Goal: Download file/media: Obtain a digital file from the website

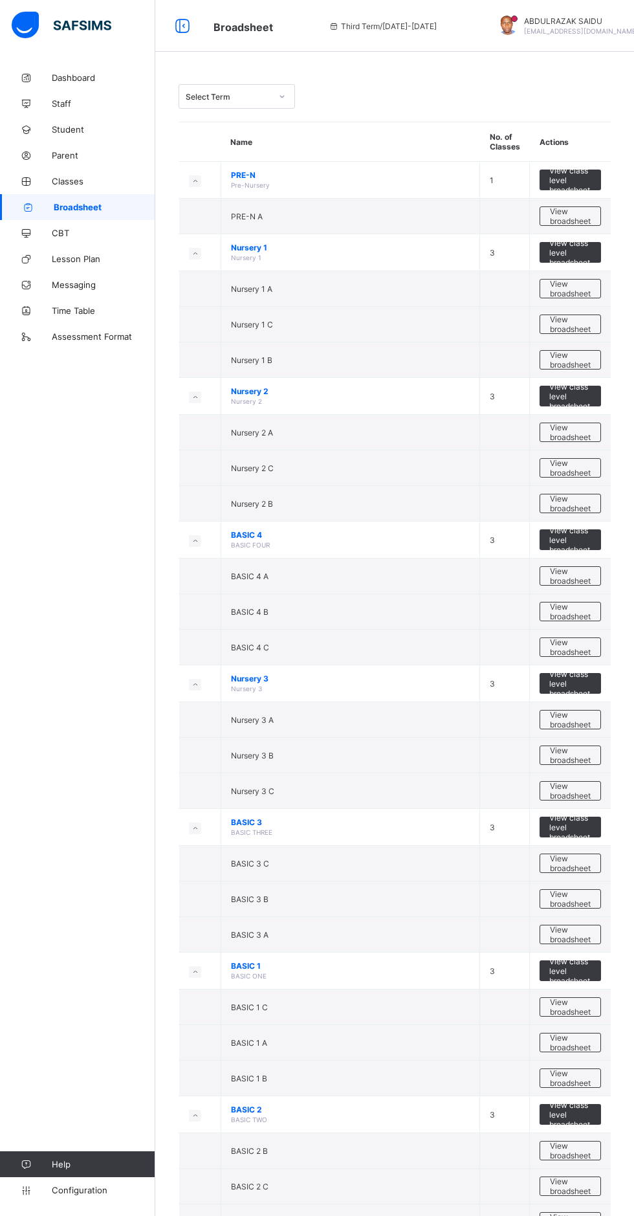
scroll to position [632, 0]
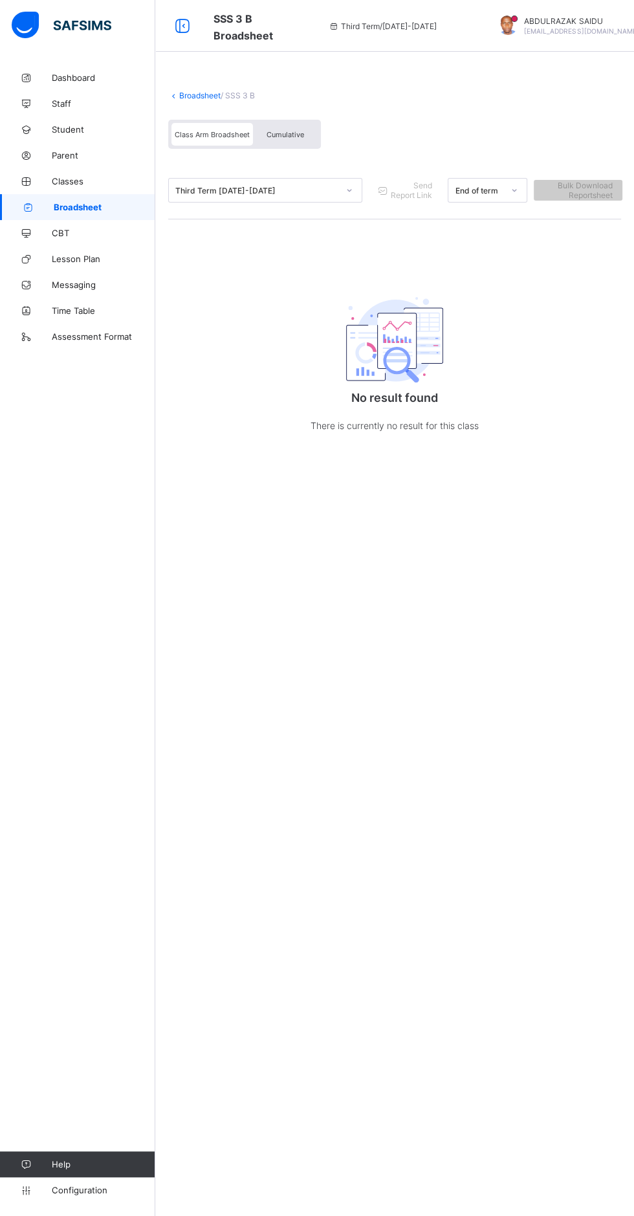
click at [195, 94] on link "Broadsheet" at bounding box center [199, 96] width 41 height 10
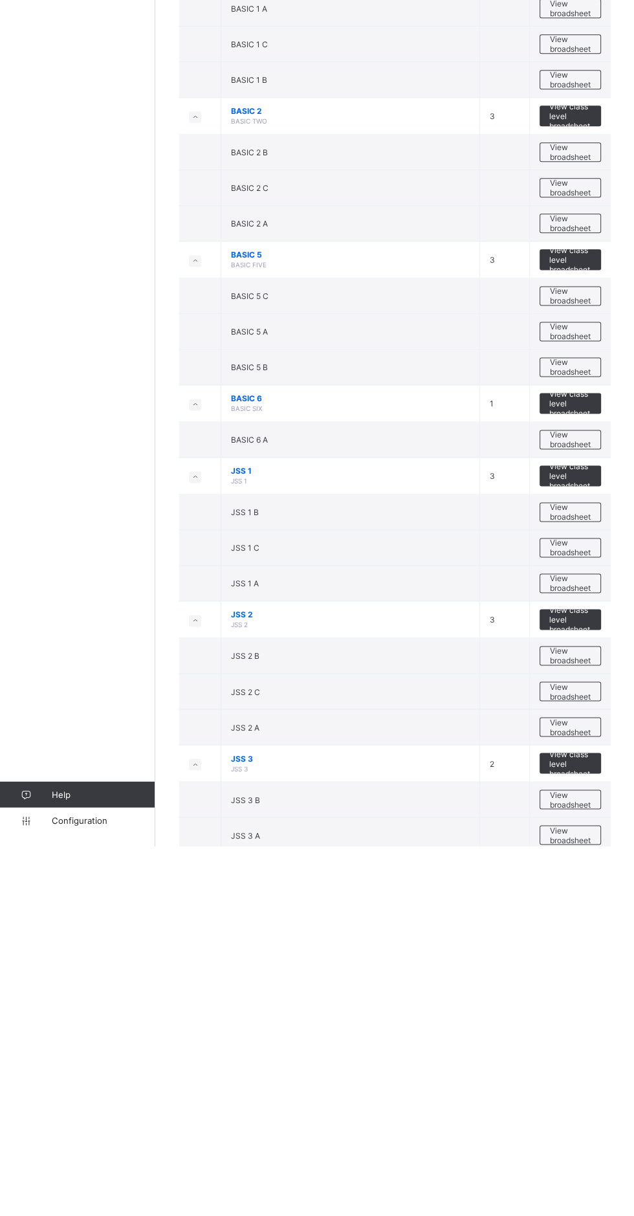
scroll to position [632, 0]
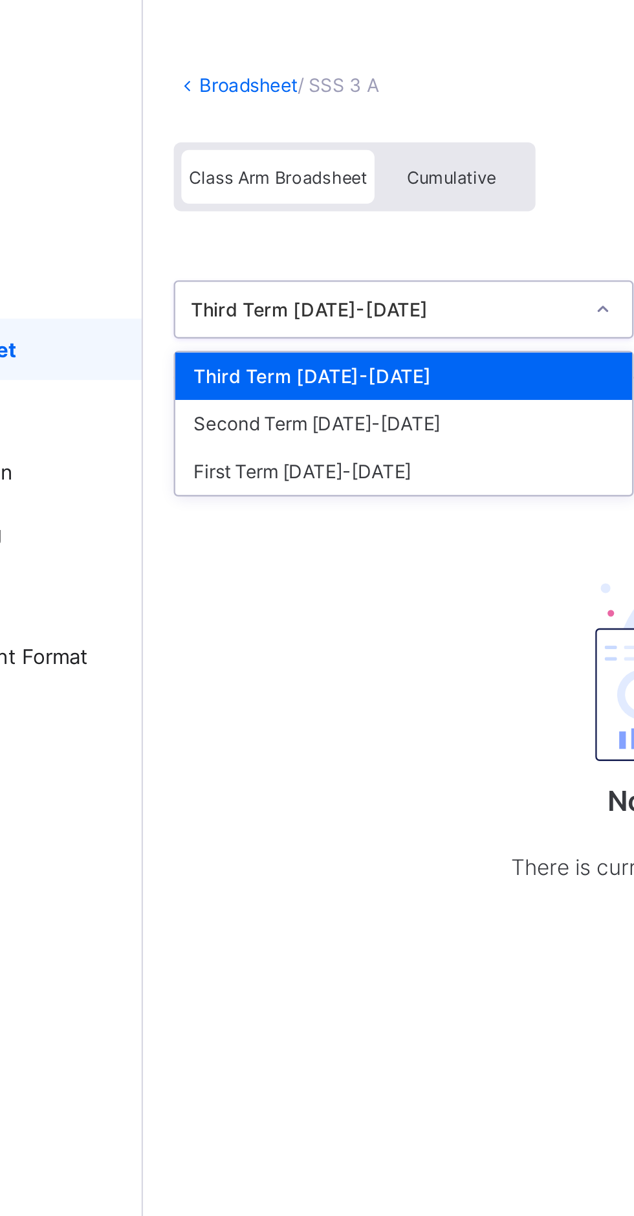
click at [220, 256] on div "First Term [DATE]-[DATE]" at bounding box center [265, 258] width 193 height 20
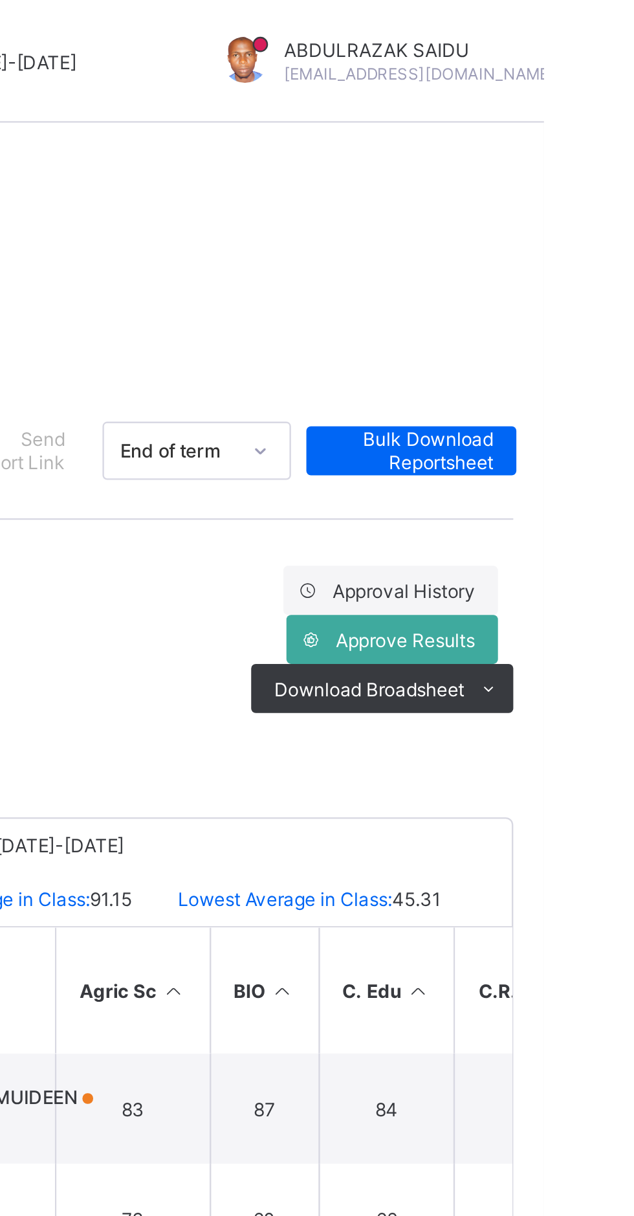
click at [0, 0] on ul "PDF Excel sheet" at bounding box center [0, 0] width 0 height 0
click at [0, 0] on li "PDF" at bounding box center [0, 0] width 0 height 0
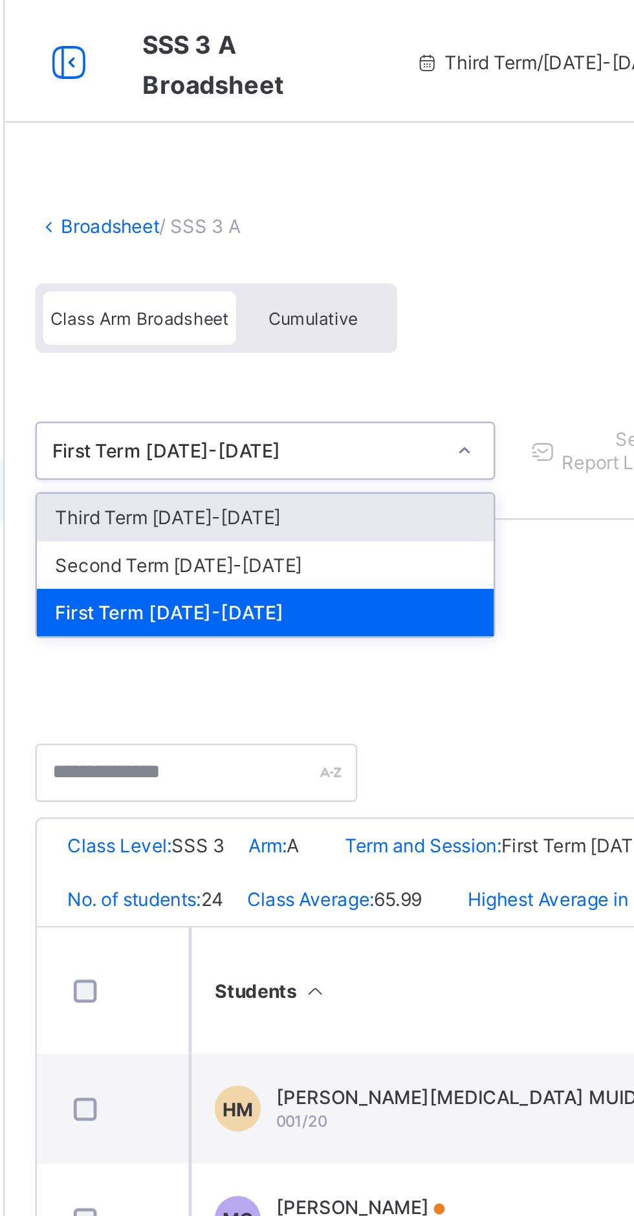
click at [246, 234] on div "Second Term [DATE]-[DATE]" at bounding box center [265, 238] width 193 height 20
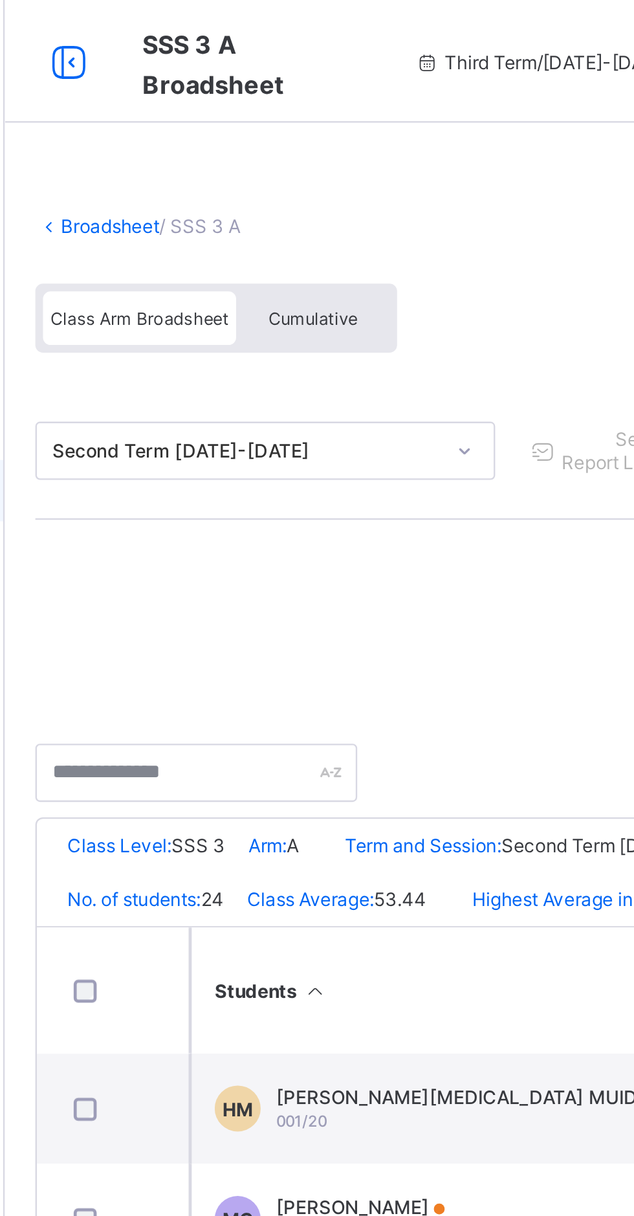
scroll to position [0, 89]
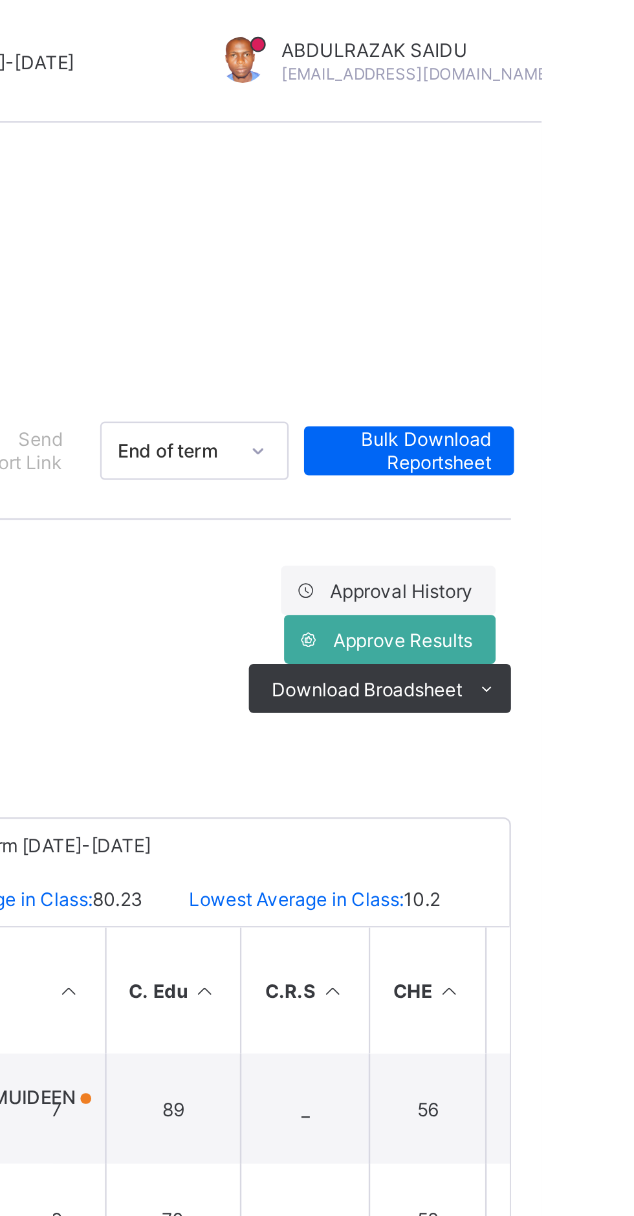
click at [617, 291] on span at bounding box center [610, 290] width 21 height 21
click at [0, 0] on li "PDF" at bounding box center [0, 0] width 0 height 0
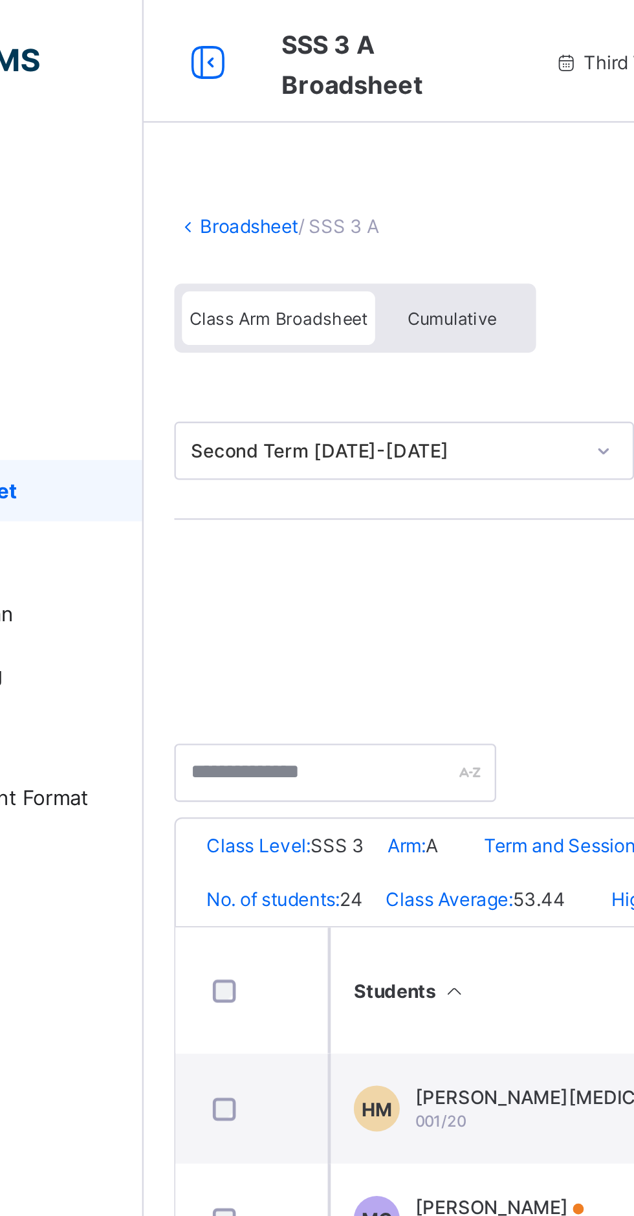
click at [192, 92] on link "Broadsheet" at bounding box center [199, 96] width 41 height 10
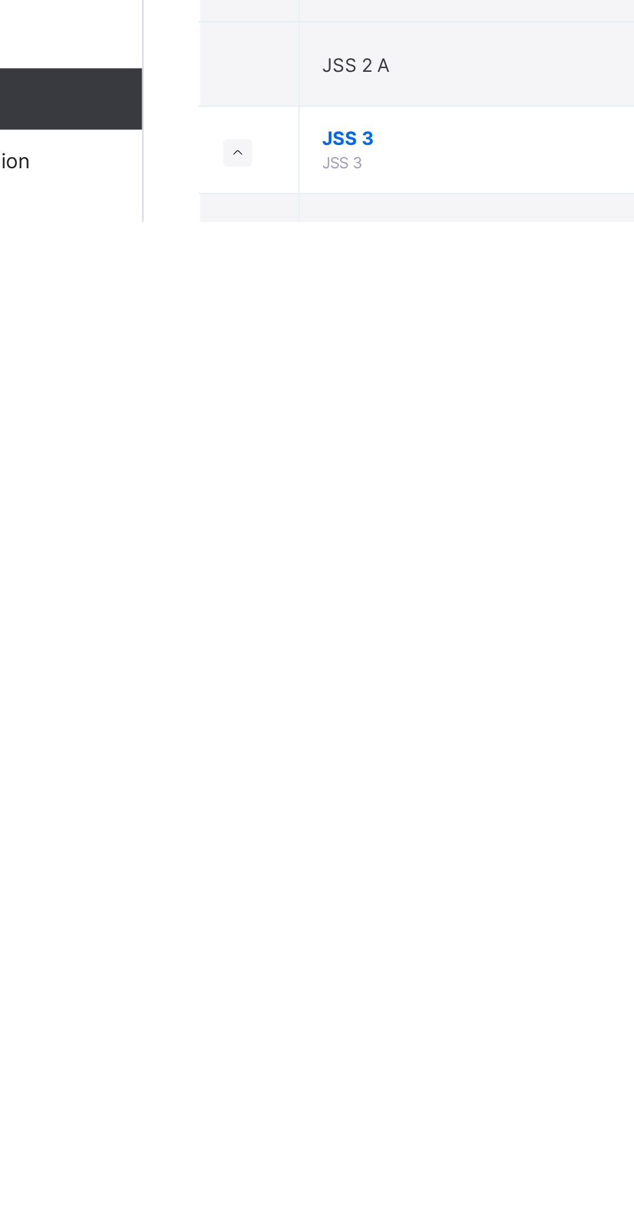
scroll to position [632, 0]
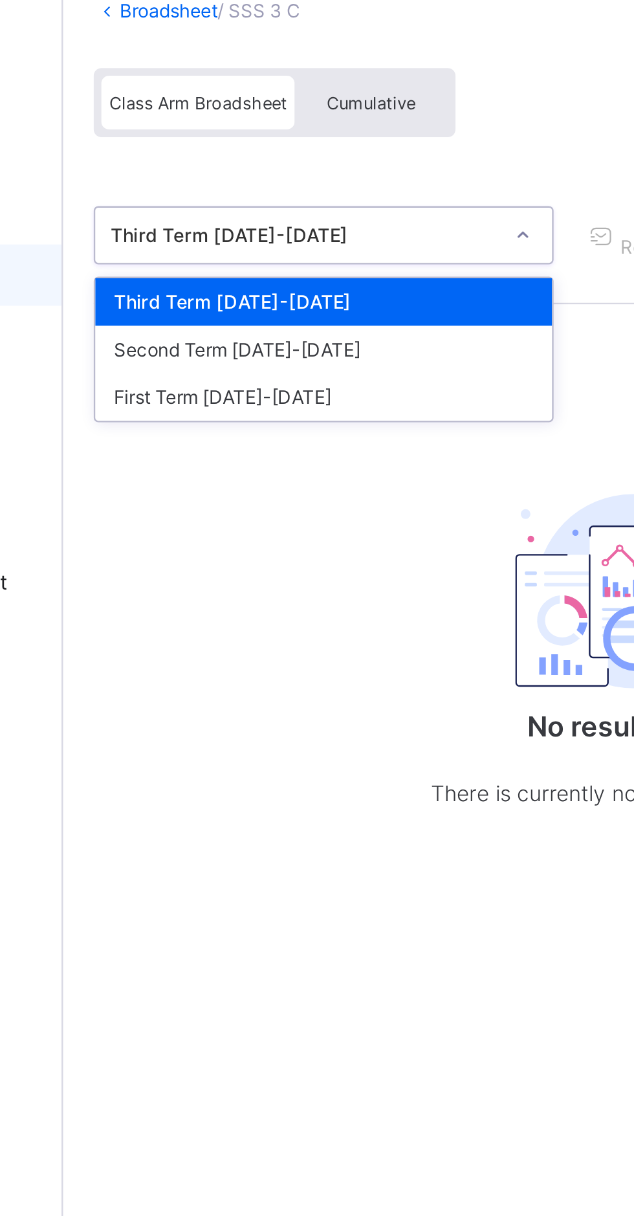
click at [208, 256] on div "First Term [DATE]-[DATE]" at bounding box center [265, 258] width 193 height 20
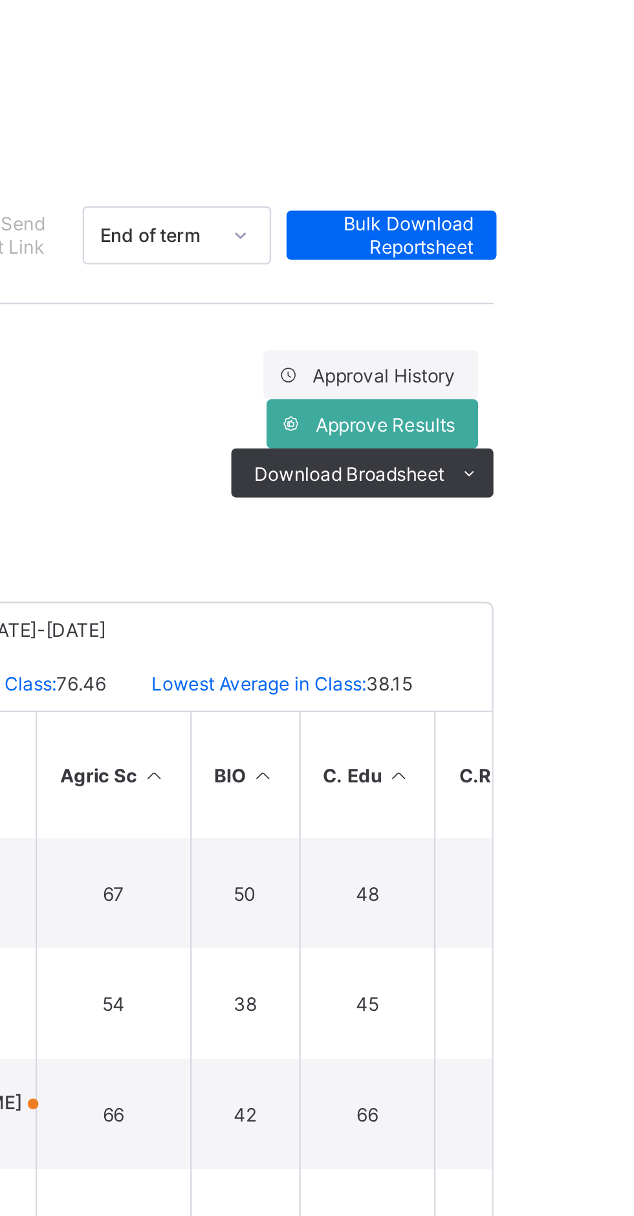
click at [611, 289] on icon at bounding box center [611, 291] width 10 height 8
click at [0, 0] on ul "PDF Excel sheet" at bounding box center [0, 0] width 0 height 0
click at [0, 0] on li "PDF" at bounding box center [0, 0] width 0 height 0
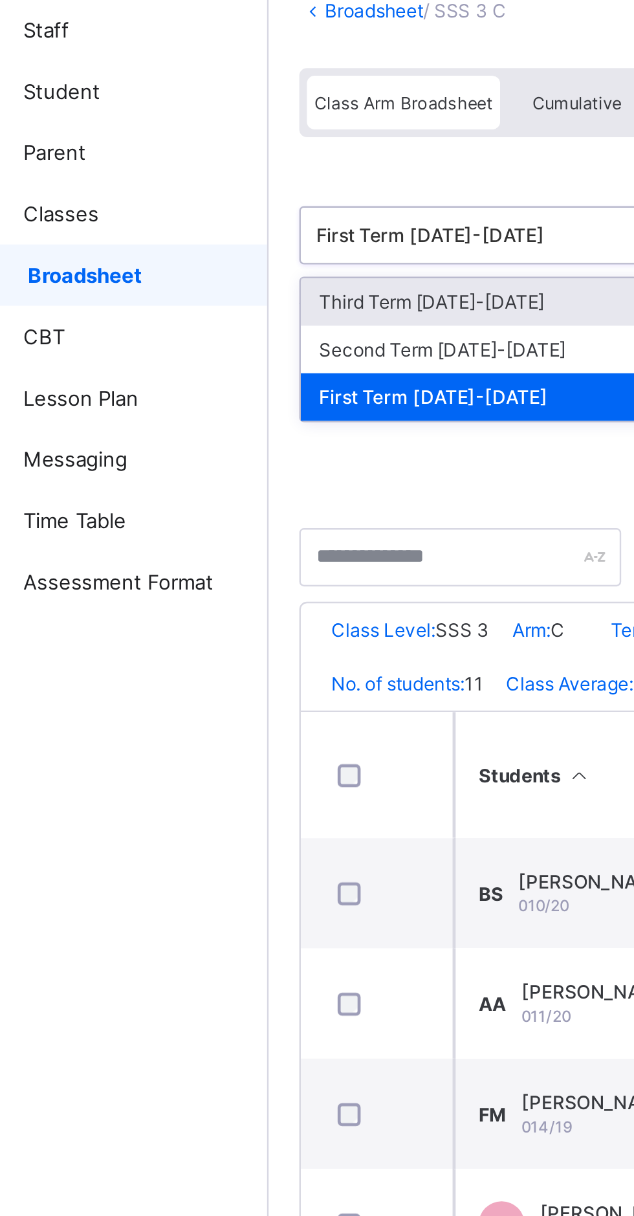
click at [215, 232] on div "Second Term [DATE]-[DATE]" at bounding box center [265, 238] width 193 height 20
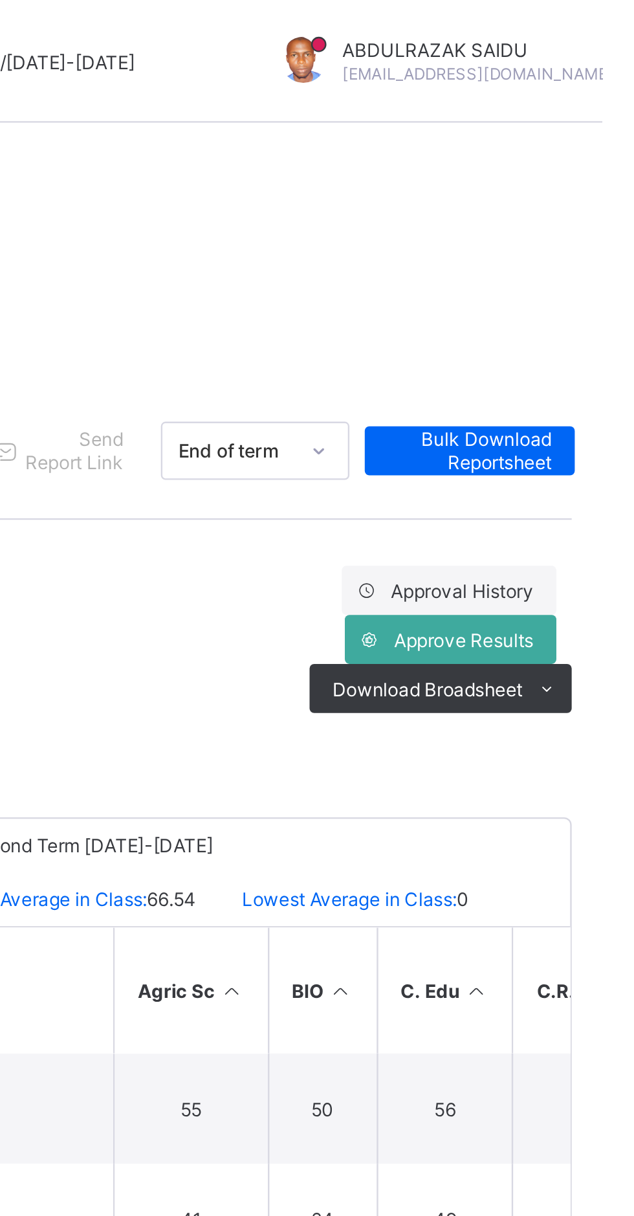
click at [615, 291] on icon at bounding box center [611, 291] width 10 height 8
click at [0, 0] on li "PDF" at bounding box center [0, 0] width 0 height 0
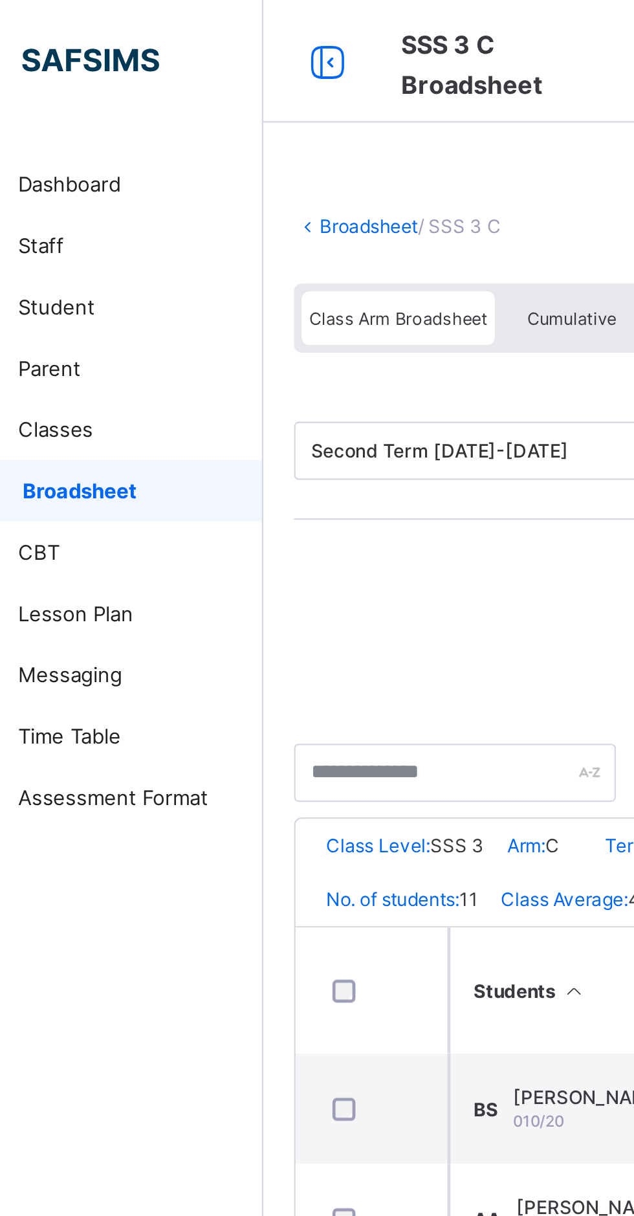
click at [198, 91] on link "Broadsheet" at bounding box center [199, 96] width 41 height 10
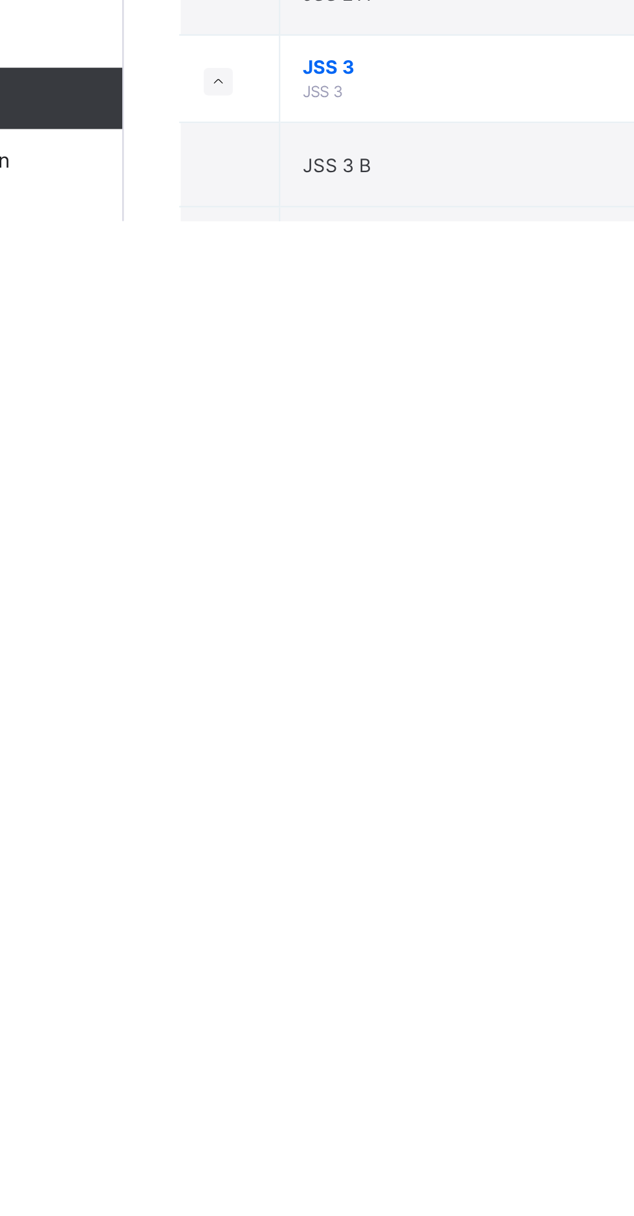
scroll to position [632, 0]
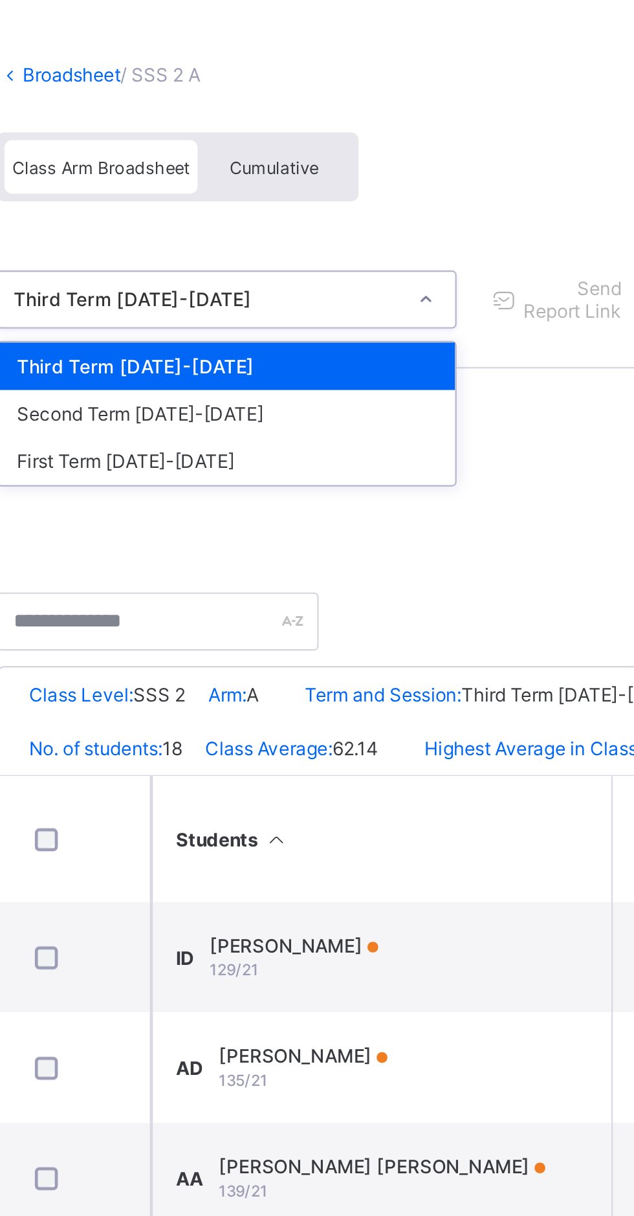
click at [231, 259] on div "First Term [DATE]-[DATE]" at bounding box center [265, 258] width 193 height 20
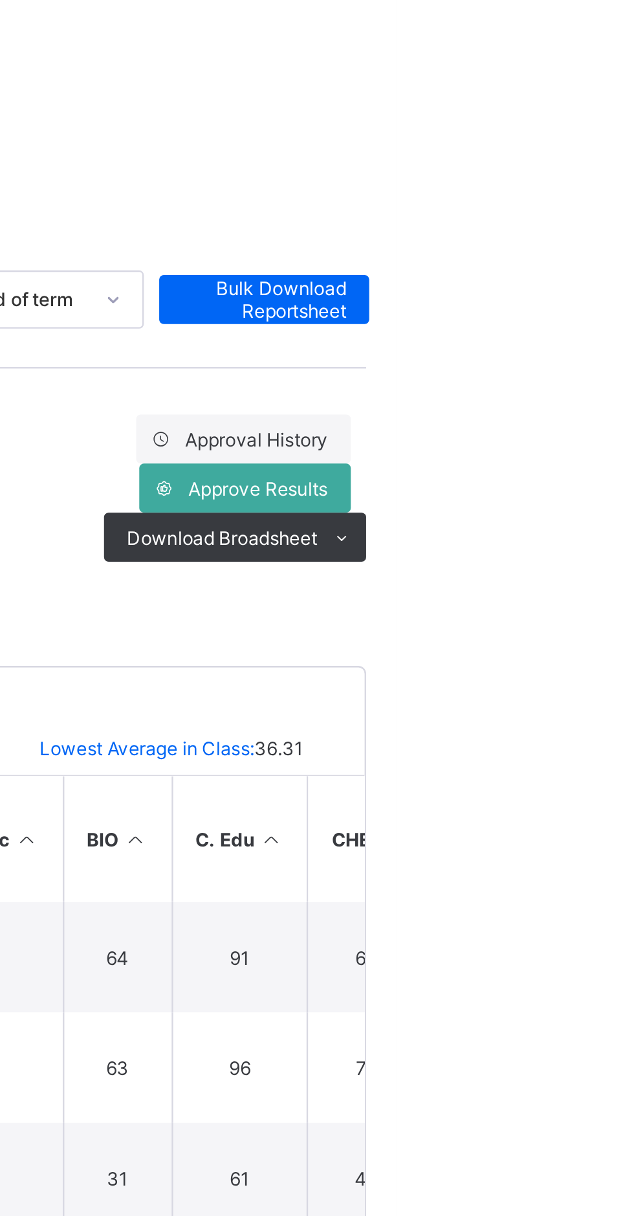
click at [608, 292] on icon at bounding box center [611, 291] width 10 height 8
click at [0, 0] on li "PDF" at bounding box center [0, 0] width 0 height 0
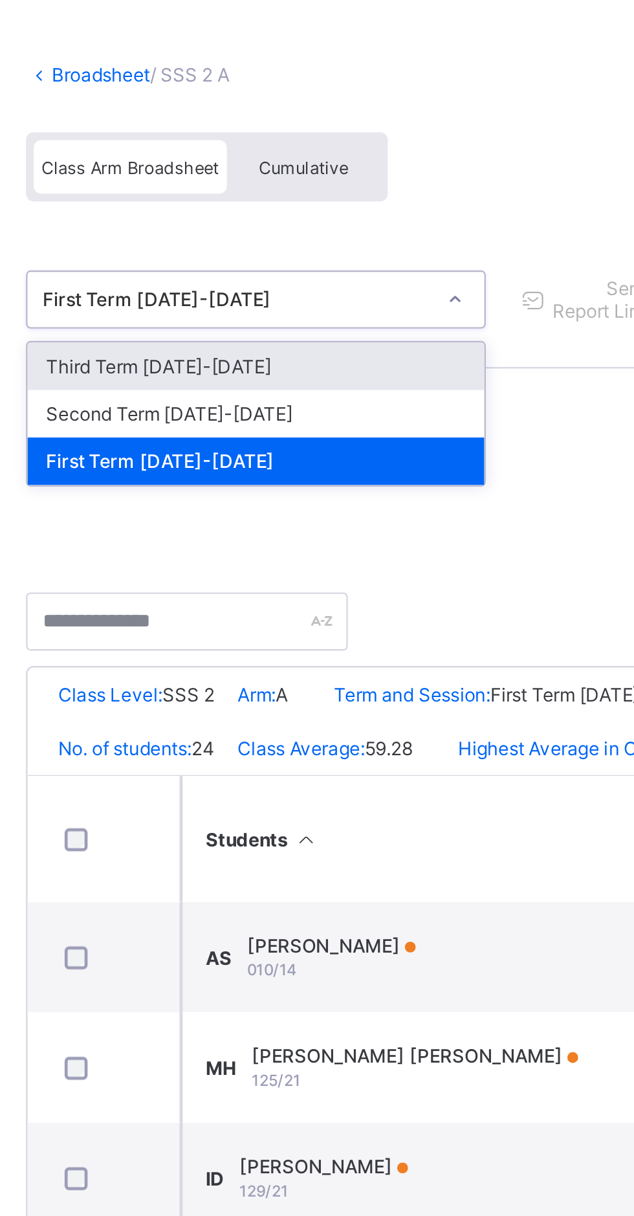
click at [223, 236] on div "Second Term [DATE]-[DATE]" at bounding box center [265, 238] width 193 height 20
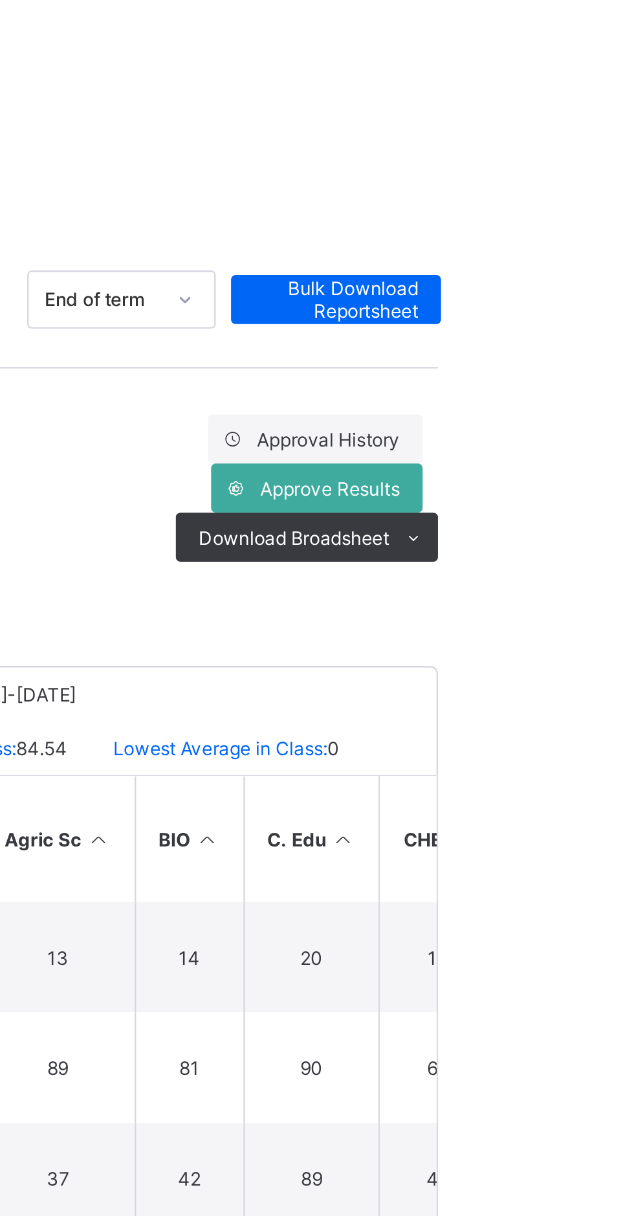
click at [608, 289] on icon at bounding box center [611, 291] width 10 height 8
click at [0, 0] on ul "PDF Excel sheet" at bounding box center [0, 0] width 0 height 0
click at [0, 0] on li "PDF" at bounding box center [0, 0] width 0 height 0
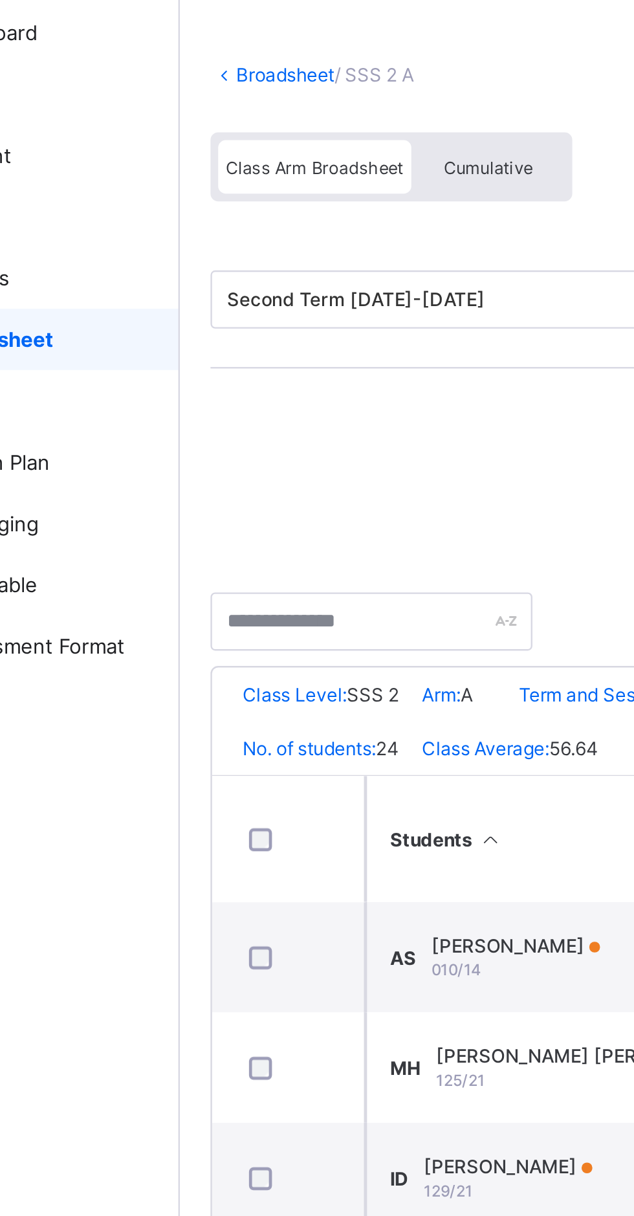
click at [184, 92] on link "Broadsheet" at bounding box center [199, 96] width 41 height 10
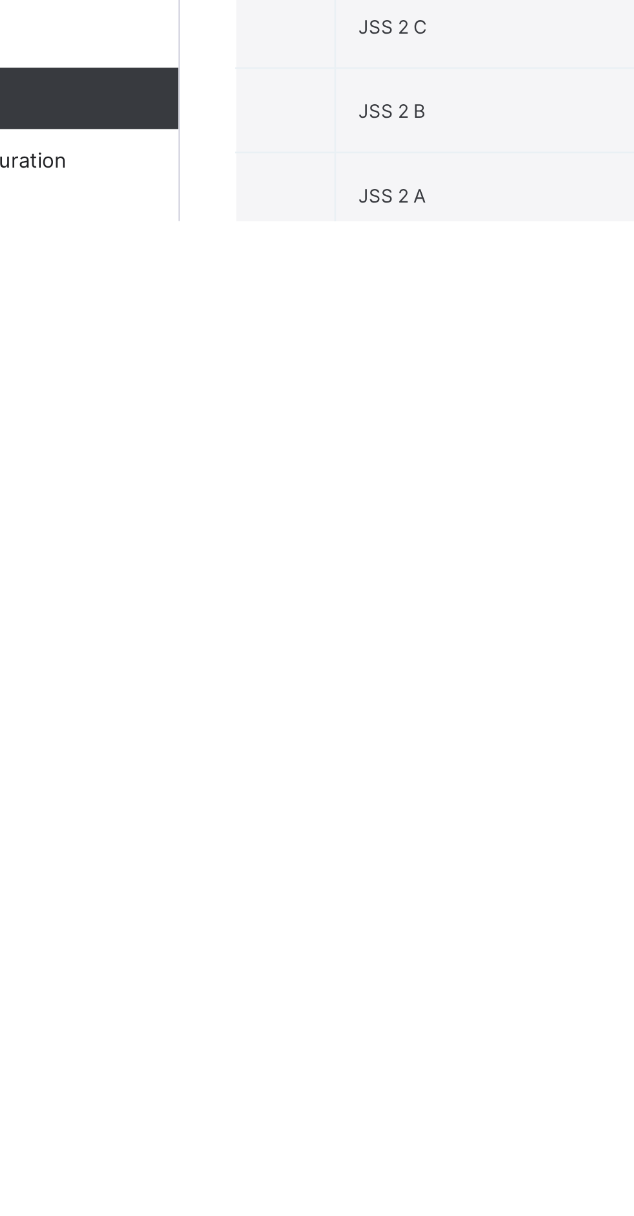
scroll to position [632, 0]
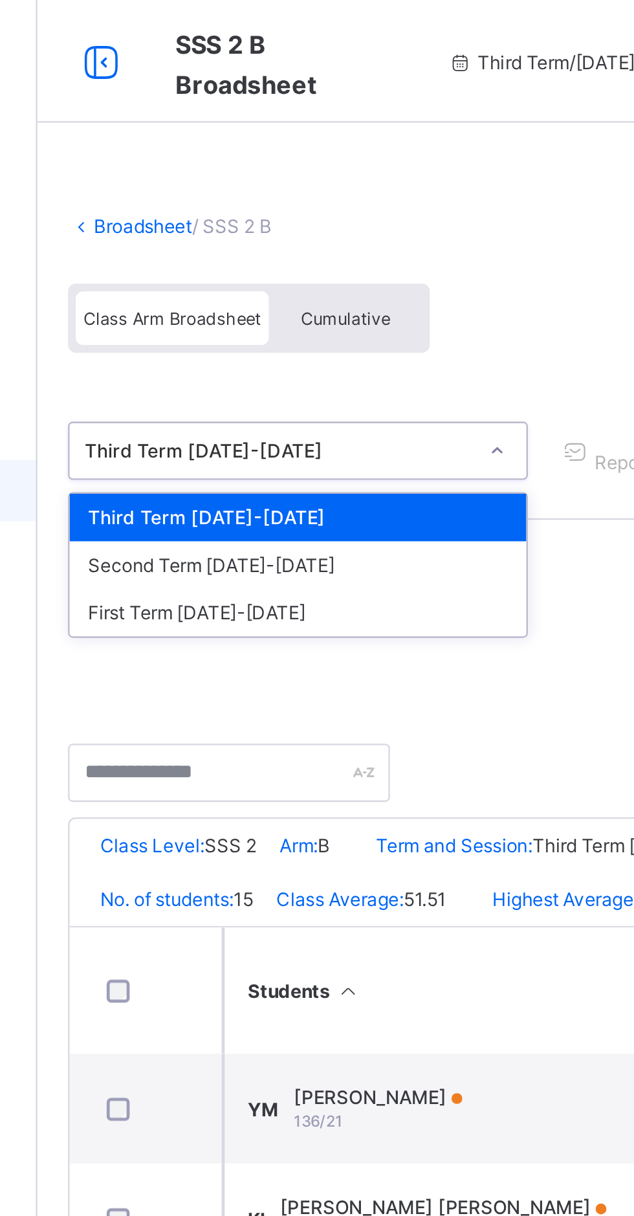
click at [228, 263] on div "First Term [DATE]-[DATE]" at bounding box center [265, 258] width 193 height 20
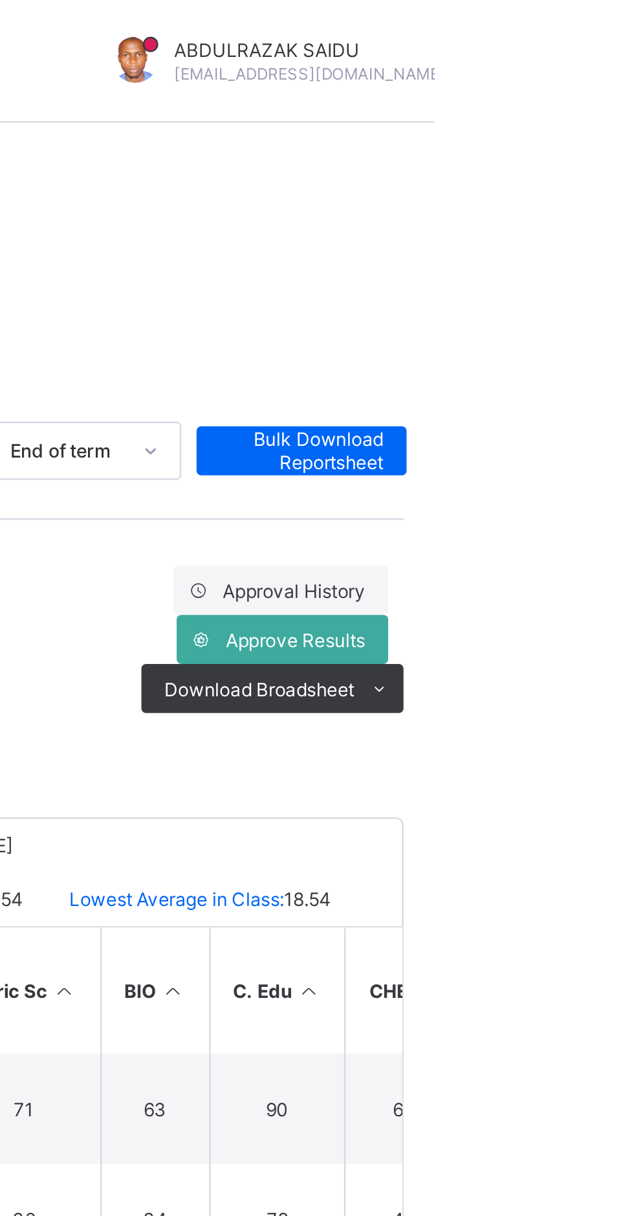
click at [0, 0] on ul "PDF Excel sheet" at bounding box center [0, 0] width 0 height 0
click at [0, 0] on li "PDF" at bounding box center [0, 0] width 0 height 0
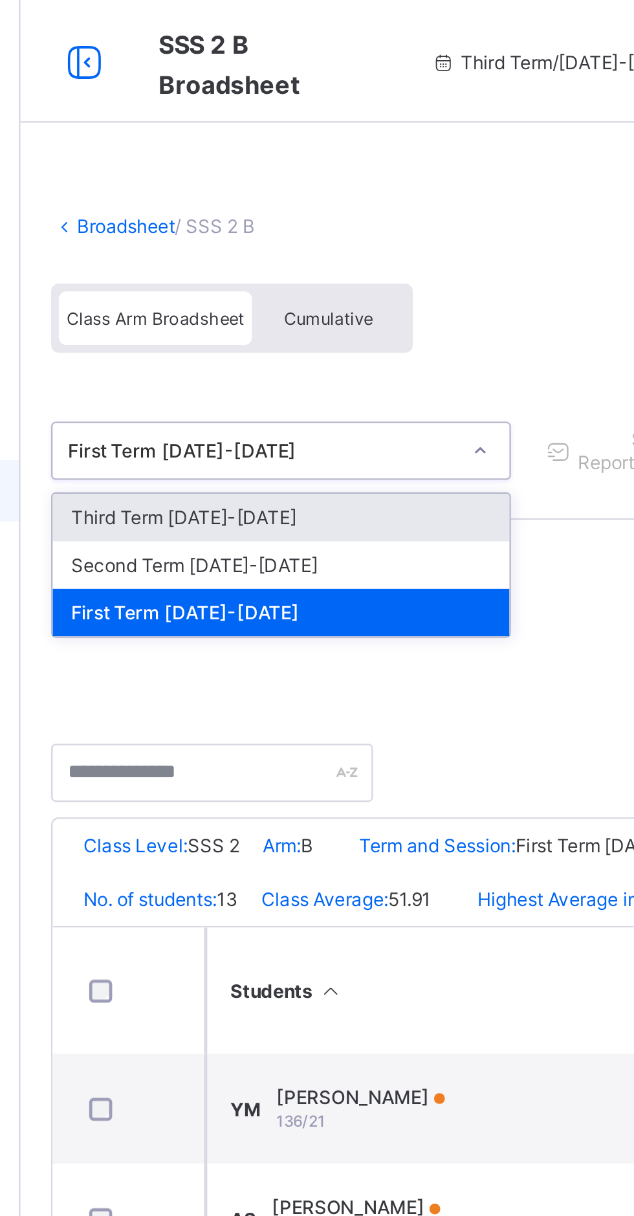
click at [247, 235] on div "Second Term [DATE]-[DATE]" at bounding box center [265, 238] width 193 height 20
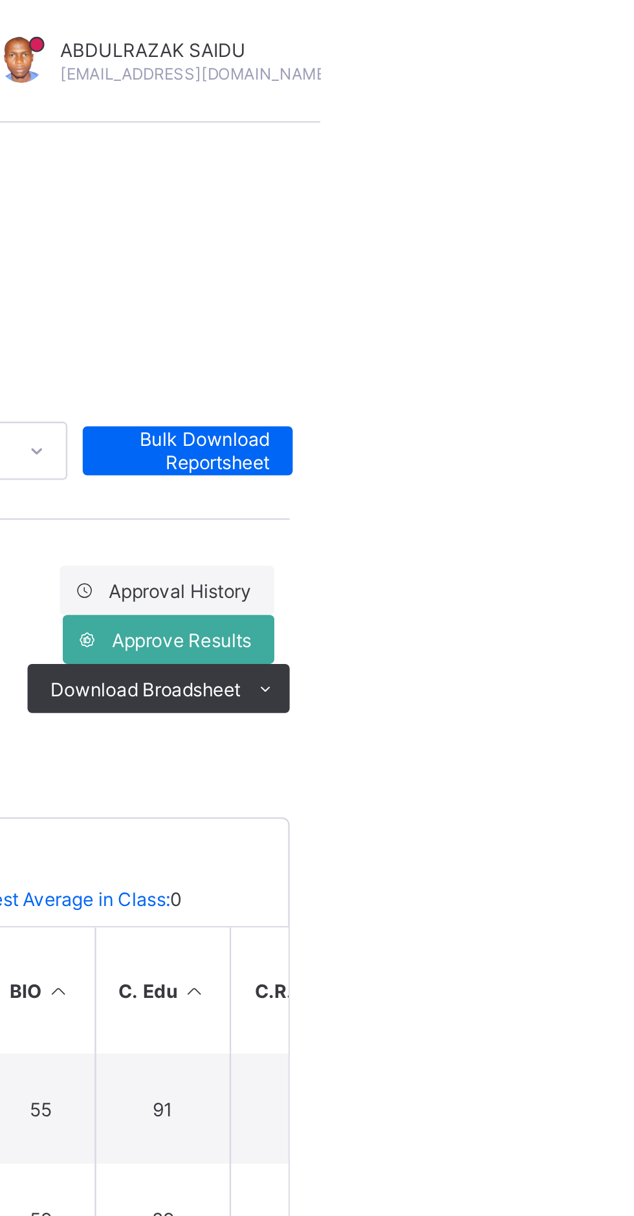
click at [608, 291] on icon at bounding box center [611, 291] width 10 height 8
click at [0, 0] on li "PDF" at bounding box center [0, 0] width 0 height 0
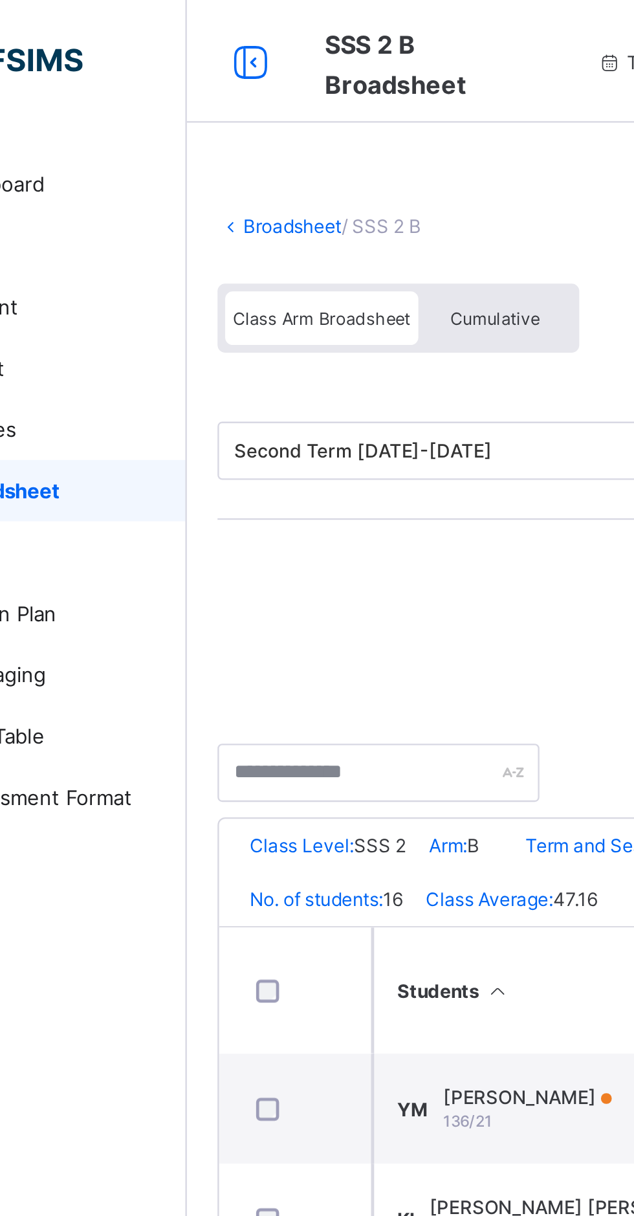
click at [195, 95] on link "Broadsheet" at bounding box center [199, 96] width 41 height 10
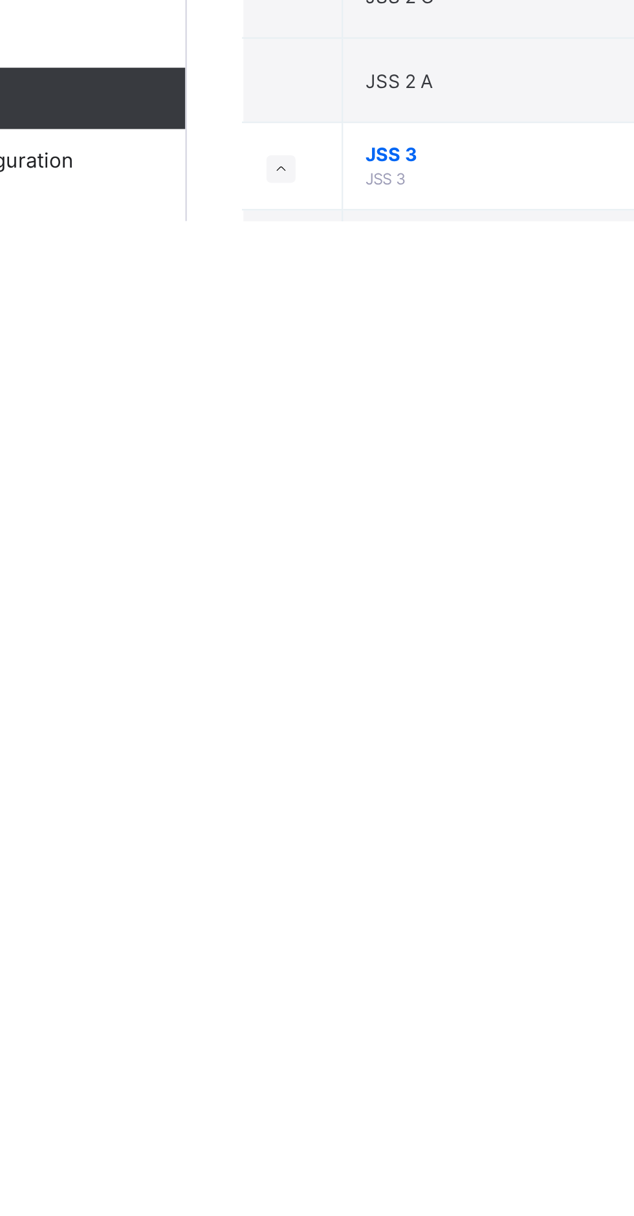
scroll to position [580, 0]
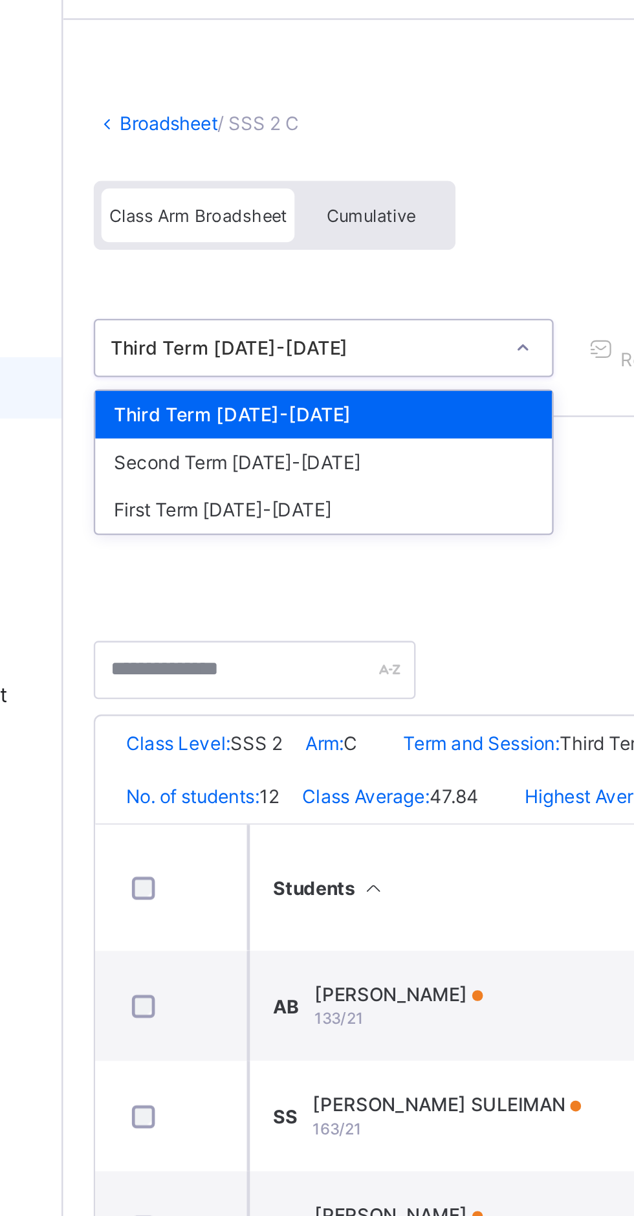
click at [217, 263] on div "First Term [DATE]-[DATE]" at bounding box center [265, 258] width 193 height 20
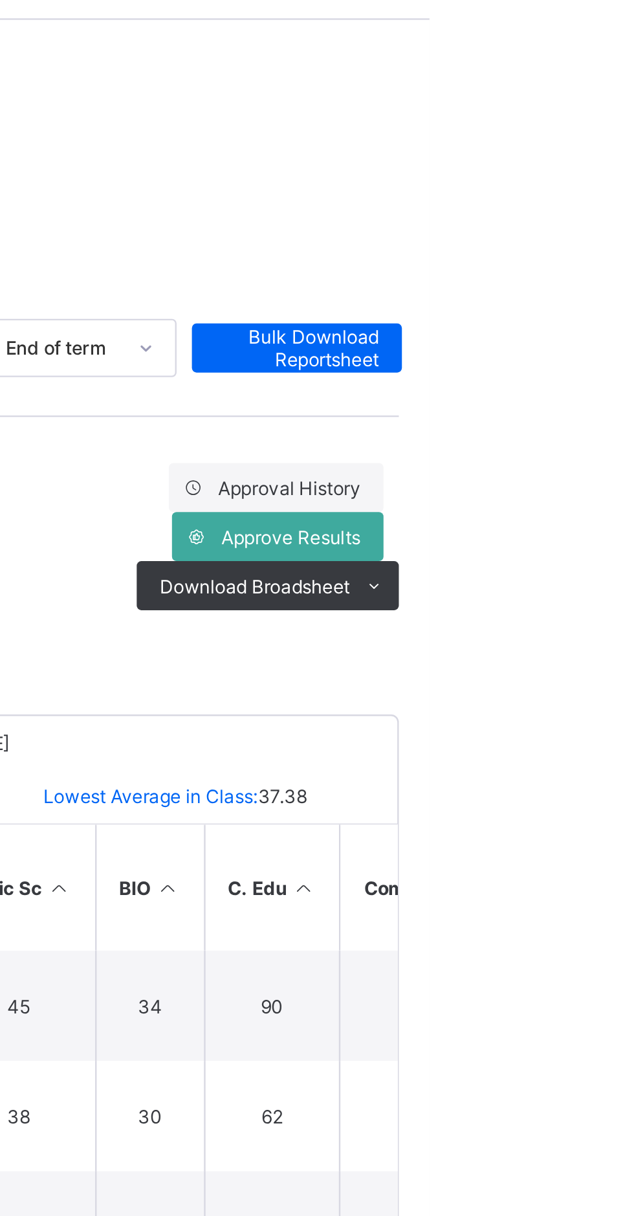
click at [605, 289] on span at bounding box center [610, 290] width 21 height 21
click at [0, 0] on li "PDF" at bounding box center [0, 0] width 0 height 0
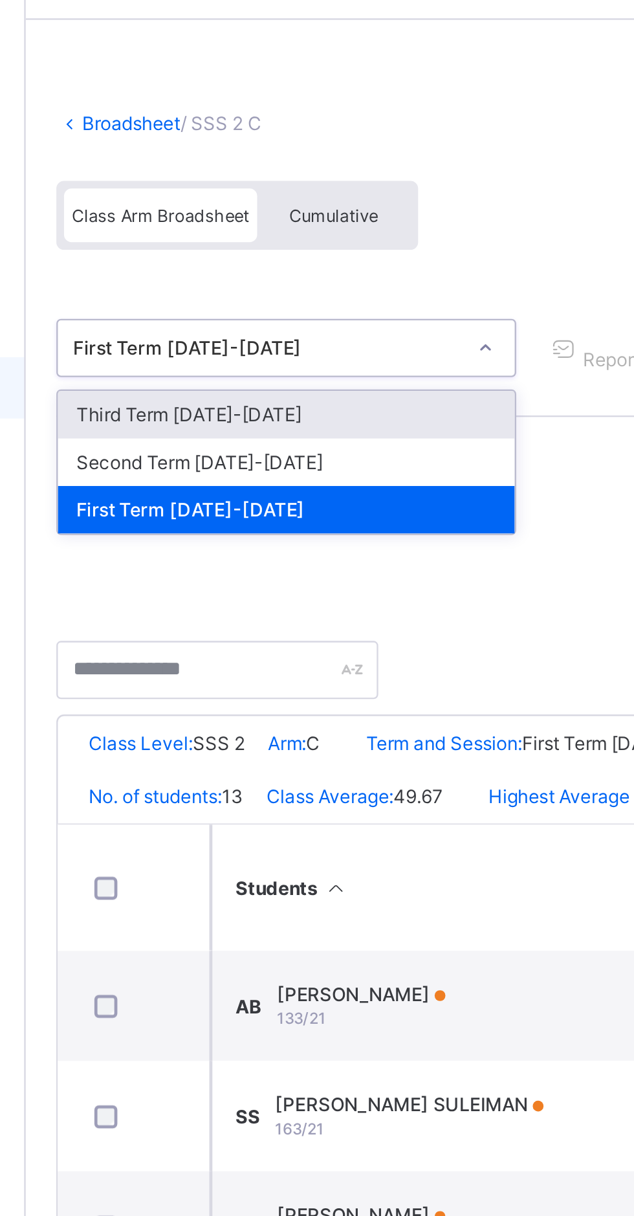
click at [232, 240] on div "Second Term [DATE]-[DATE]" at bounding box center [265, 238] width 193 height 20
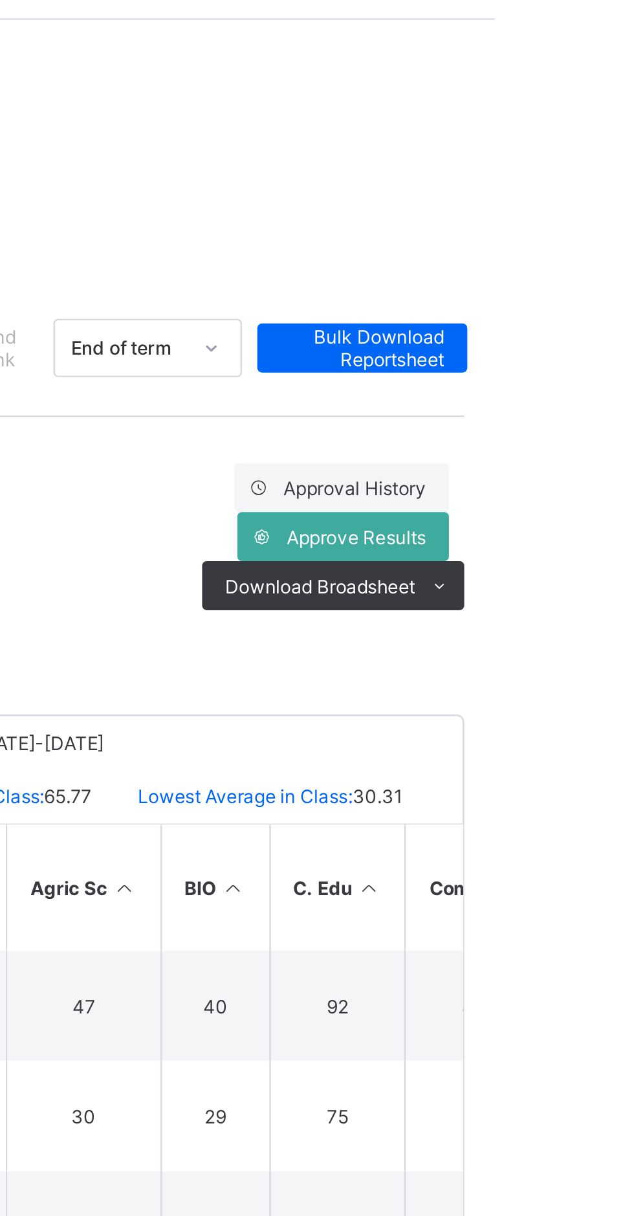
click at [611, 290] on icon at bounding box center [611, 291] width 10 height 8
click at [0, 0] on li "PDF" at bounding box center [0, 0] width 0 height 0
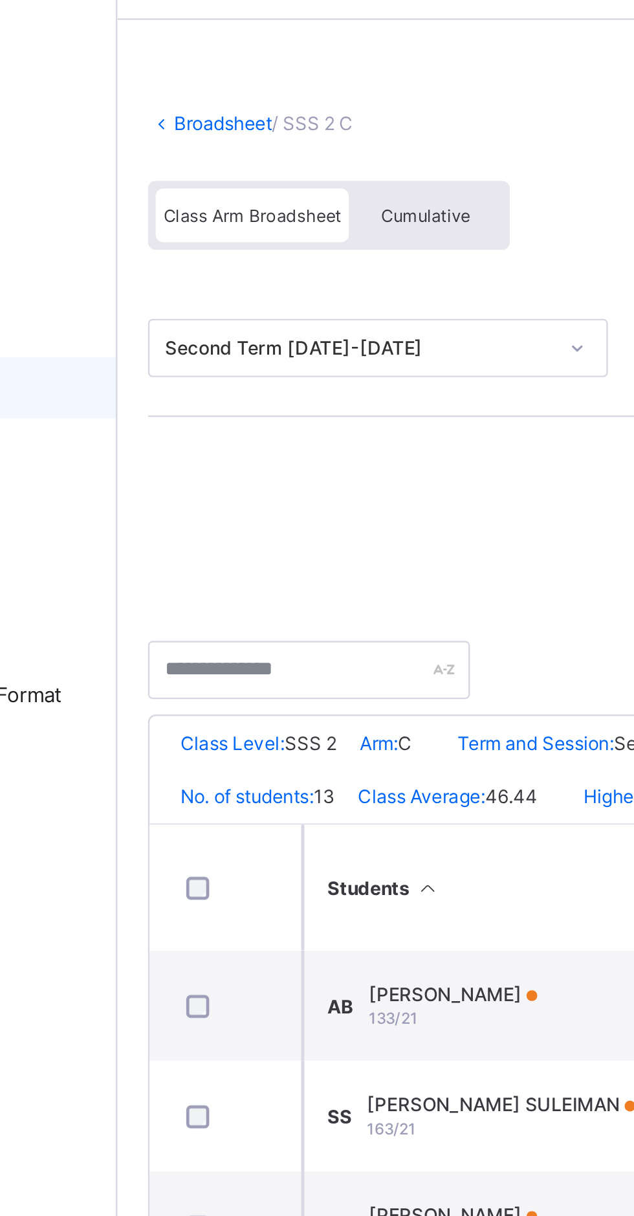
click at [190, 91] on link "Broadsheet" at bounding box center [199, 96] width 41 height 10
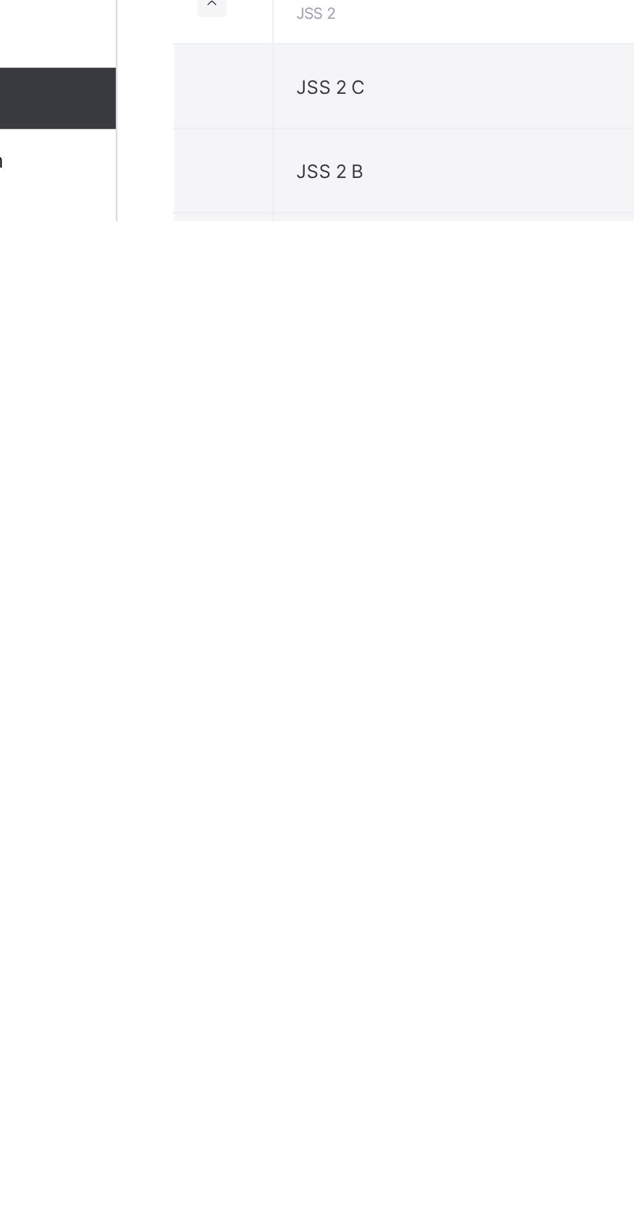
scroll to position [496, 0]
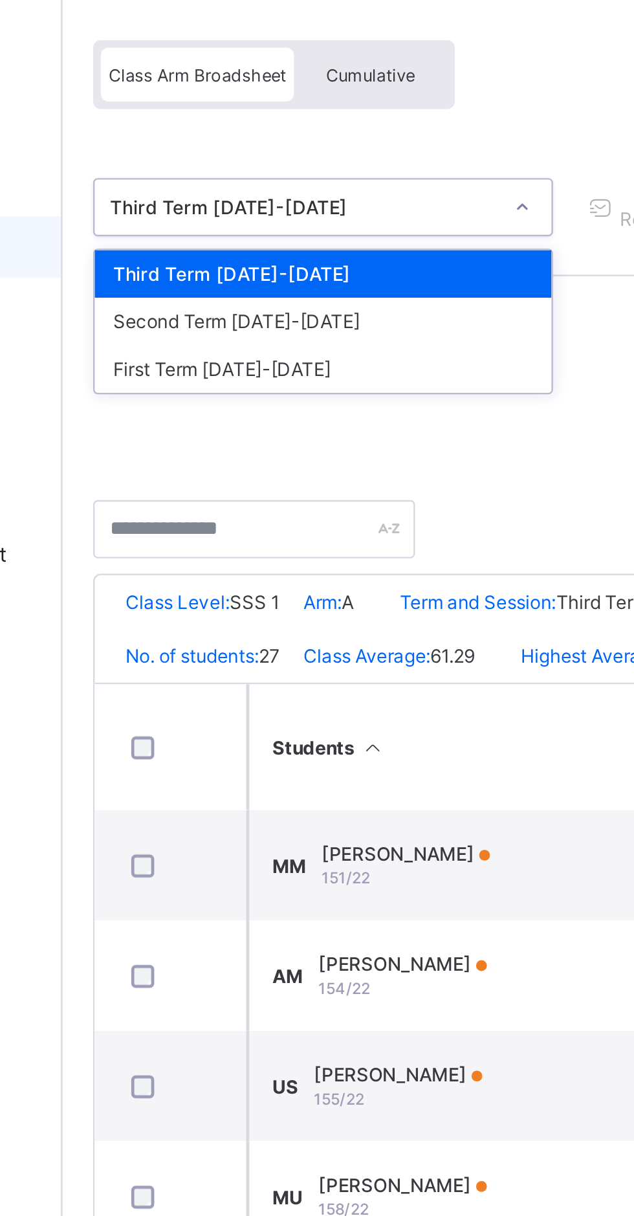
click at [225, 261] on div "First Term [DATE]-[DATE]" at bounding box center [265, 258] width 193 height 20
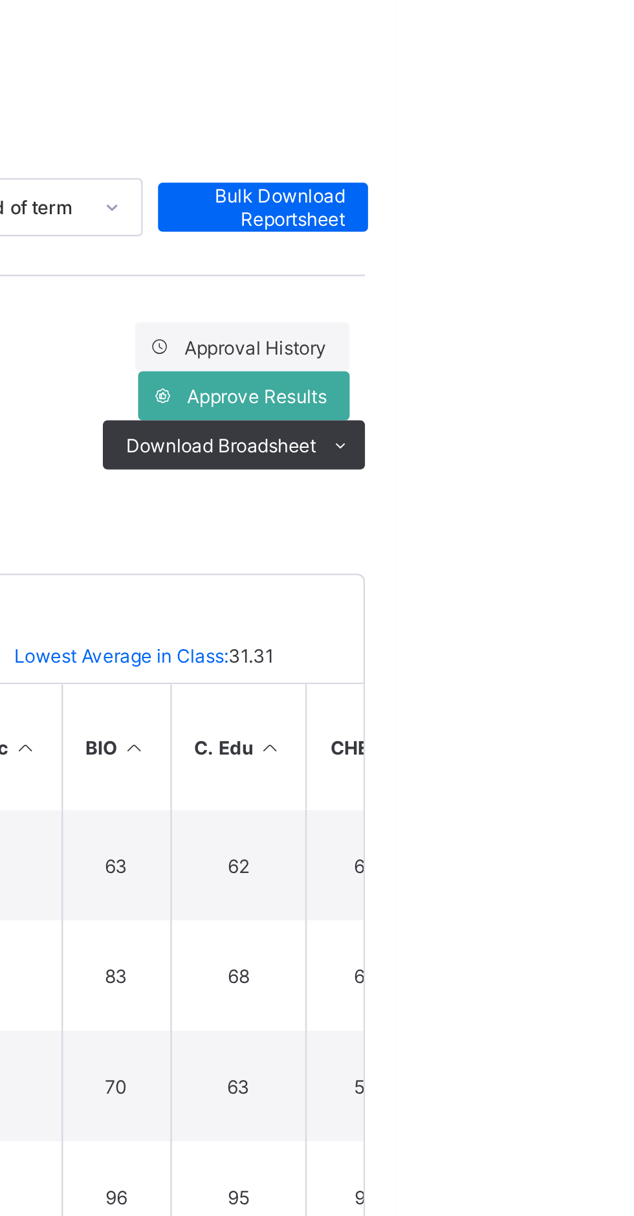
click at [608, 292] on icon at bounding box center [611, 291] width 10 height 8
click at [0, 0] on li "PDF" at bounding box center [0, 0] width 0 height 0
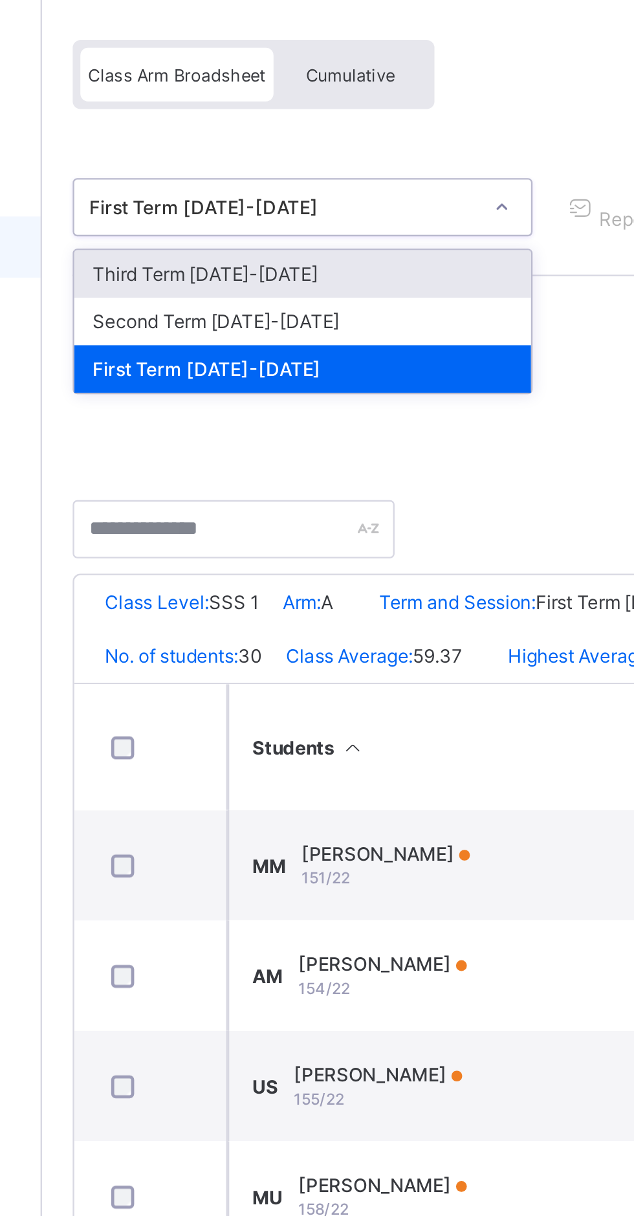
click at [230, 234] on div "Second Term [DATE]-[DATE]" at bounding box center [265, 238] width 193 height 20
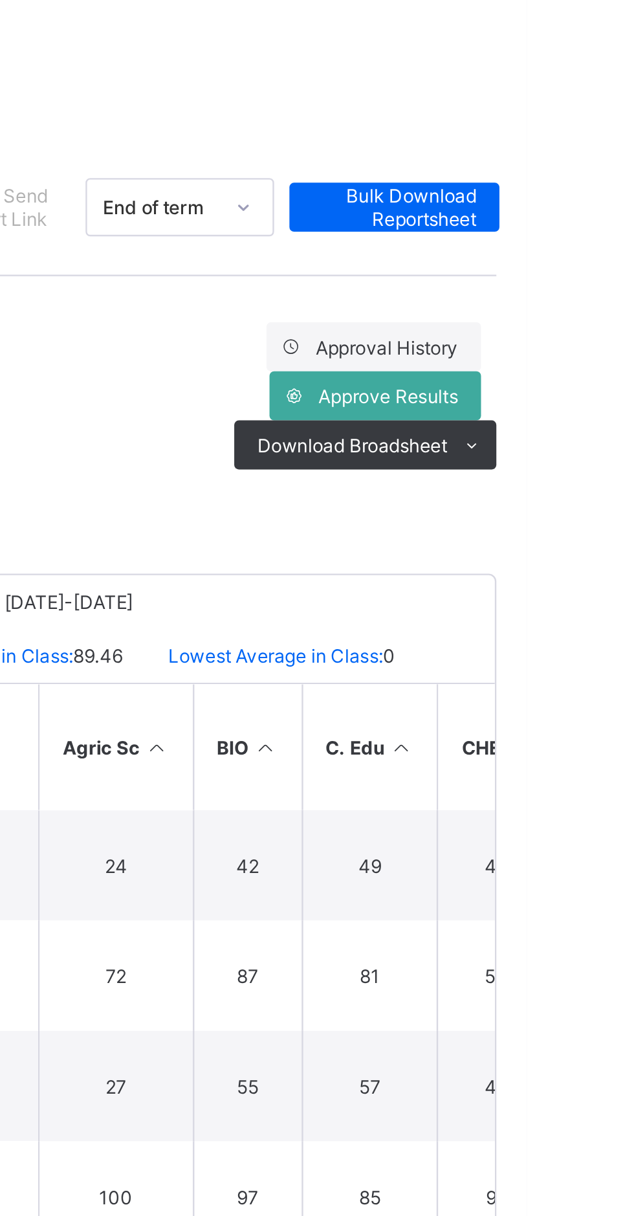
click at [611, 287] on icon at bounding box center [611, 291] width 10 height 8
click at [0, 0] on li "PDF" at bounding box center [0, 0] width 0 height 0
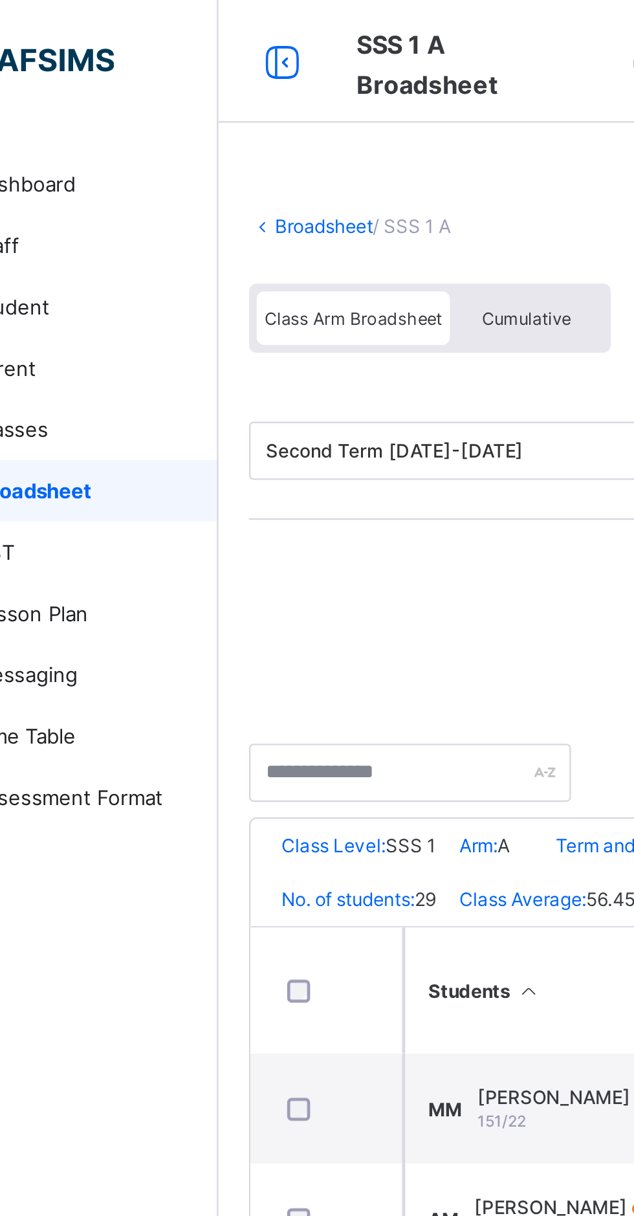
click at [198, 91] on link "Broadsheet" at bounding box center [199, 96] width 41 height 10
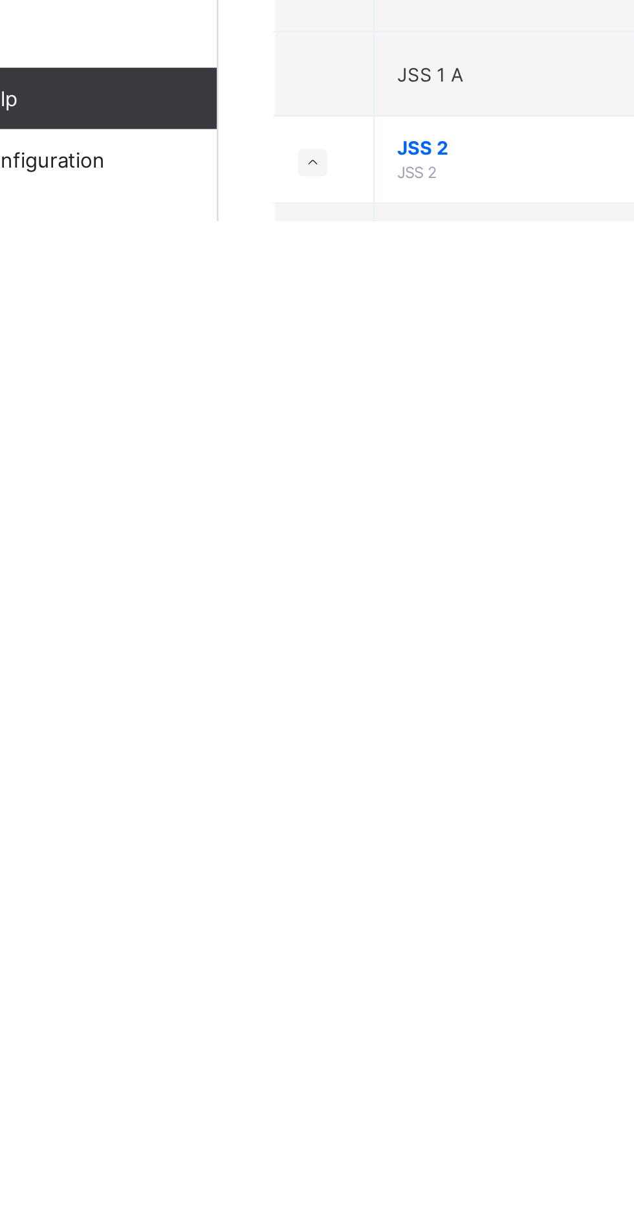
scroll to position [428, 0]
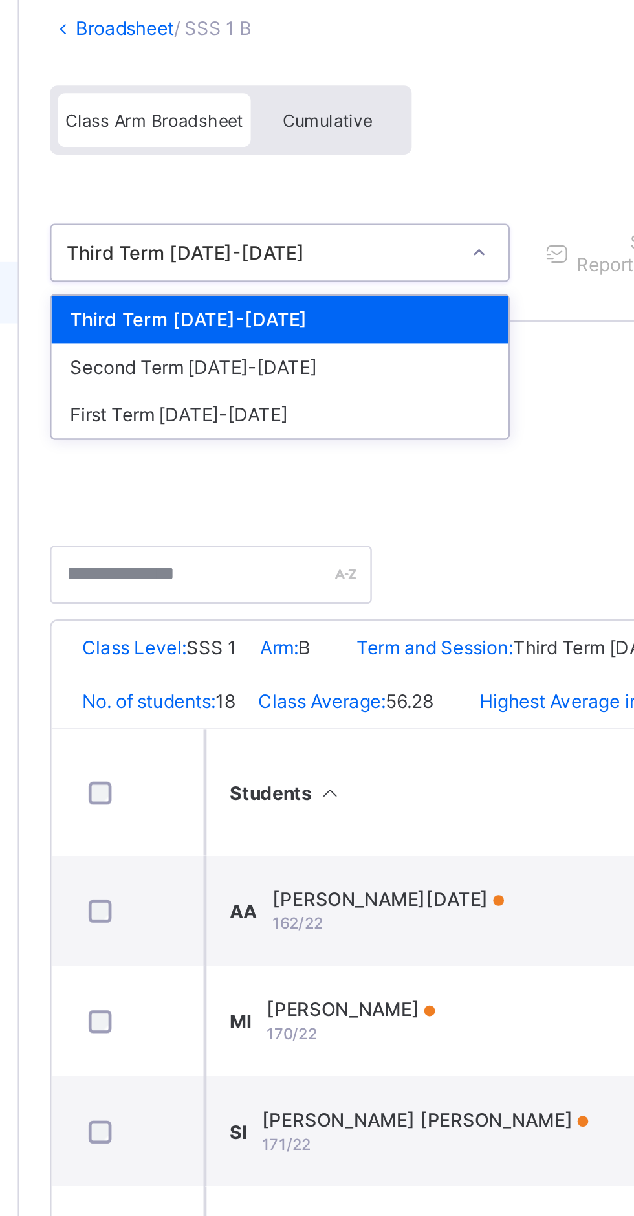
click at [211, 259] on div "First Term [DATE]-[DATE]" at bounding box center [265, 258] width 193 height 20
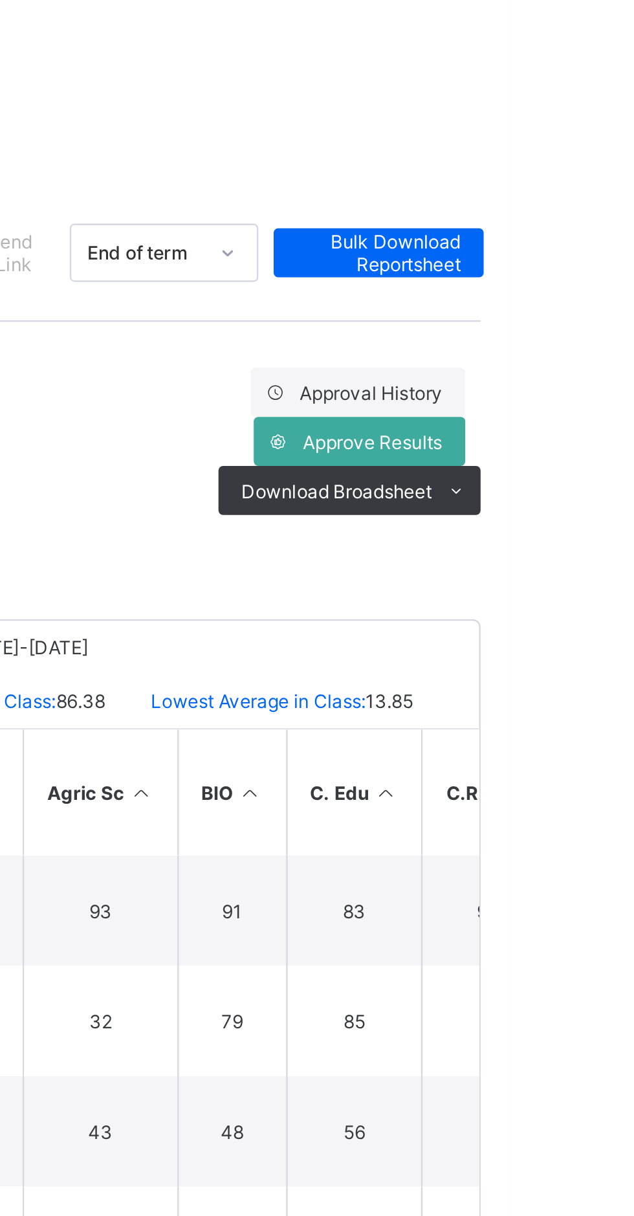
click at [611, 291] on icon at bounding box center [611, 291] width 10 height 8
click at [0, 0] on li "PDF" at bounding box center [0, 0] width 0 height 0
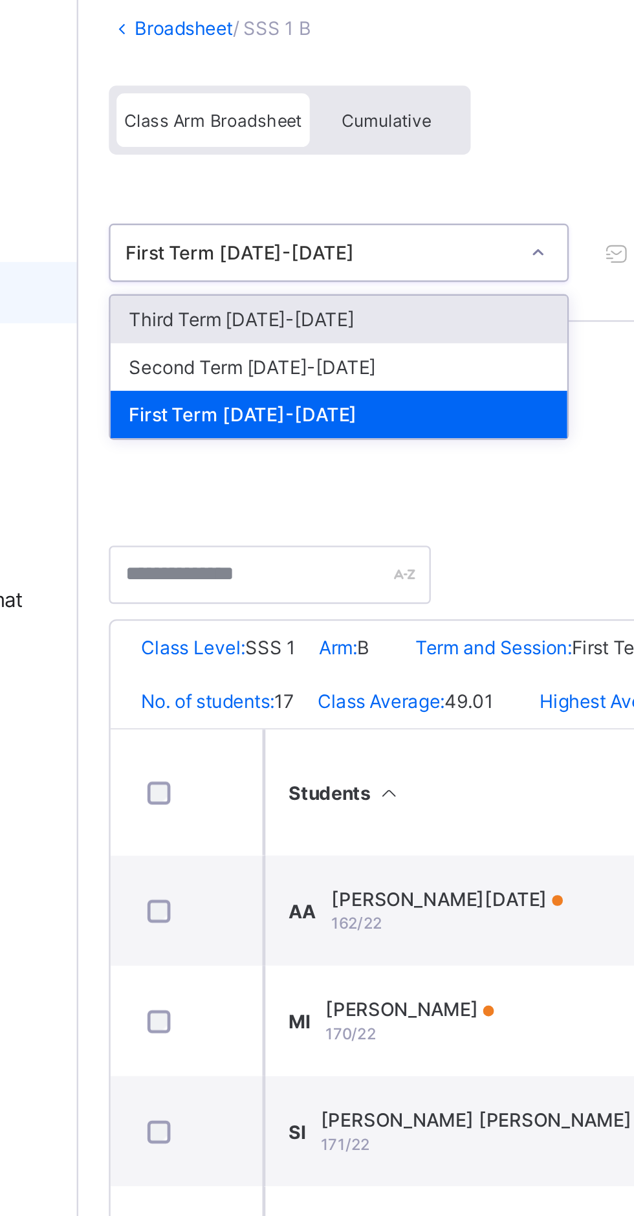
click at [222, 235] on div "Second Term [DATE]-[DATE]" at bounding box center [265, 238] width 193 height 20
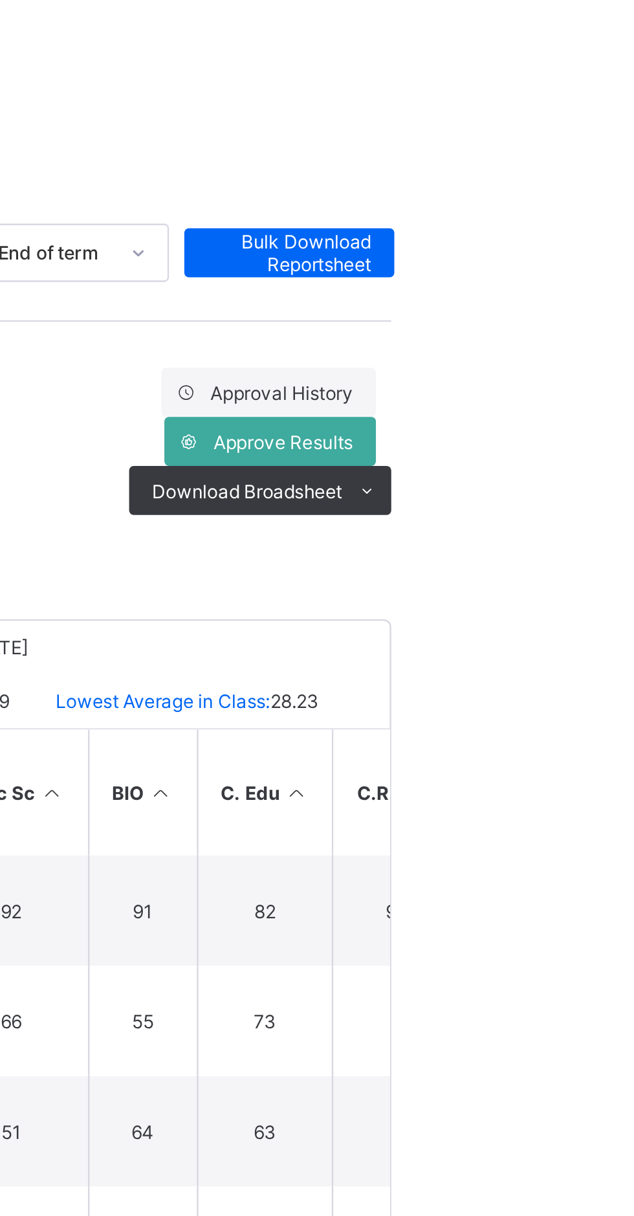
click at [609, 292] on icon at bounding box center [611, 291] width 10 height 8
click at [0, 0] on li "PDF" at bounding box center [0, 0] width 0 height 0
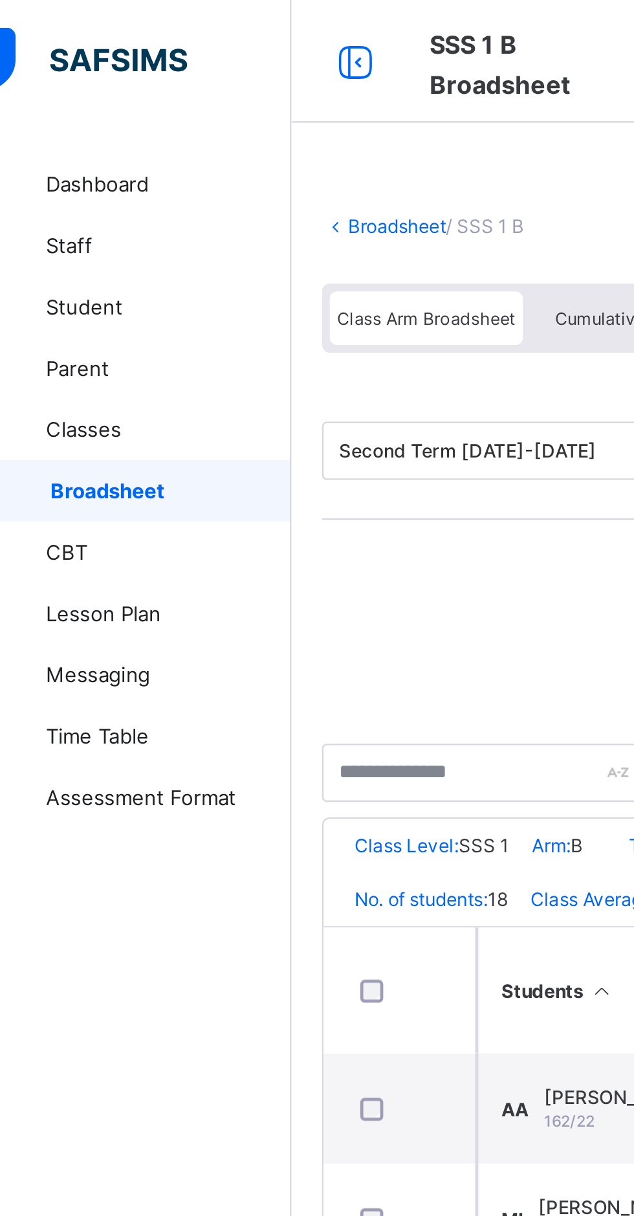
click at [188, 97] on link "Broadsheet" at bounding box center [199, 96] width 41 height 10
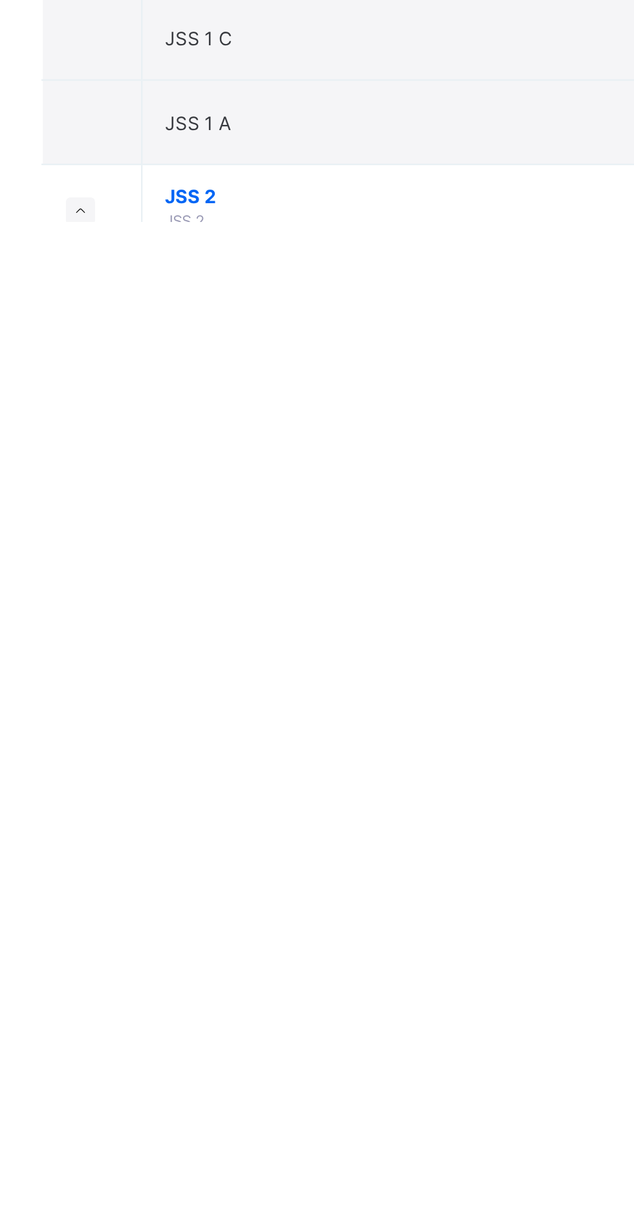
scroll to position [408, 0]
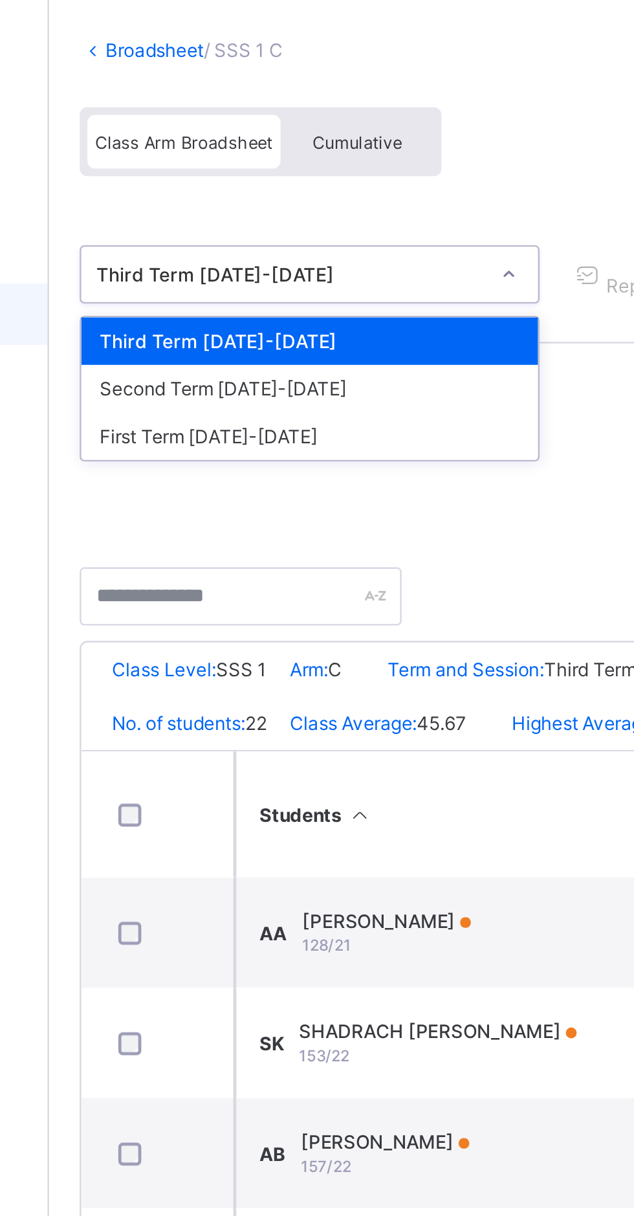
click at [263, 254] on div "First Term [DATE]-[DATE]" at bounding box center [265, 258] width 193 height 20
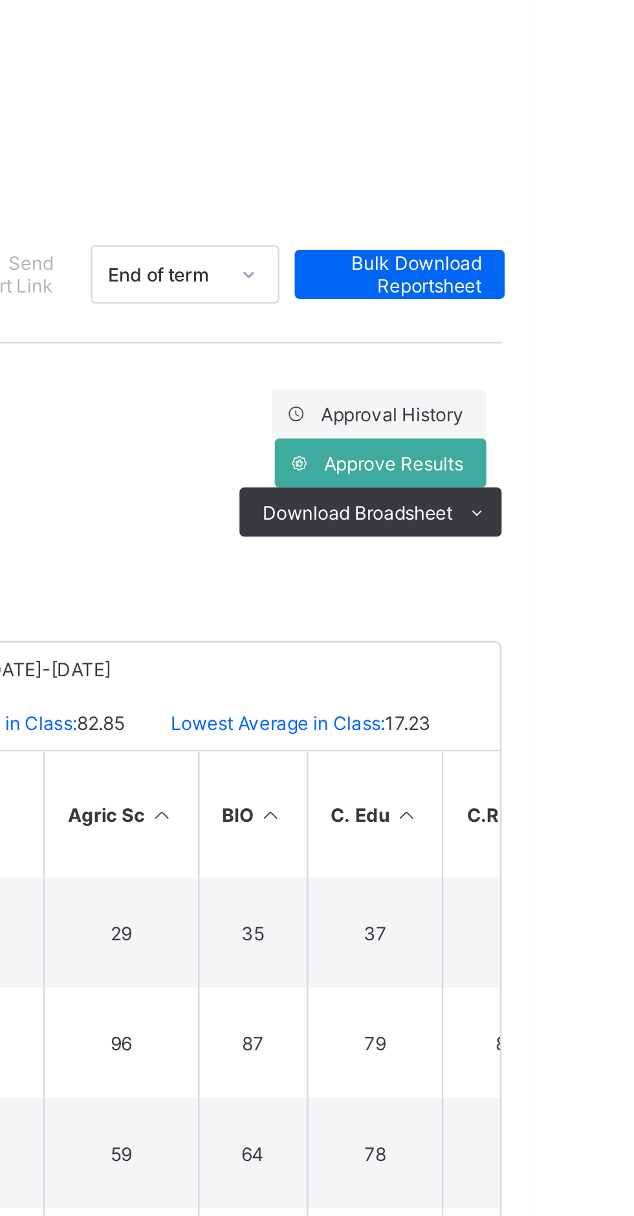
click at [611, 291] on icon at bounding box center [611, 291] width 10 height 8
click at [0, 0] on li "PDF" at bounding box center [0, 0] width 0 height 0
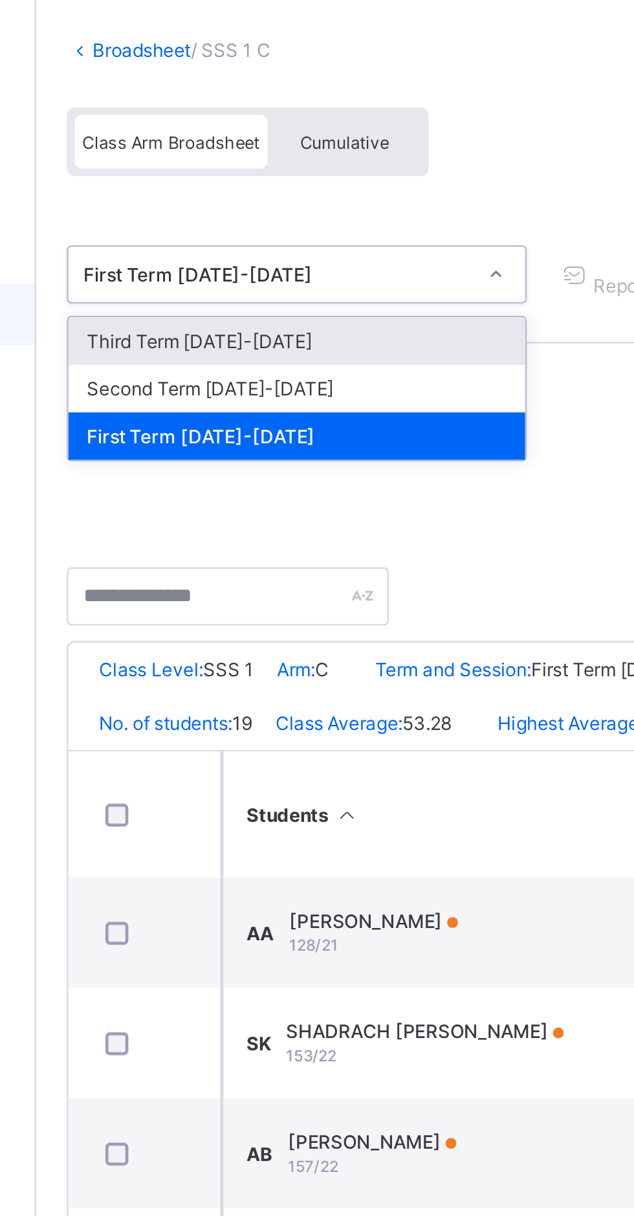
click at [272, 236] on div "Second Term [DATE]-[DATE]" at bounding box center [265, 238] width 193 height 20
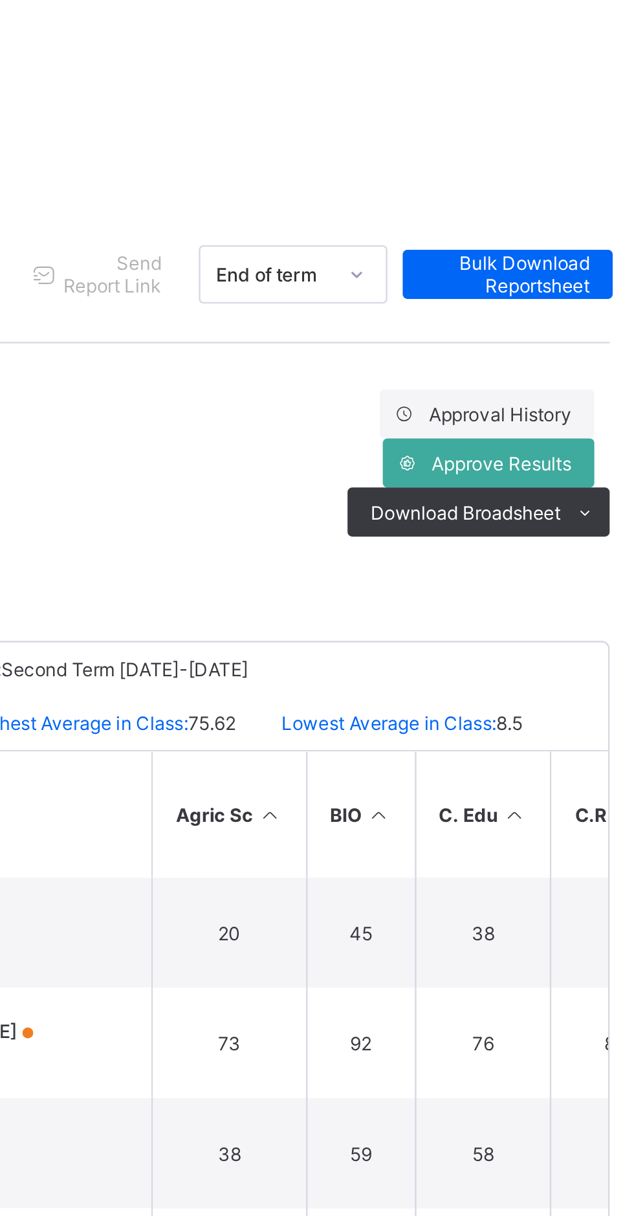
click at [608, 294] on icon at bounding box center [611, 291] width 10 height 8
click at [0, 0] on li "PDF" at bounding box center [0, 0] width 0 height 0
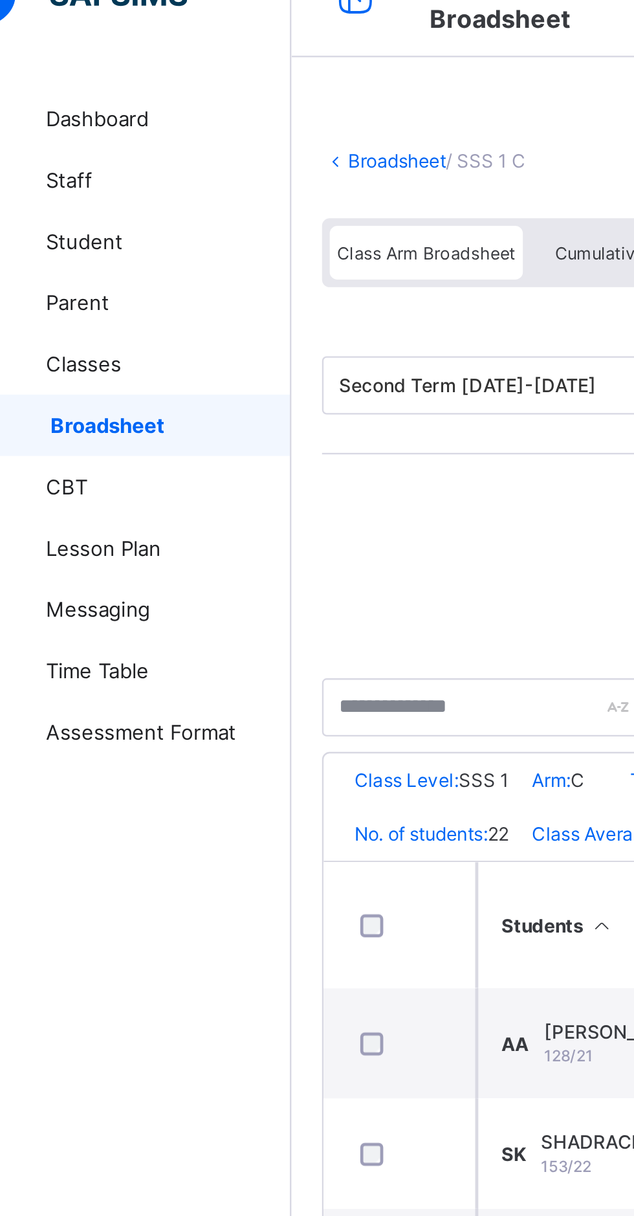
click at [195, 92] on link "Broadsheet" at bounding box center [199, 96] width 41 height 10
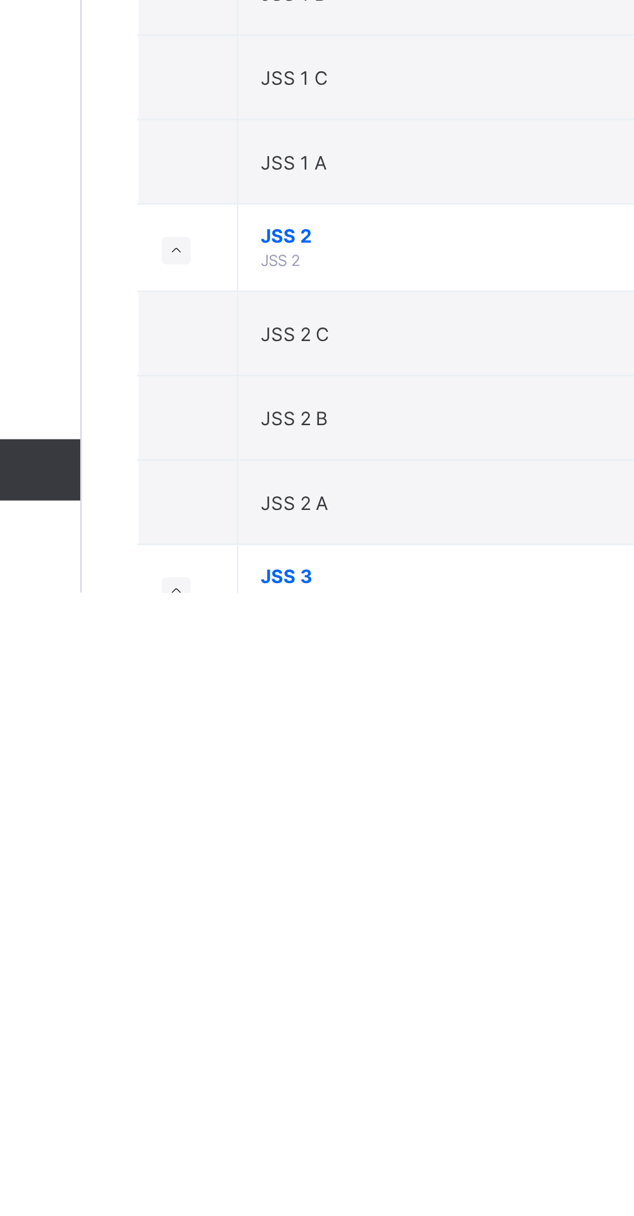
scroll to position [547, 0]
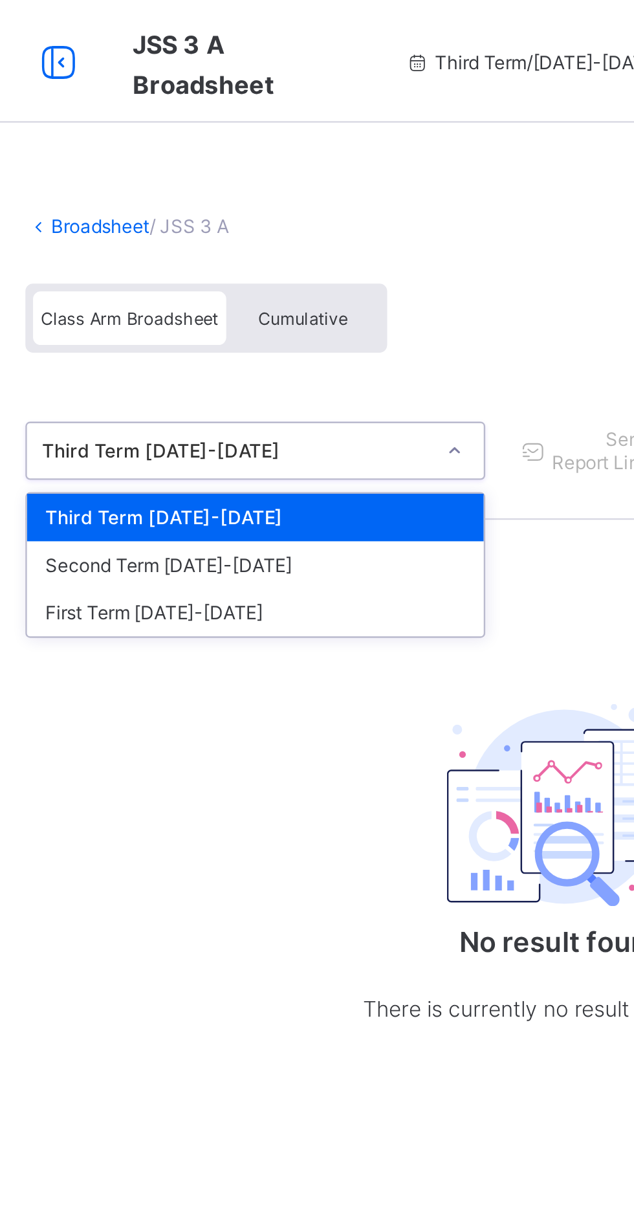
click at [232, 261] on div "First Term [DATE]-[DATE]" at bounding box center [265, 258] width 193 height 20
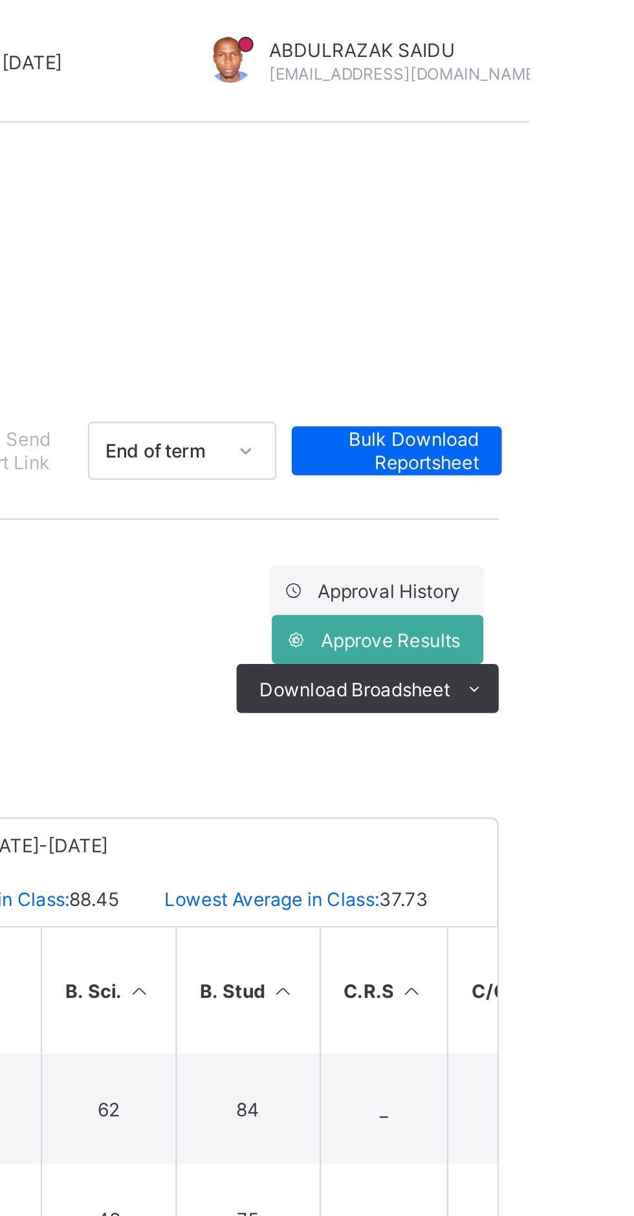
click at [609, 291] on icon at bounding box center [611, 291] width 10 height 8
click at [0, 0] on li "PDF" at bounding box center [0, 0] width 0 height 0
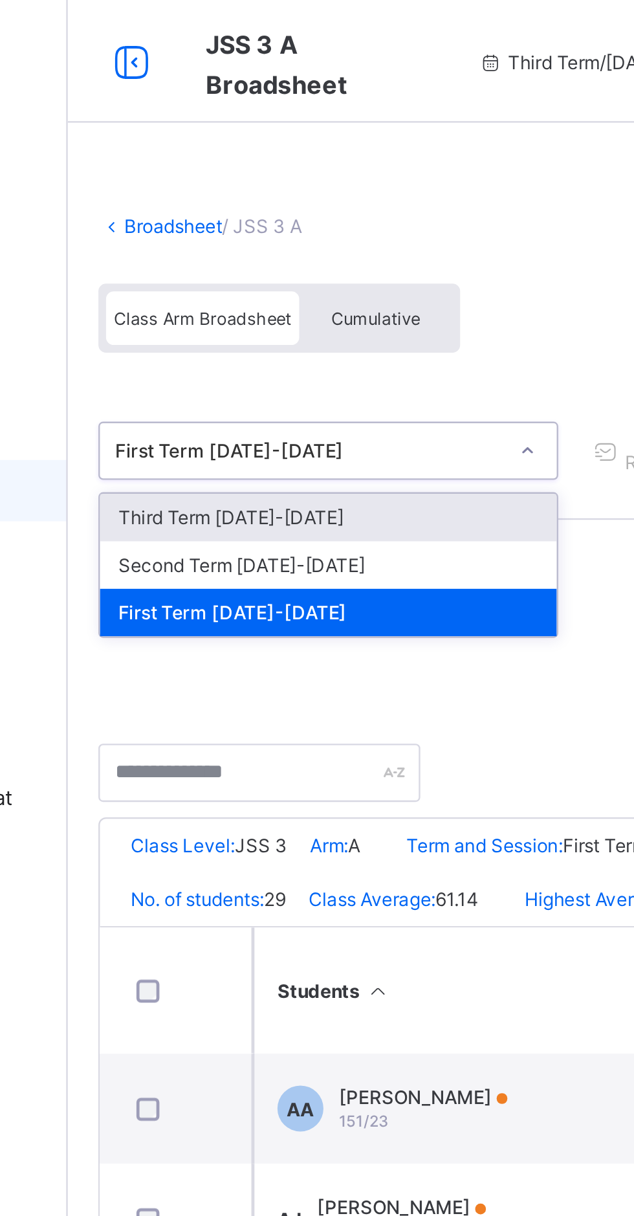
click at [283, 234] on div "Second Term [DATE]-[DATE]" at bounding box center [265, 238] width 193 height 20
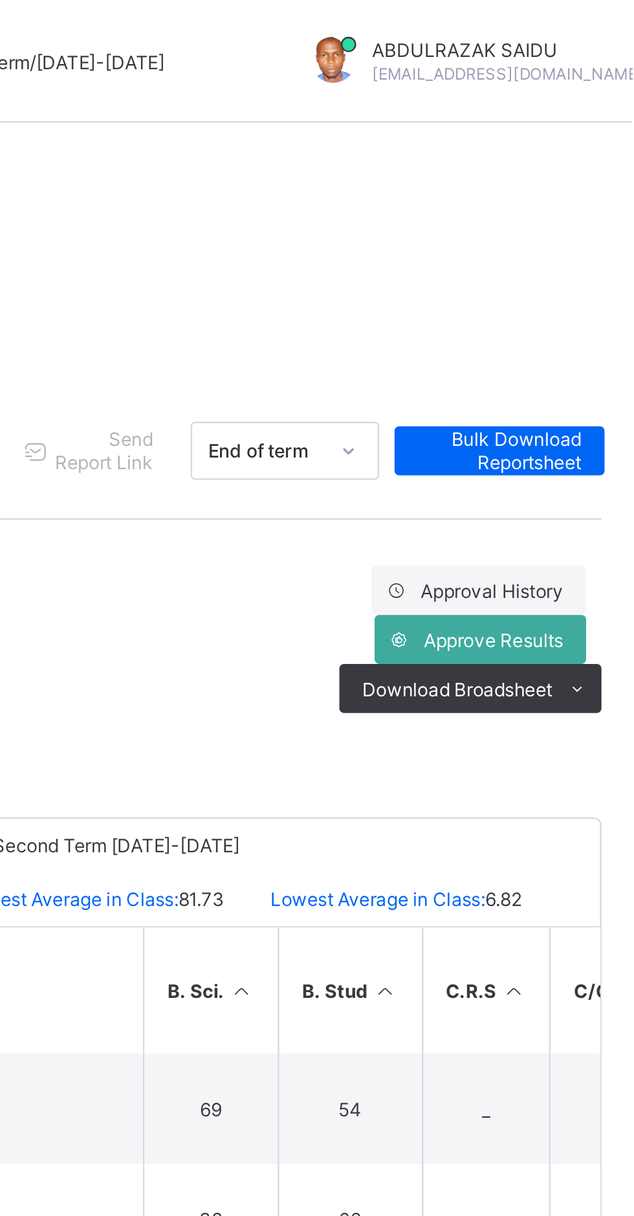
click at [606, 292] on icon at bounding box center [611, 291] width 10 height 8
click at [0, 0] on li "PDF" at bounding box center [0, 0] width 0 height 0
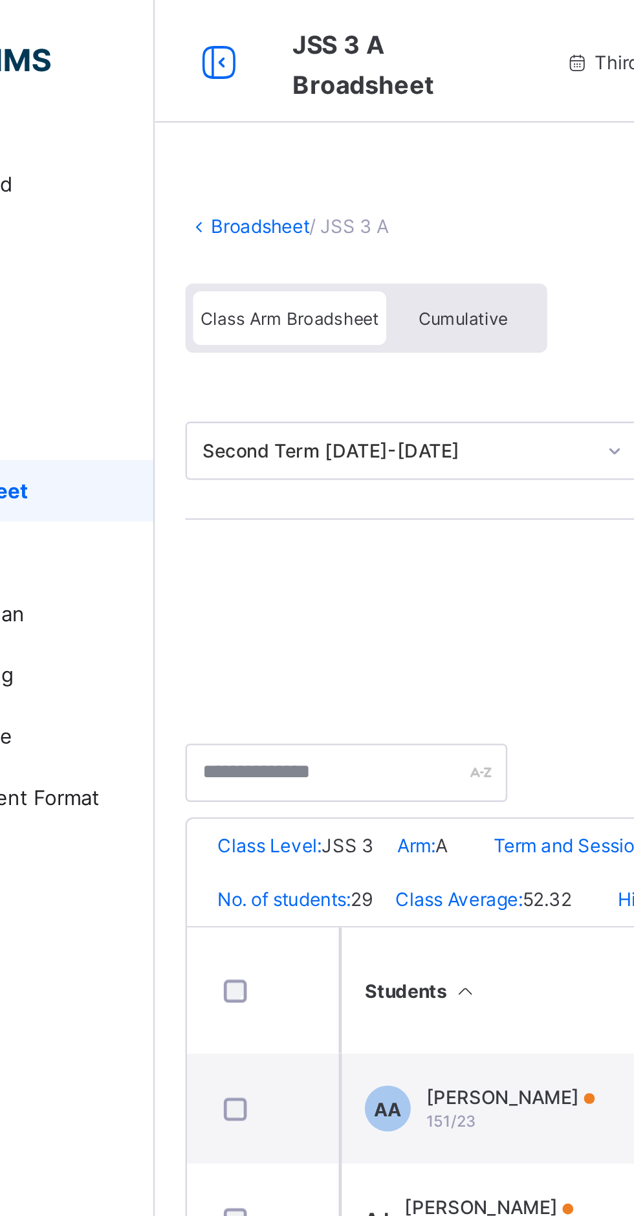
click at [195, 93] on link "Broadsheet" at bounding box center [199, 96] width 41 height 10
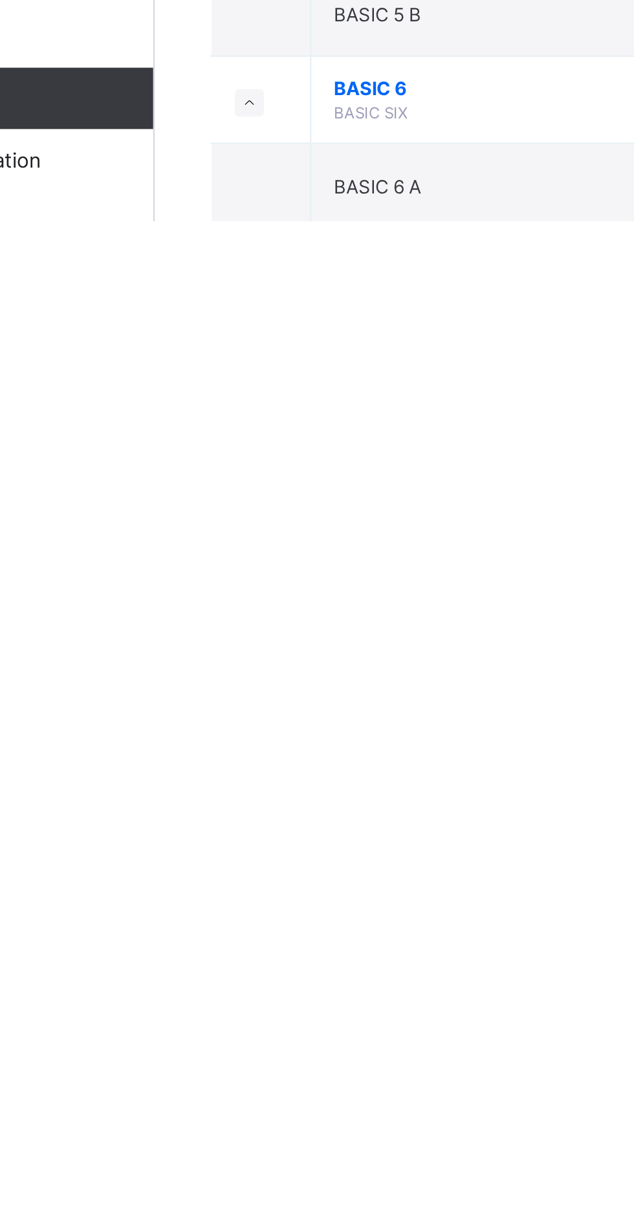
scroll to position [264, 0]
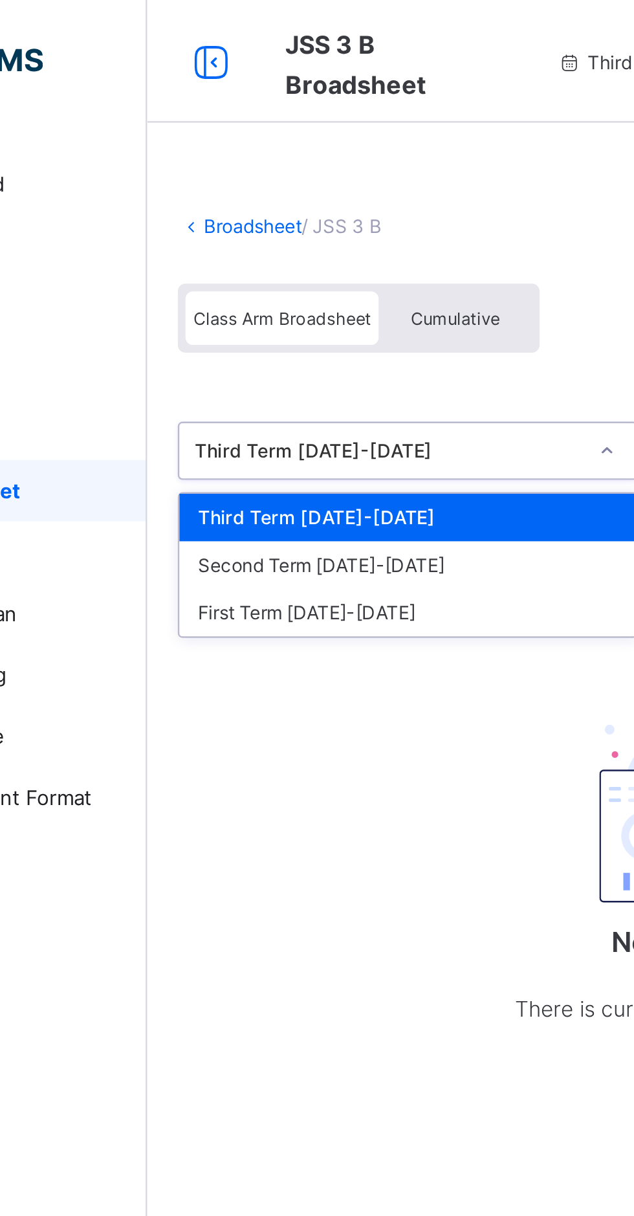
click at [267, 257] on div "First Term [DATE]-[DATE]" at bounding box center [265, 258] width 193 height 20
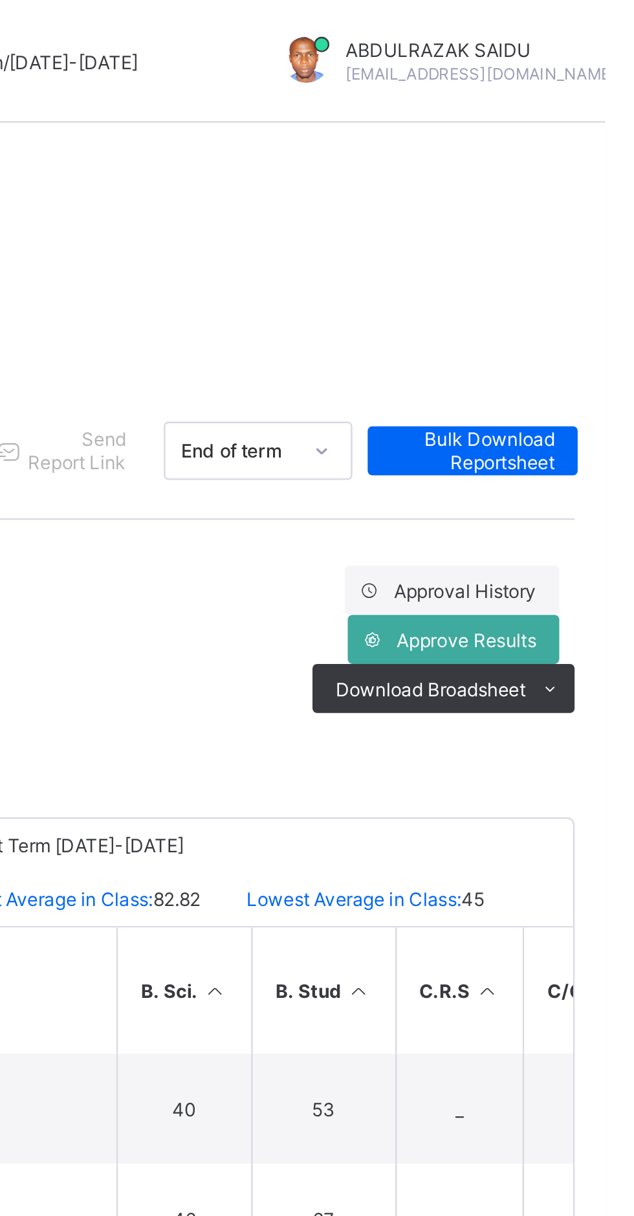
click at [609, 292] on icon at bounding box center [611, 291] width 10 height 8
click at [0, 0] on li "PDF" at bounding box center [0, 0] width 0 height 0
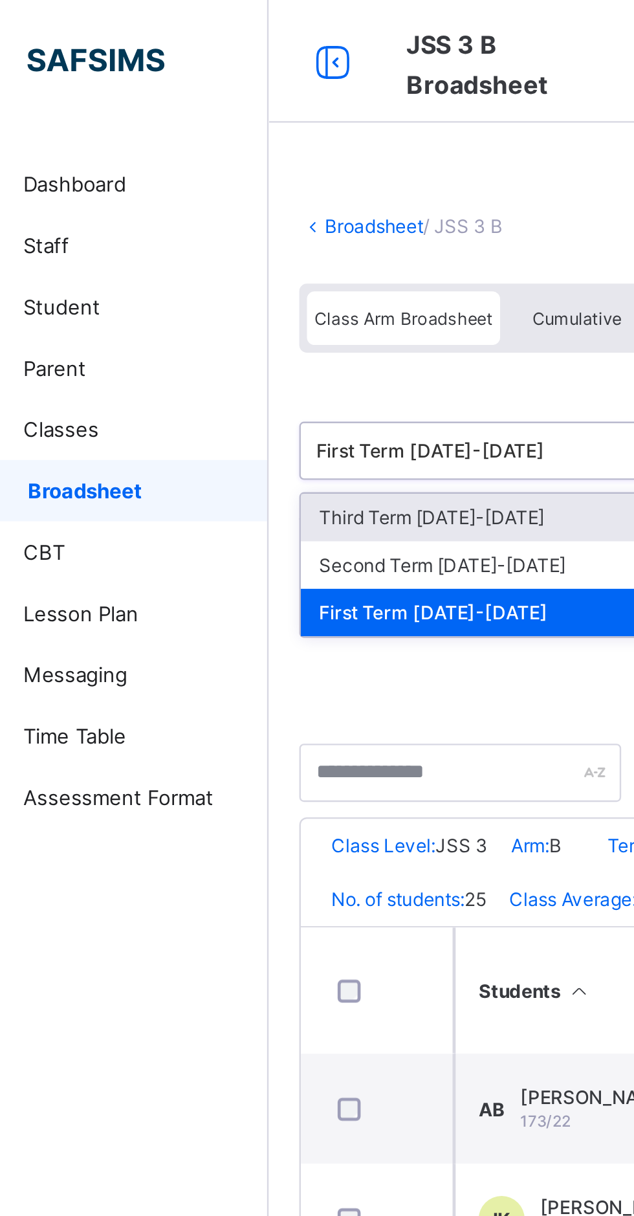
click at [263, 237] on div "Second Term [DATE]-[DATE]" at bounding box center [265, 238] width 193 height 20
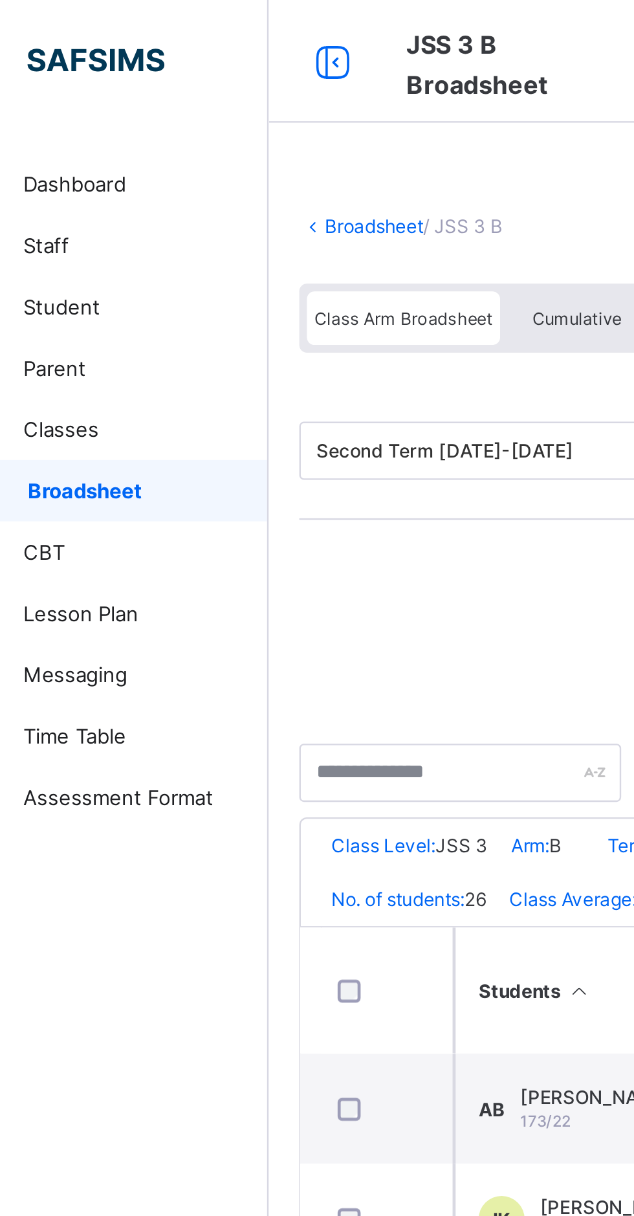
scroll to position [0, 254]
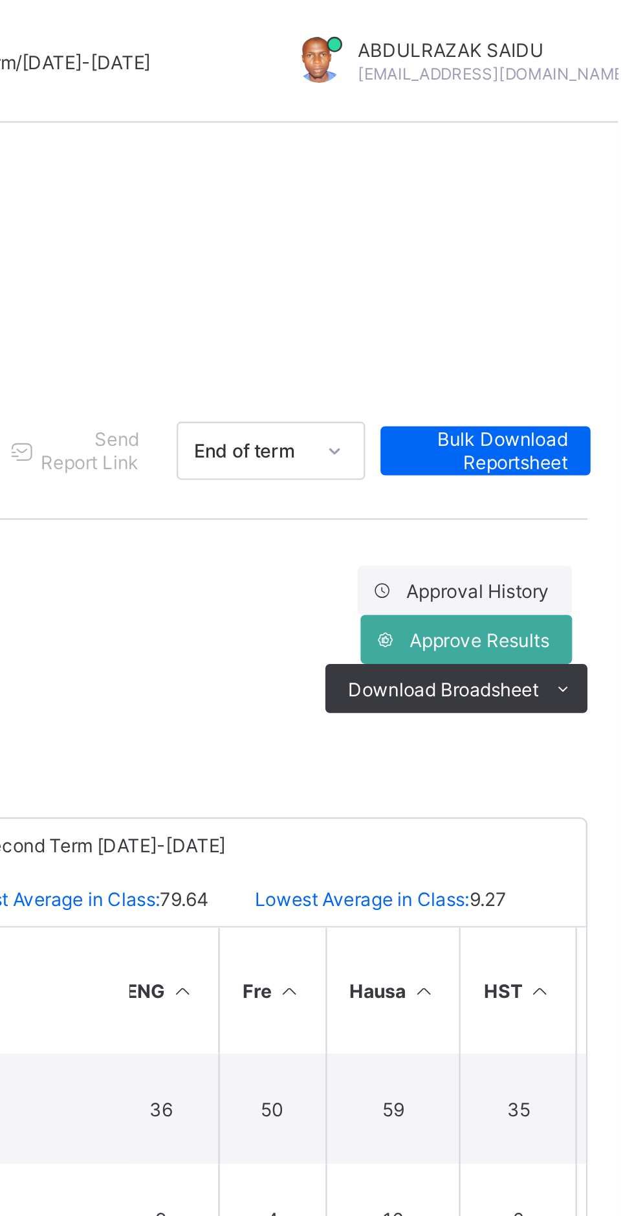
click at [608, 290] on icon at bounding box center [611, 291] width 10 height 8
click at [0, 0] on li "PDF" at bounding box center [0, 0] width 0 height 0
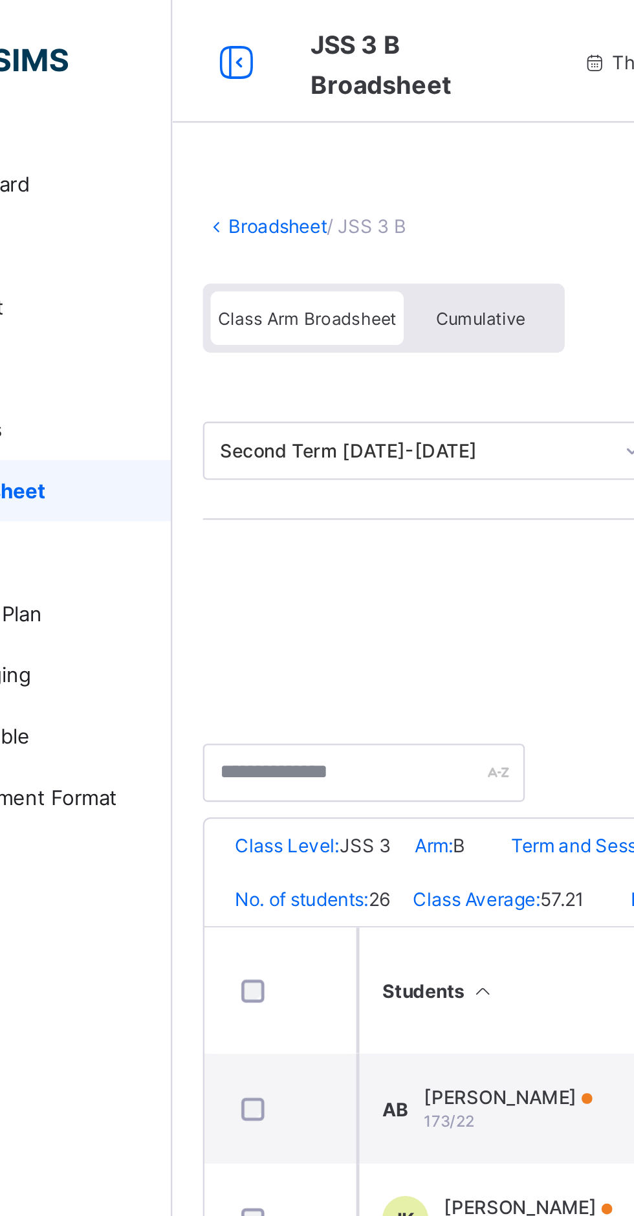
click at [192, 91] on link "Broadsheet" at bounding box center [199, 96] width 41 height 10
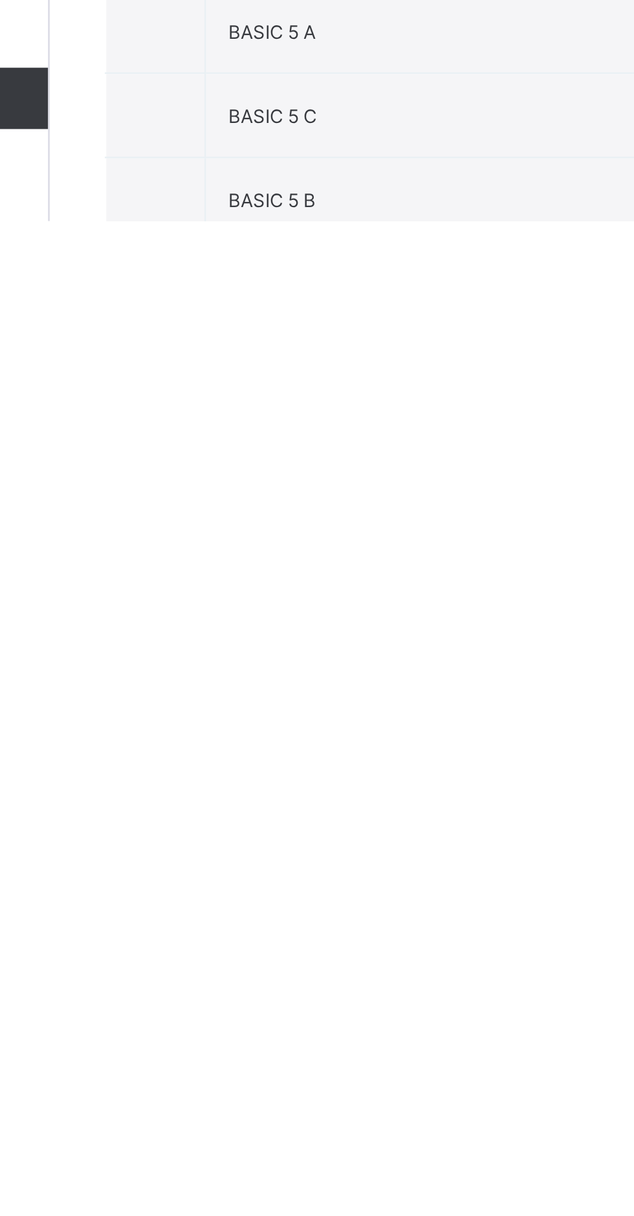
scroll to position [159, 0]
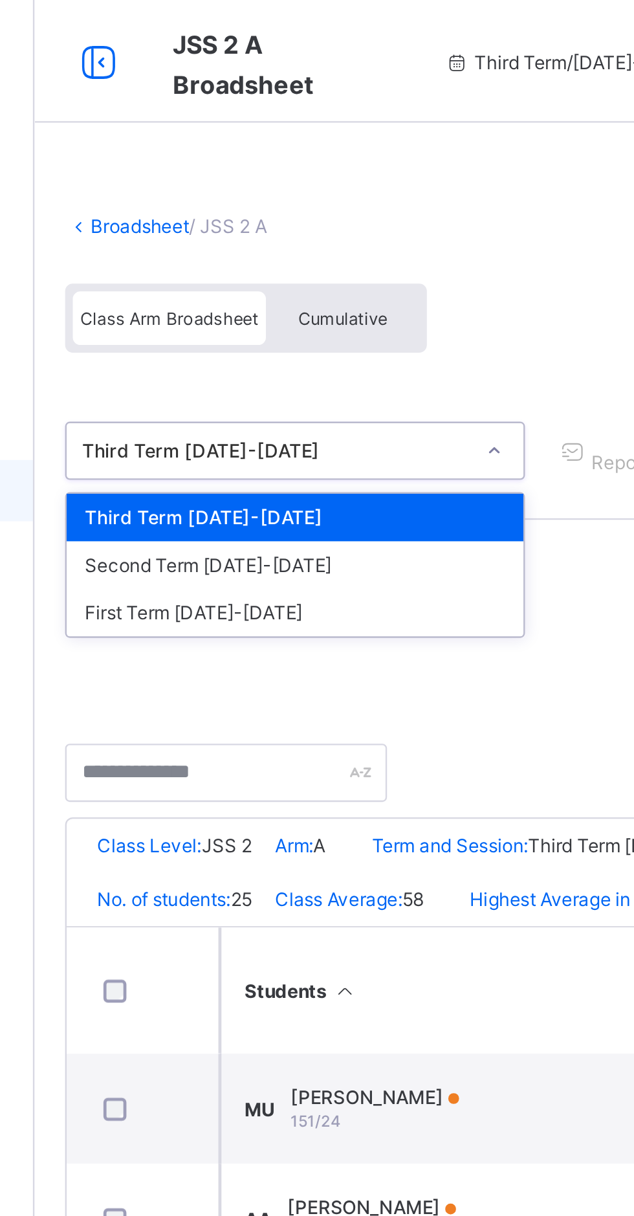
click at [251, 263] on div "First Term [DATE]-[DATE]" at bounding box center [265, 258] width 193 height 20
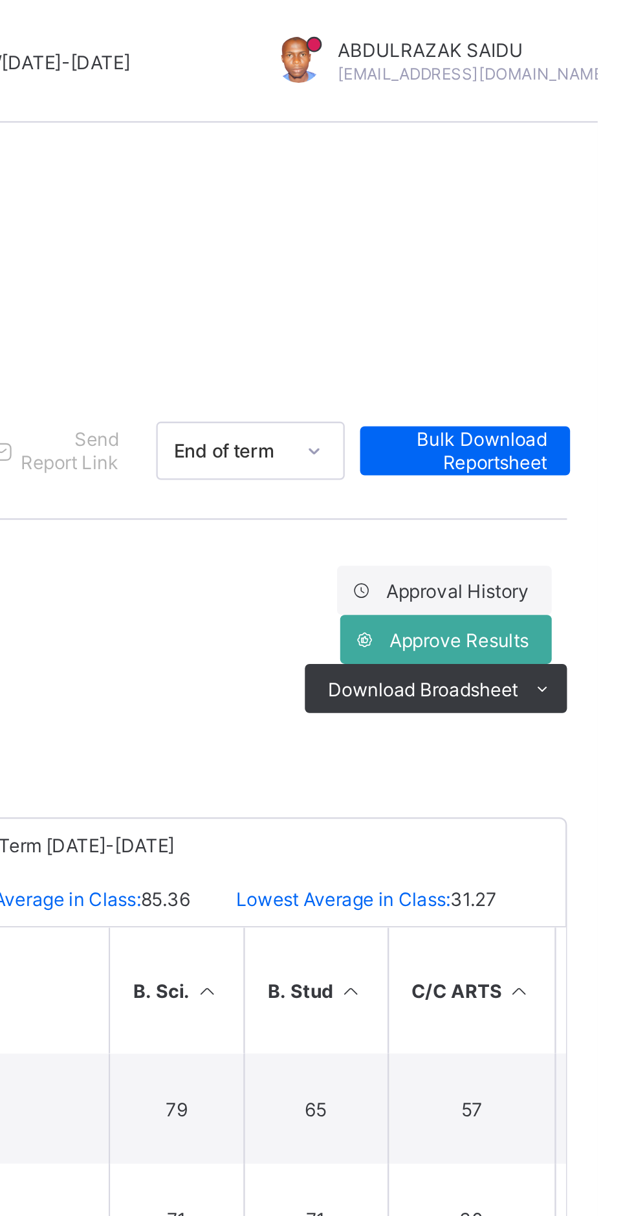
click at [607, 289] on icon at bounding box center [611, 291] width 10 height 8
click at [0, 0] on li "PDF" at bounding box center [0, 0] width 0 height 0
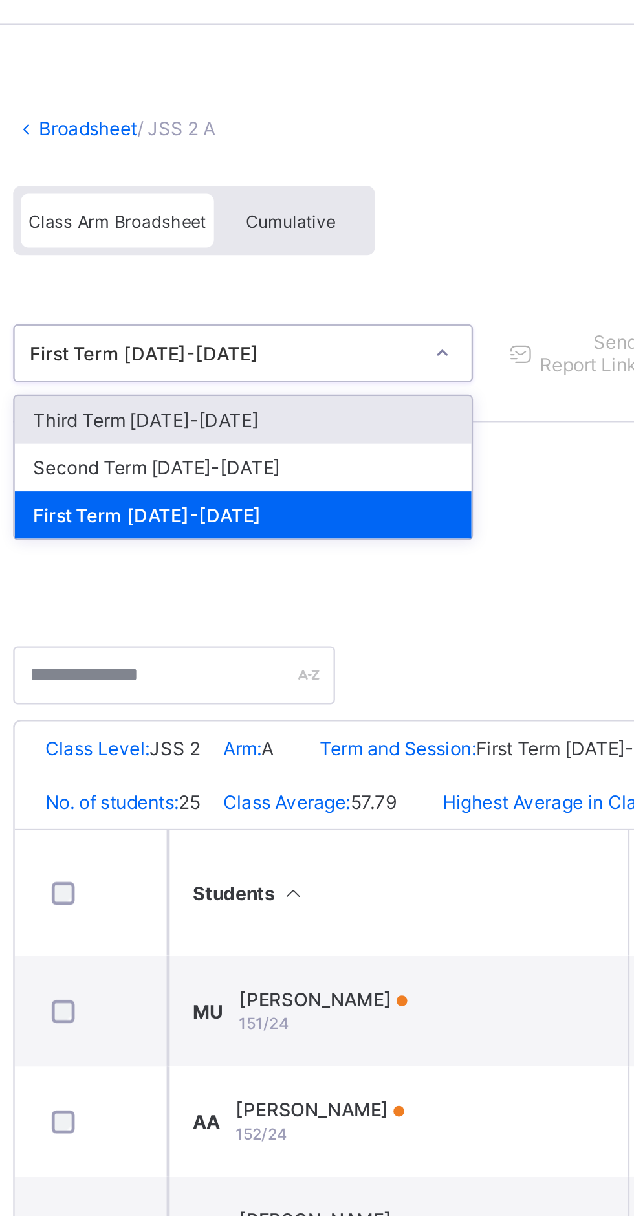
click at [285, 235] on div "Second Term [DATE]-[DATE]" at bounding box center [265, 238] width 193 height 20
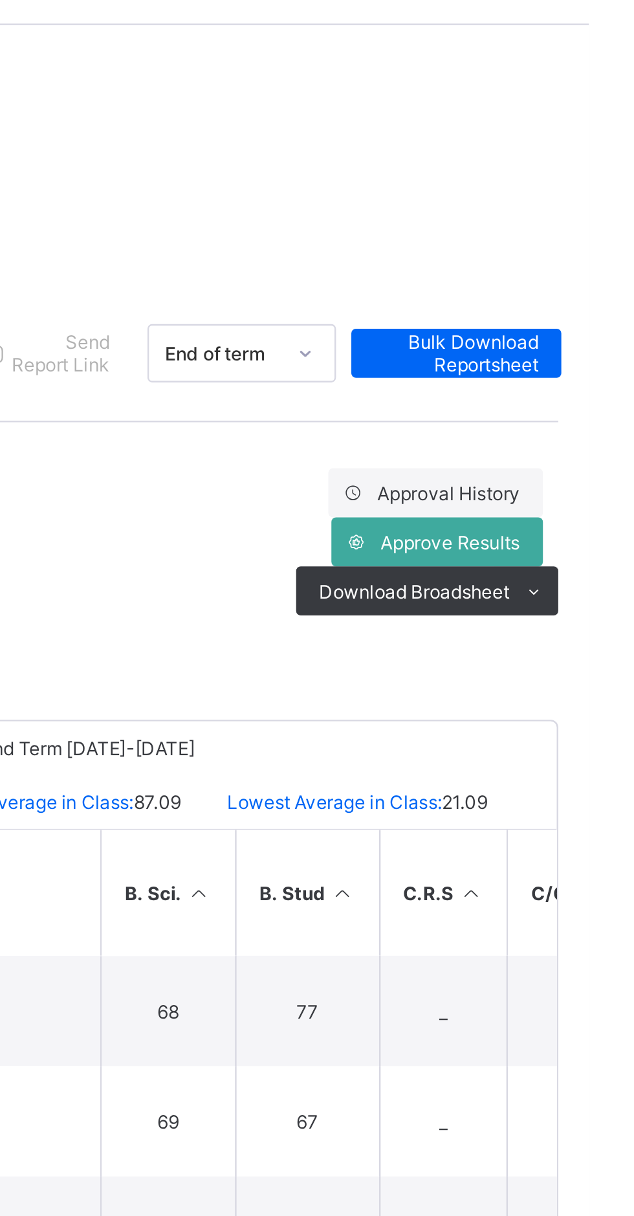
click at [0, 0] on ul "PDF Excel sheet" at bounding box center [0, 0] width 0 height 0
click at [0, 0] on li "PDF" at bounding box center [0, 0] width 0 height 0
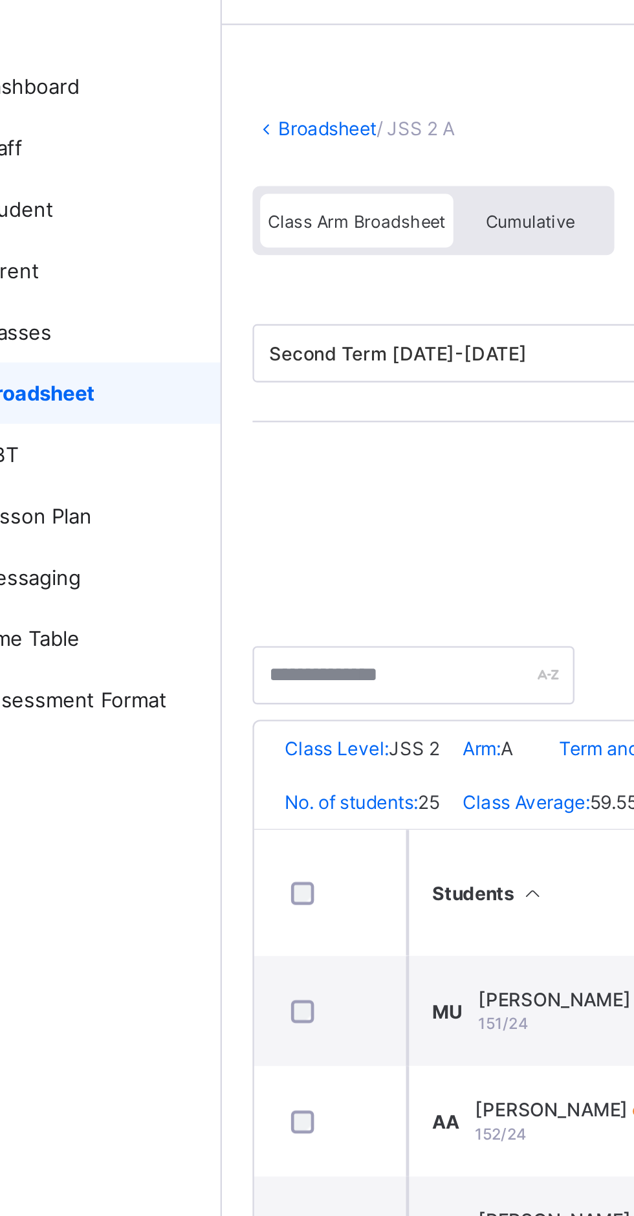
click at [187, 97] on link "Broadsheet" at bounding box center [199, 96] width 41 height 10
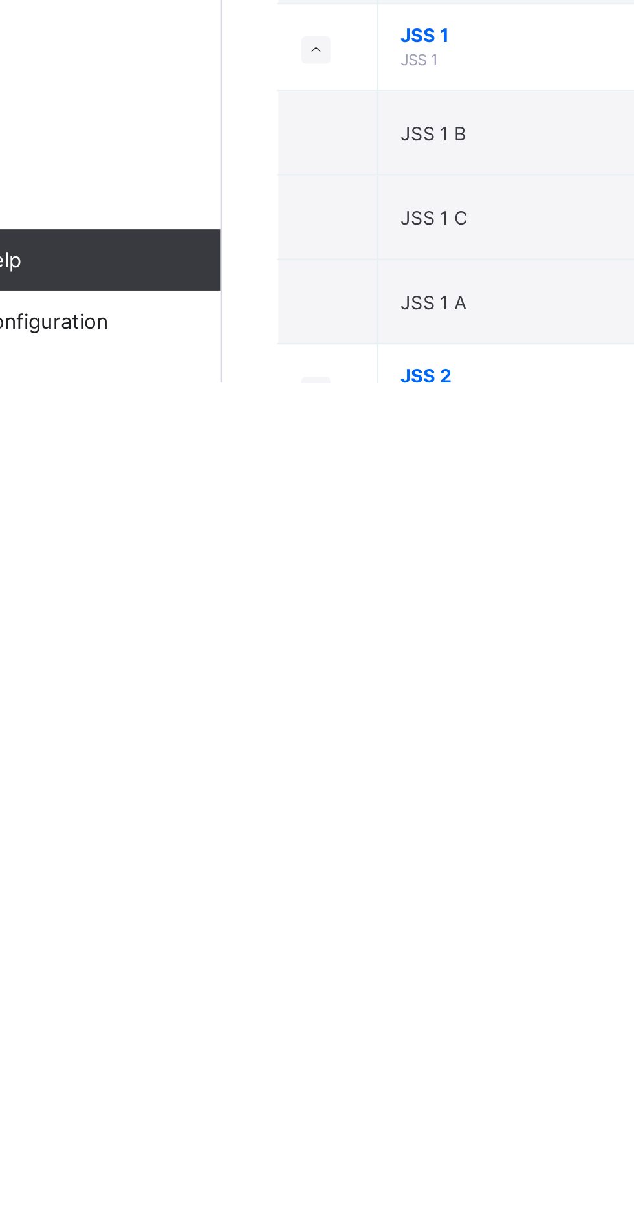
scroll to position [415, 0]
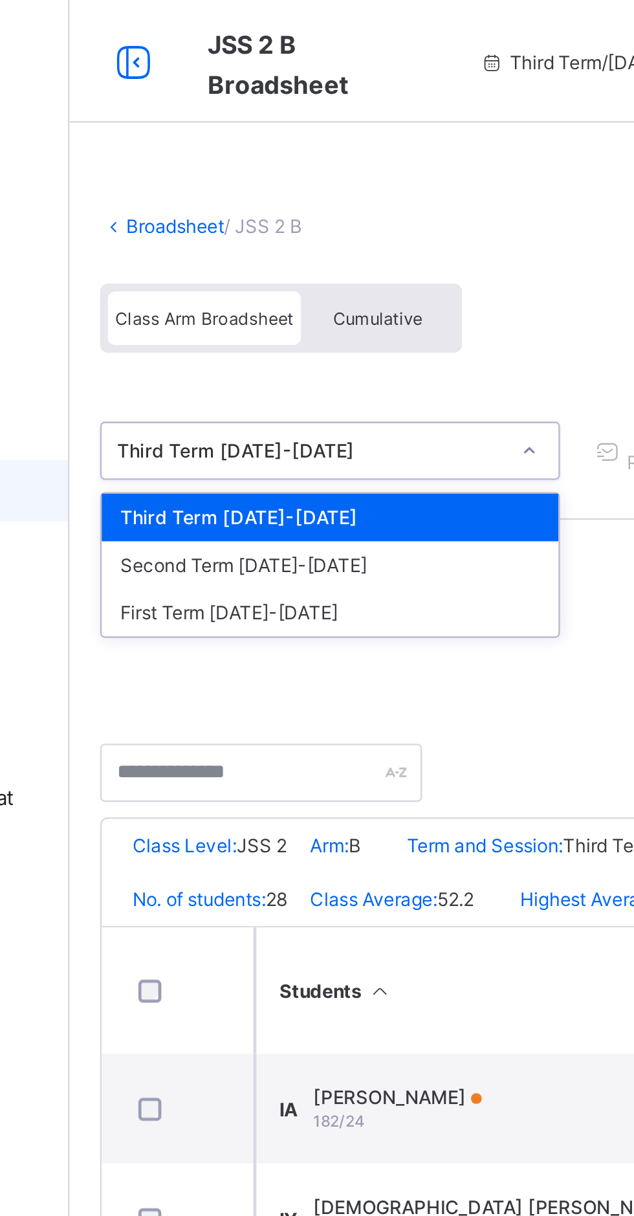
click at [225, 261] on div "First Term [DATE]-[DATE]" at bounding box center [265, 258] width 193 height 20
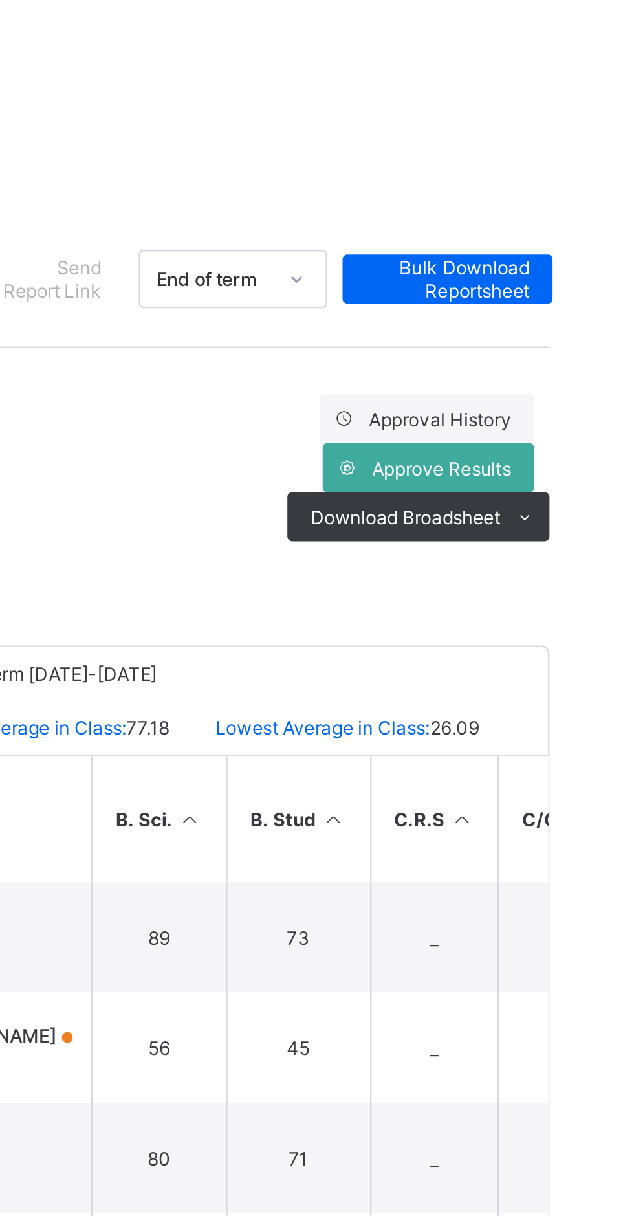
click at [0, 0] on ul "PDF Excel sheet" at bounding box center [0, 0] width 0 height 0
click at [0, 0] on li "PDF" at bounding box center [0, 0] width 0 height 0
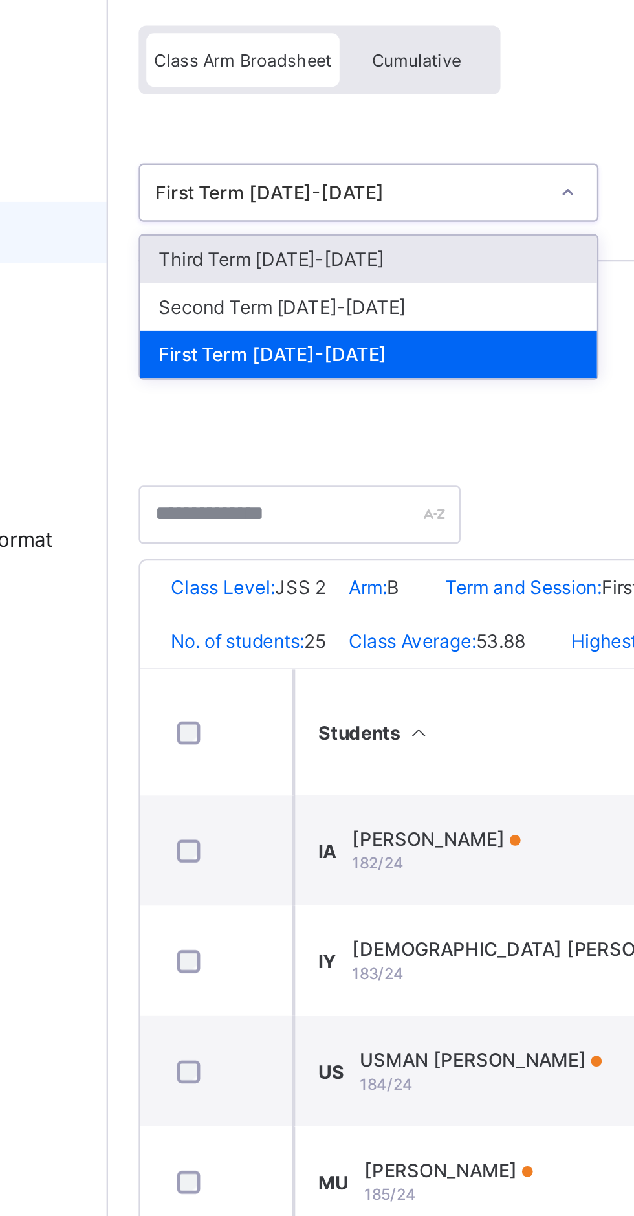
click at [276, 233] on div "Second Term [DATE]-[DATE]" at bounding box center [265, 238] width 193 height 20
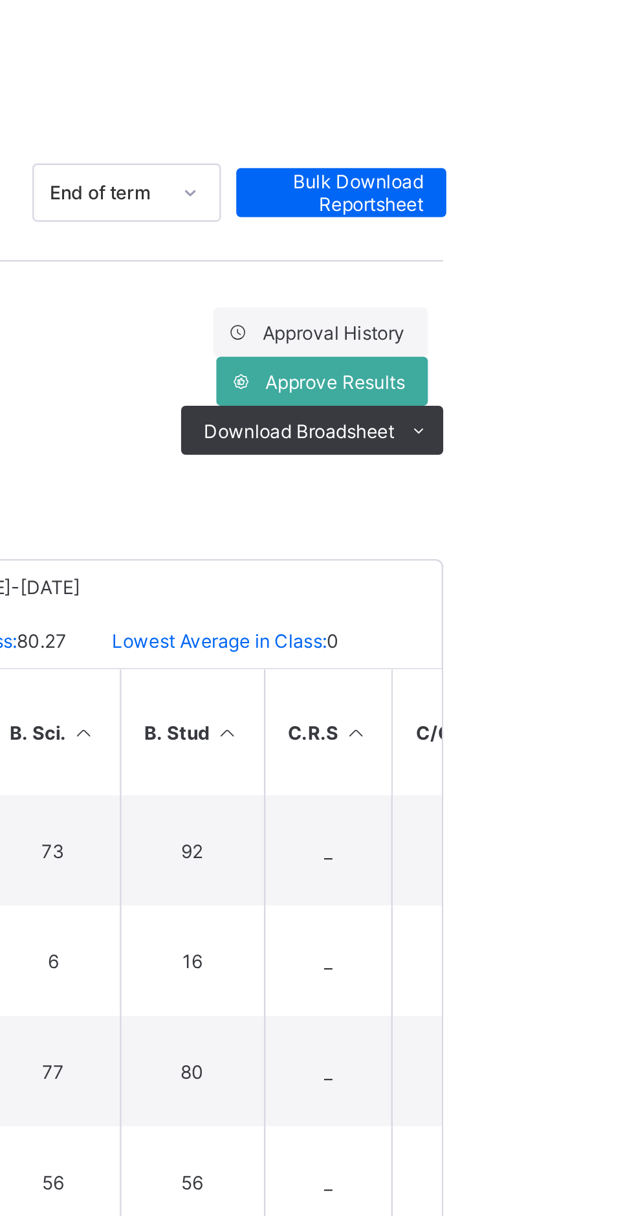
click at [613, 291] on icon at bounding box center [611, 291] width 10 height 8
click at [0, 0] on li "PDF" at bounding box center [0, 0] width 0 height 0
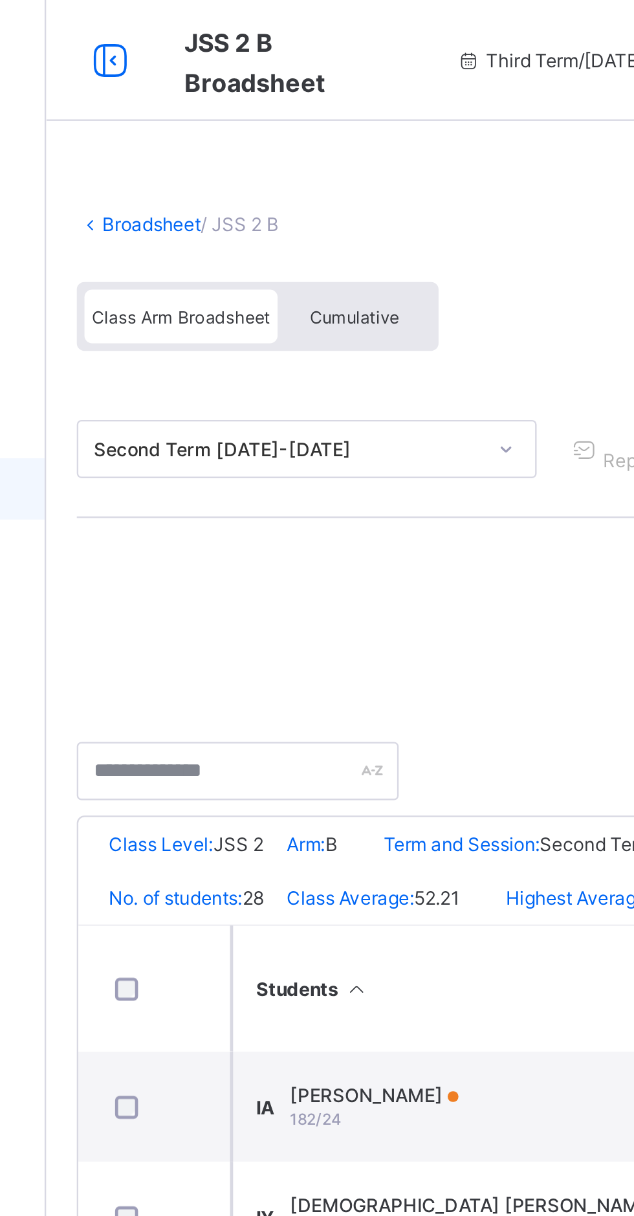
click at [188, 93] on link "Broadsheet" at bounding box center [199, 96] width 41 height 10
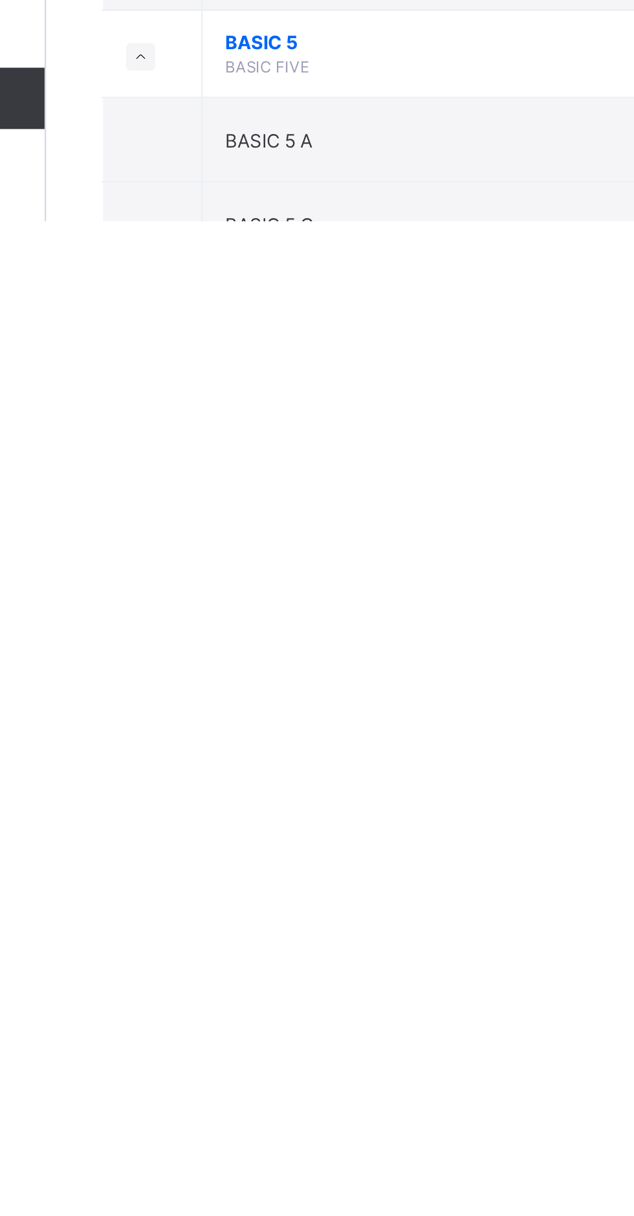
scroll to position [113, 0]
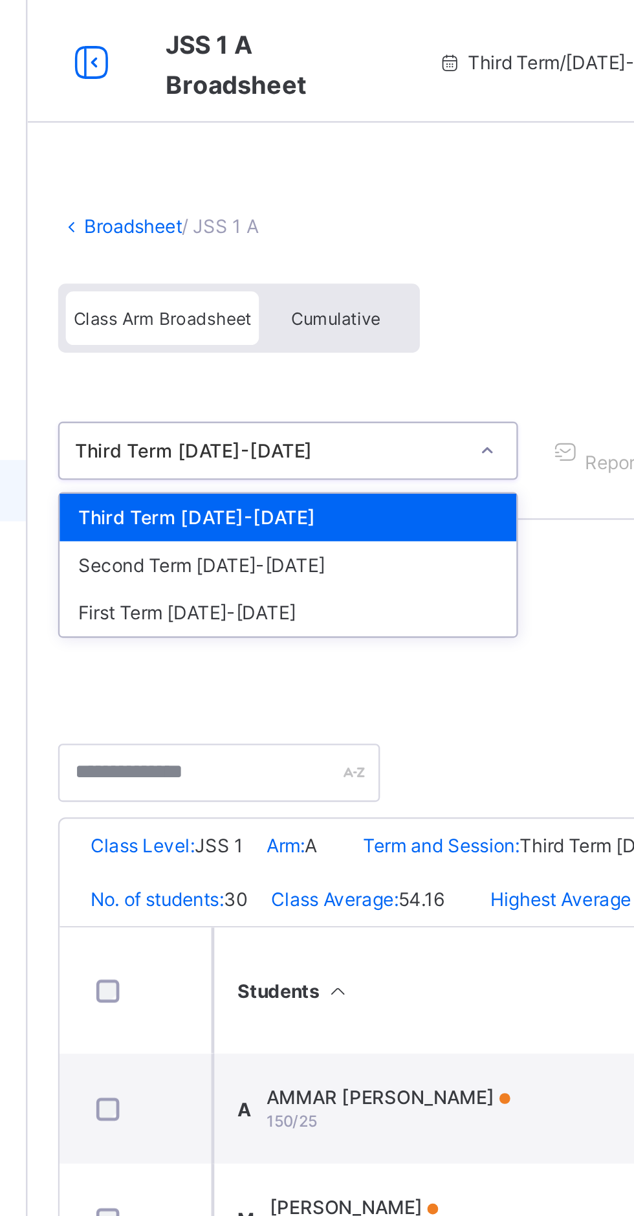
click at [225, 256] on div "First Term [DATE]-[DATE]" at bounding box center [265, 258] width 193 height 20
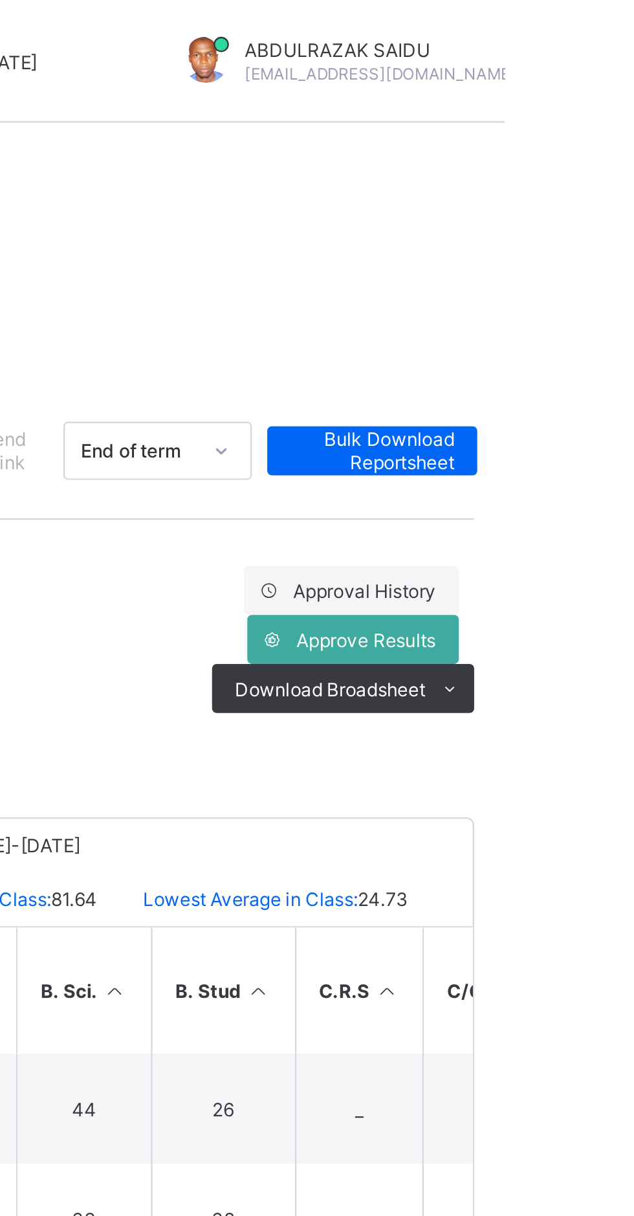
click at [609, 293] on icon at bounding box center [611, 291] width 10 height 8
click at [0, 0] on li "PDF" at bounding box center [0, 0] width 0 height 0
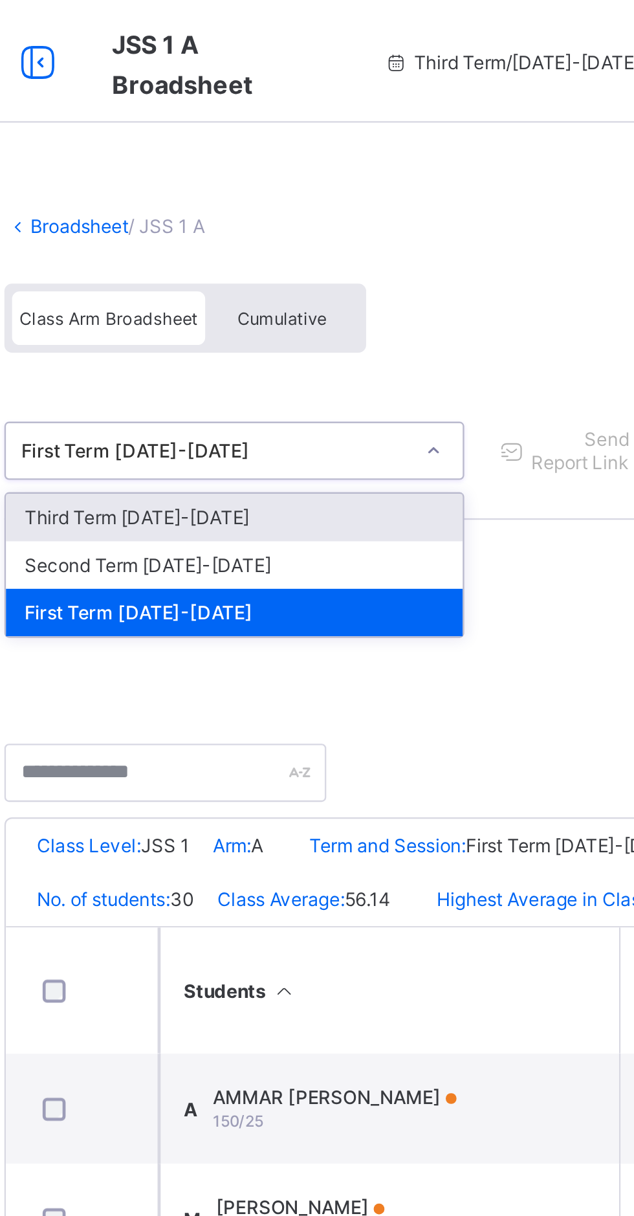
click at [247, 236] on div "Second Term [DATE]-[DATE]" at bounding box center [265, 238] width 193 height 20
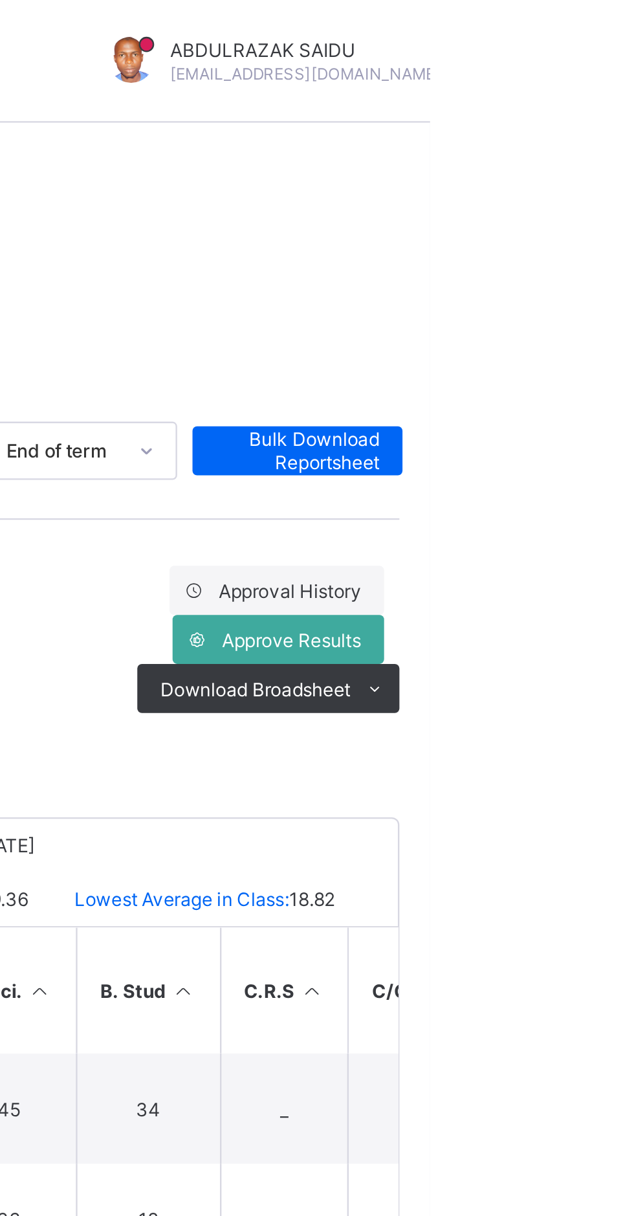
click at [0, 0] on ul "PDF Excel sheet" at bounding box center [0, 0] width 0 height 0
click at [0, 0] on li "PDF" at bounding box center [0, 0] width 0 height 0
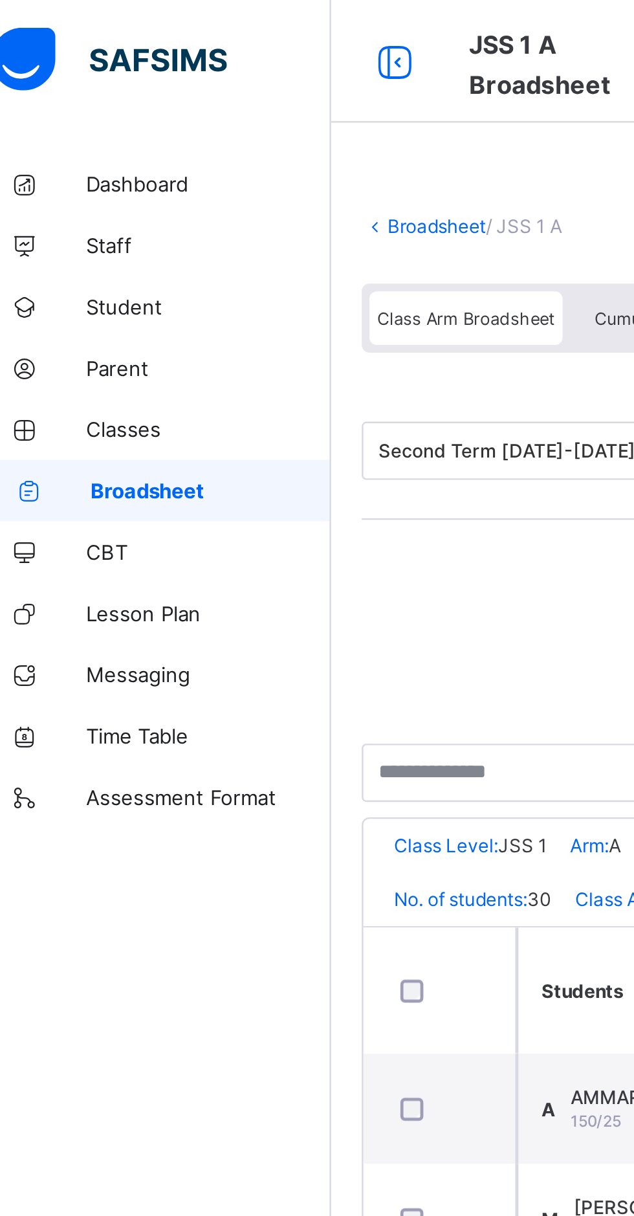
click at [197, 96] on link "Broadsheet" at bounding box center [199, 96] width 41 height 10
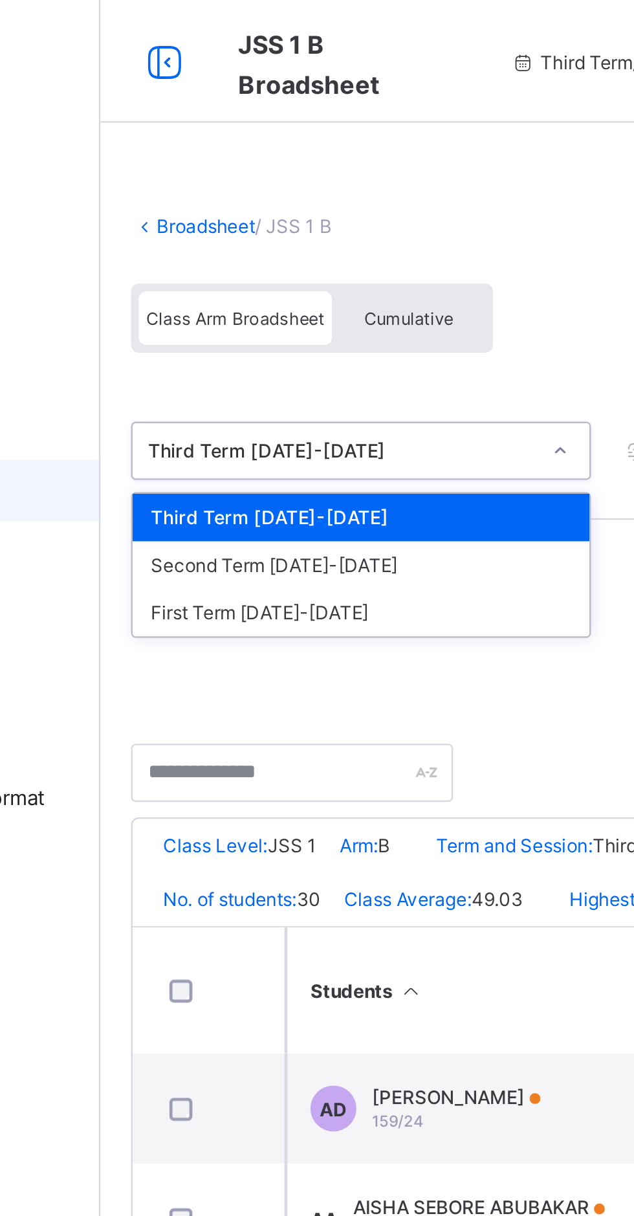
click at [225, 265] on div "First Term [DATE]-[DATE]" at bounding box center [265, 258] width 193 height 20
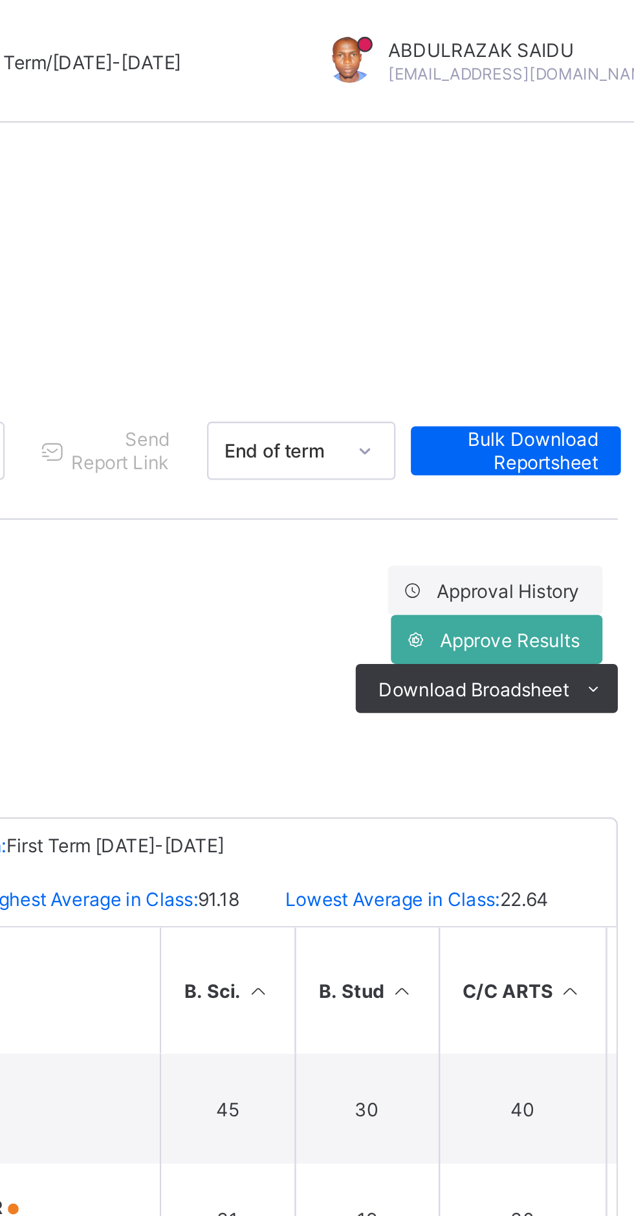
click at [608, 288] on icon at bounding box center [611, 291] width 10 height 8
click at [0, 0] on ul "PDF Excel sheet" at bounding box center [0, 0] width 0 height 0
click at [0, 0] on li "PDF" at bounding box center [0, 0] width 0 height 0
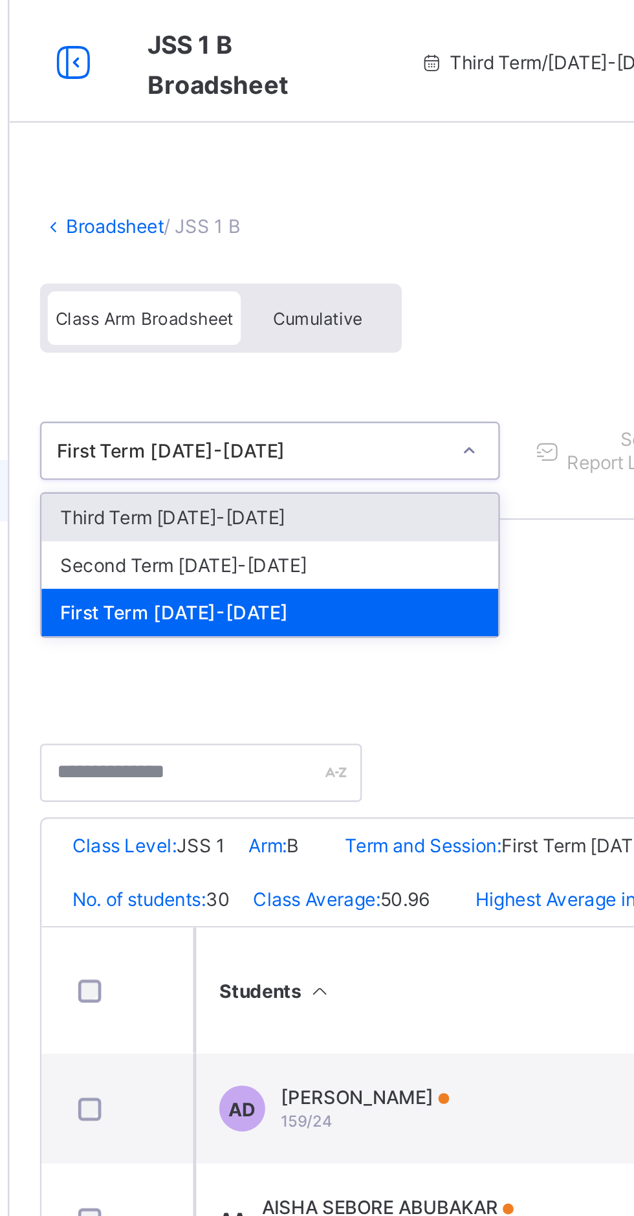
click at [240, 237] on div "Second Term [DATE]-[DATE]" at bounding box center [265, 238] width 193 height 20
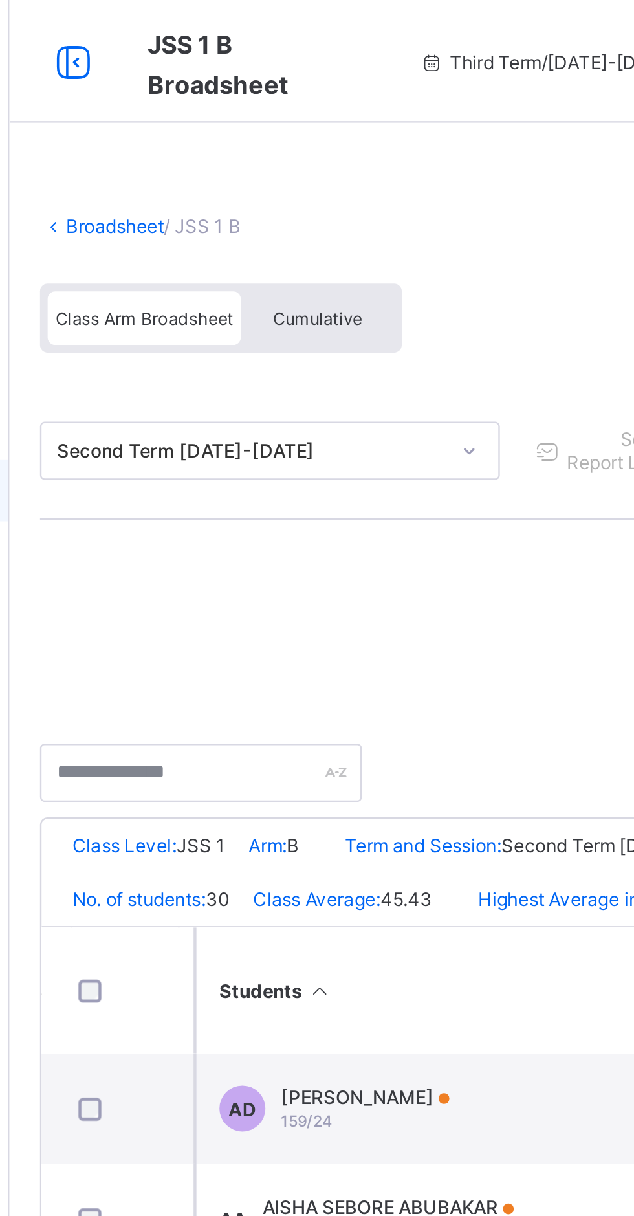
scroll to position [0, 506]
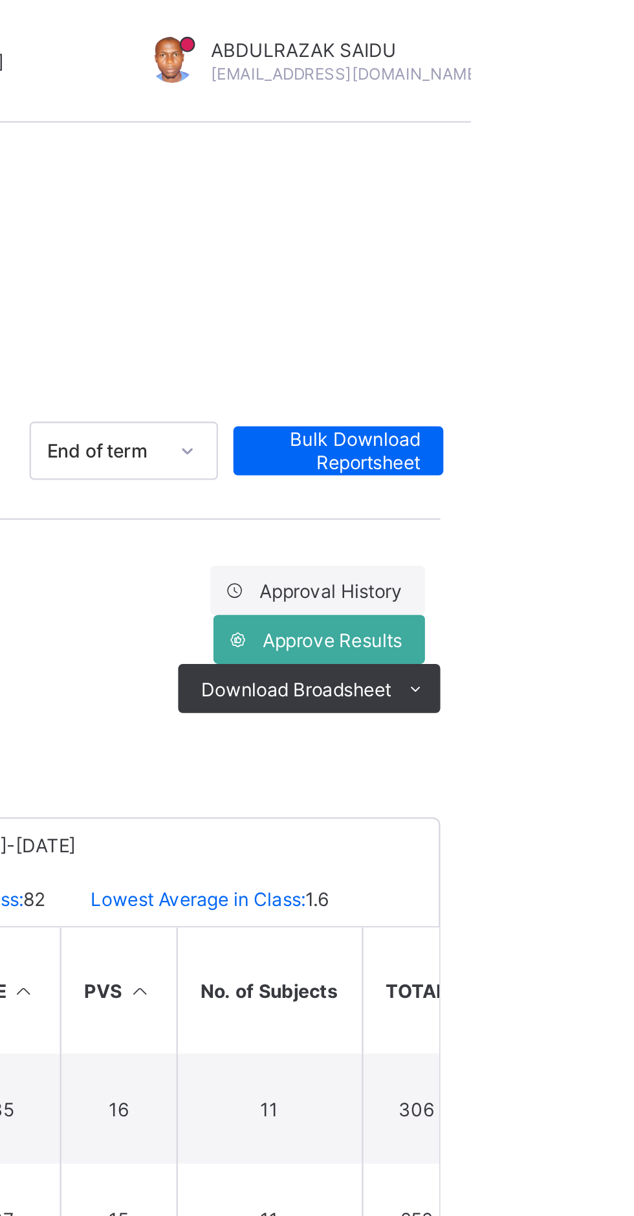
click at [610, 291] on icon at bounding box center [611, 291] width 10 height 8
click at [0, 0] on li "PDF" at bounding box center [0, 0] width 0 height 0
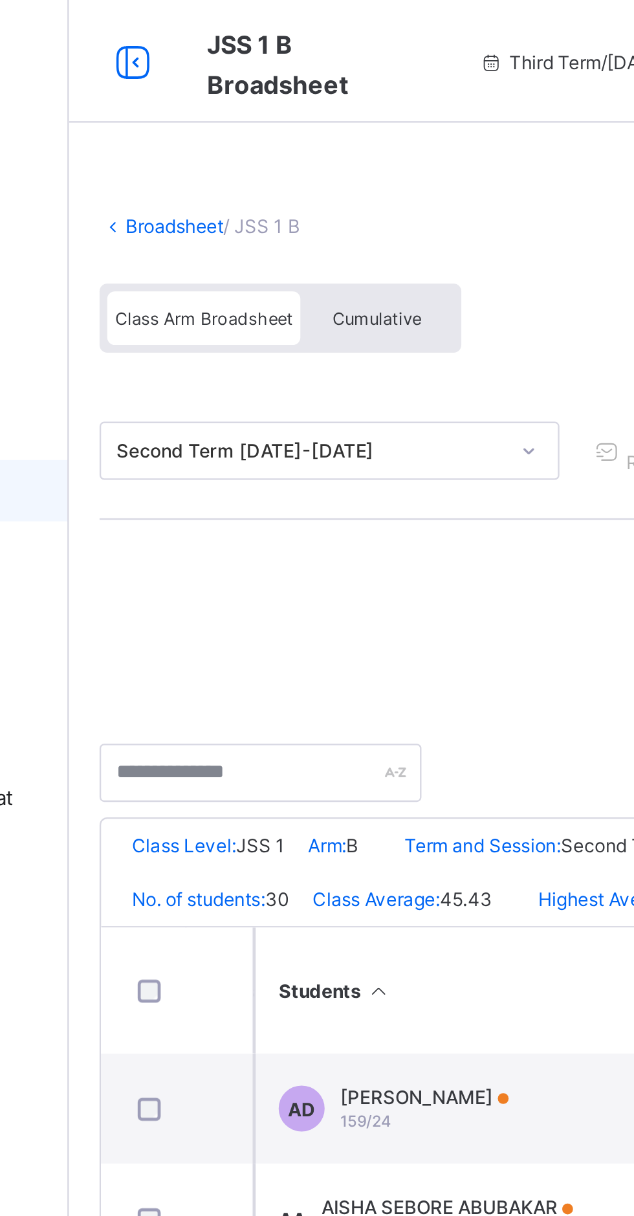
click at [195, 91] on link "Broadsheet" at bounding box center [199, 96] width 41 height 10
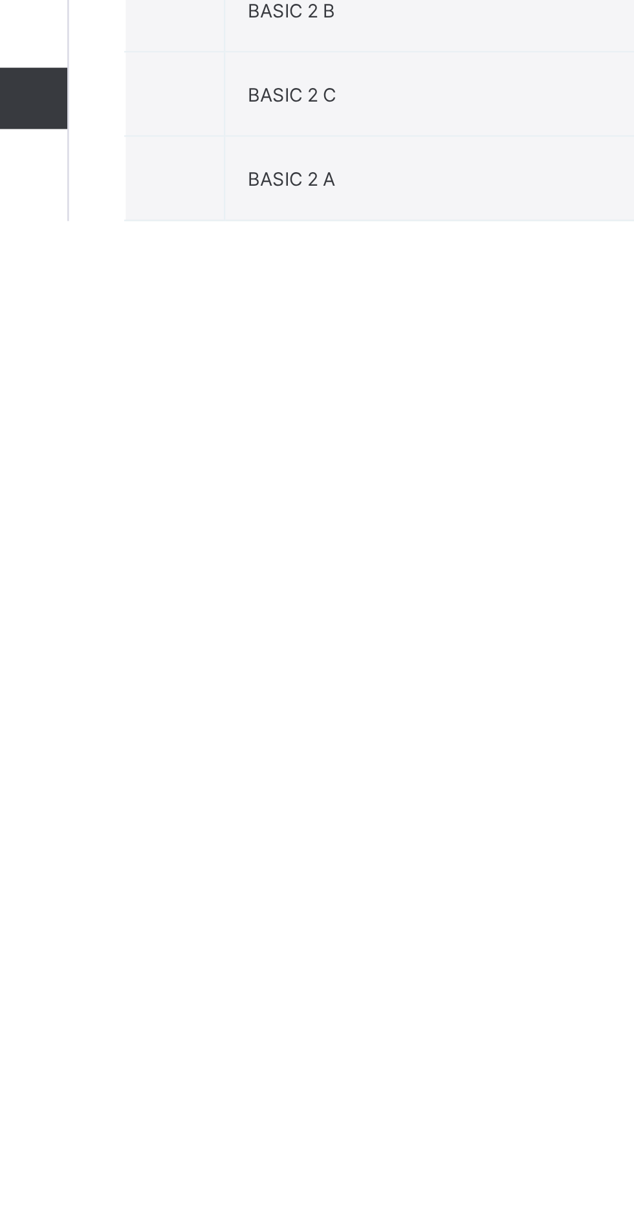
scroll to position [24, 0]
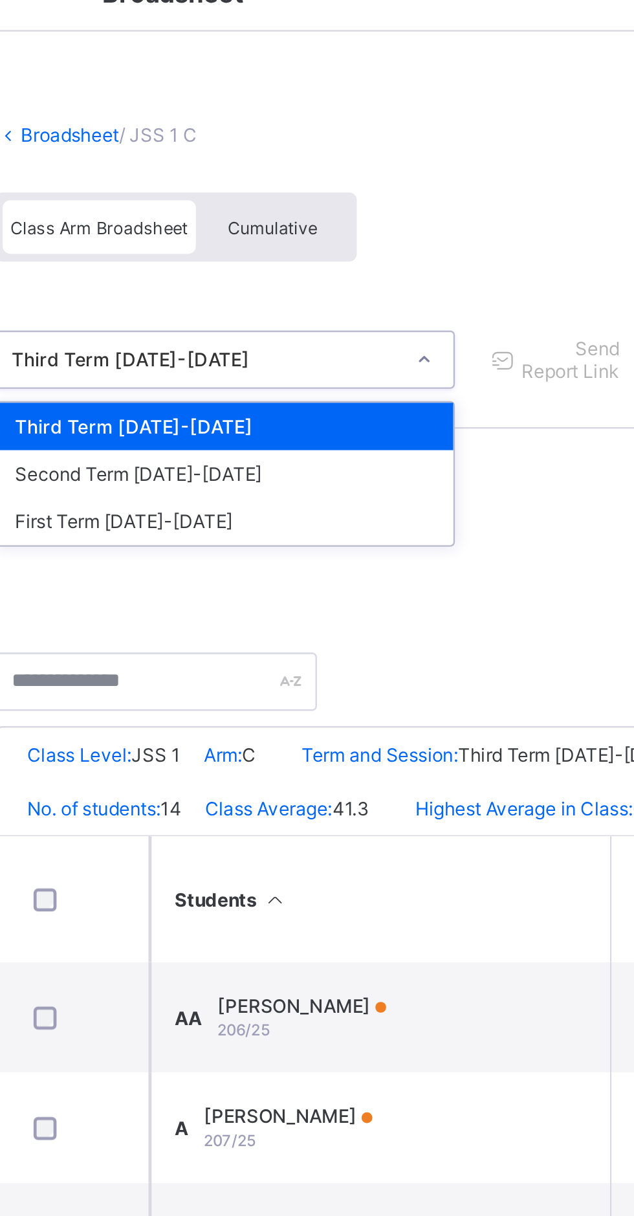
click at [234, 263] on div "First Term [DATE]-[DATE]" at bounding box center [265, 258] width 193 height 20
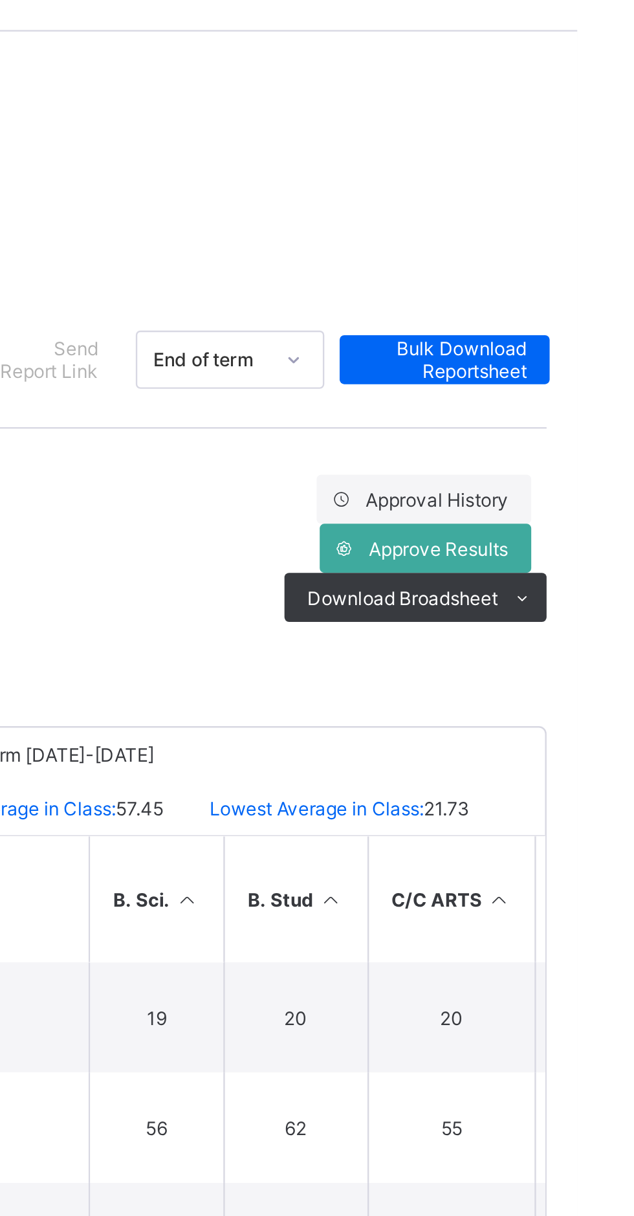
click at [612, 289] on icon at bounding box center [611, 291] width 10 height 8
click at [0, 0] on li "PDF" at bounding box center [0, 0] width 0 height 0
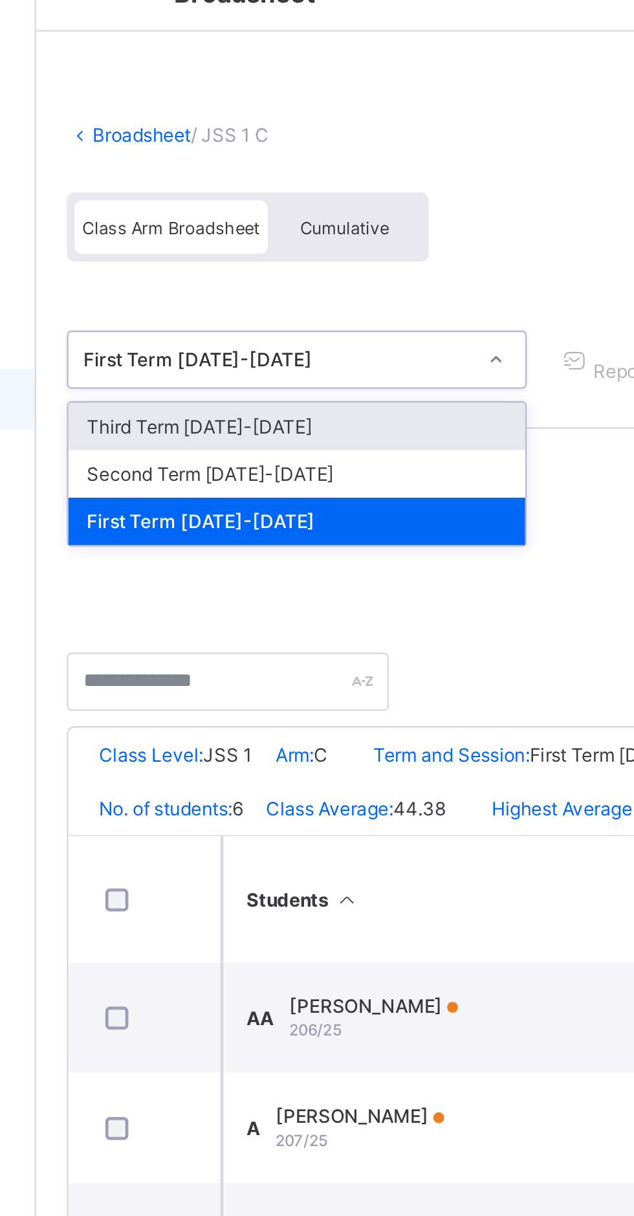
click at [267, 236] on div "Second Term [DATE]-[DATE]" at bounding box center [265, 238] width 193 height 20
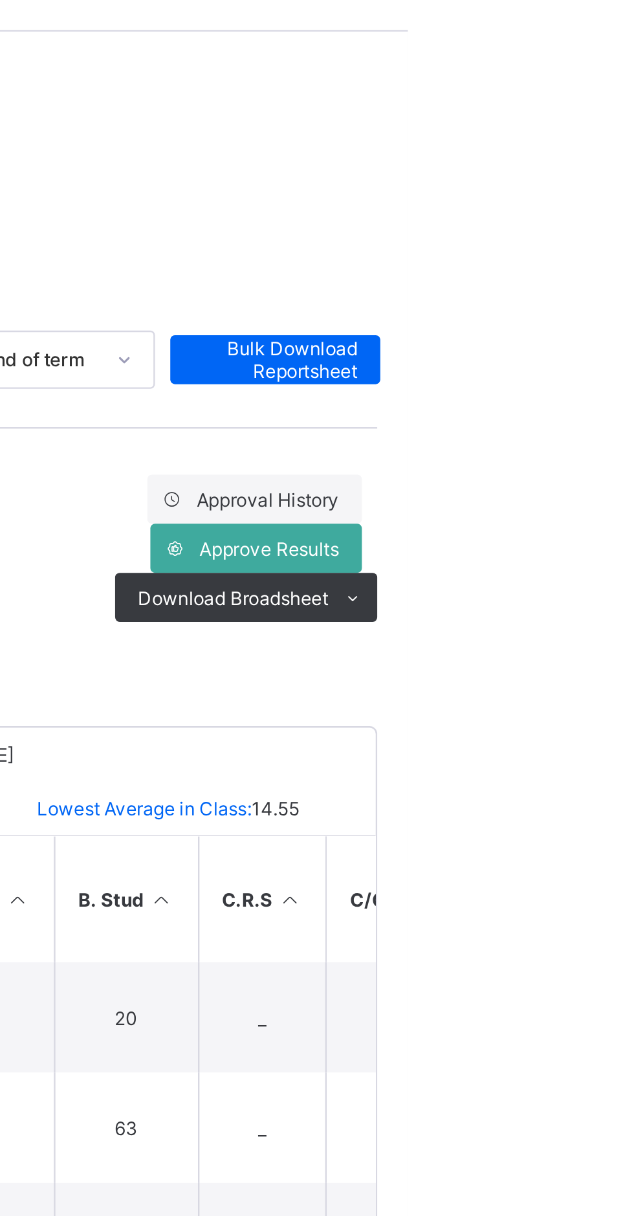
click at [608, 292] on icon at bounding box center [611, 291] width 10 height 8
click at [0, 0] on ul "PDF Excel sheet" at bounding box center [0, 0] width 0 height 0
click at [0, 0] on li "PDF" at bounding box center [0, 0] width 0 height 0
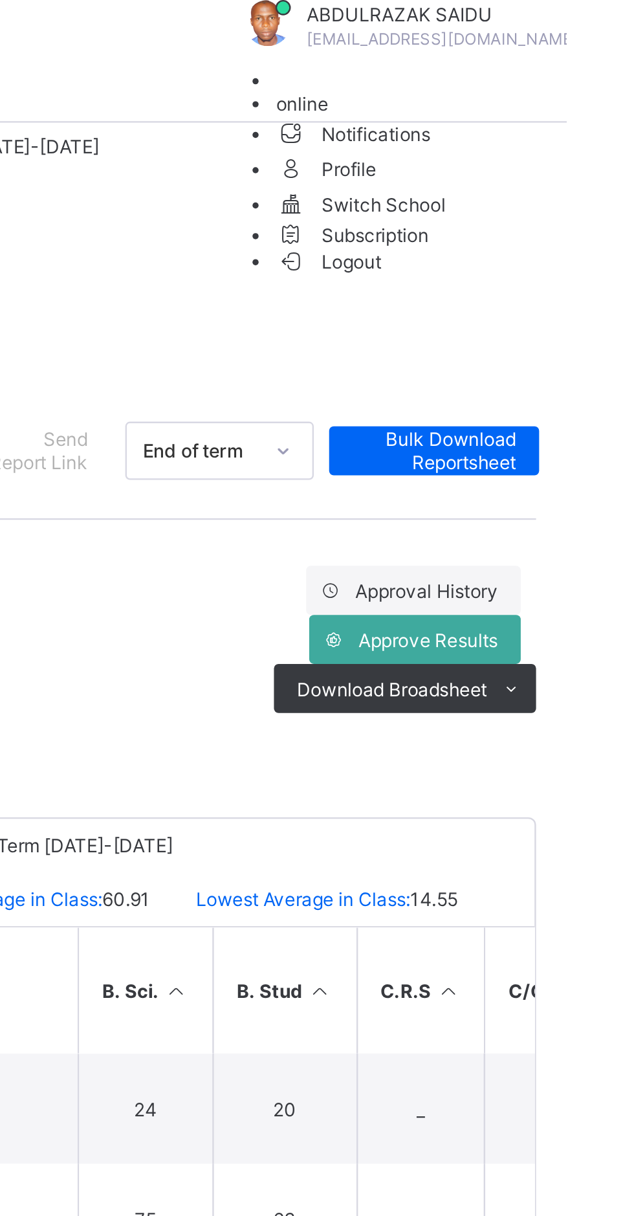
click at [458, 113] on div "Broadsheet / JSS 1 C Class Arm Broadsheet Cumulative" at bounding box center [394, 120] width 453 height 84
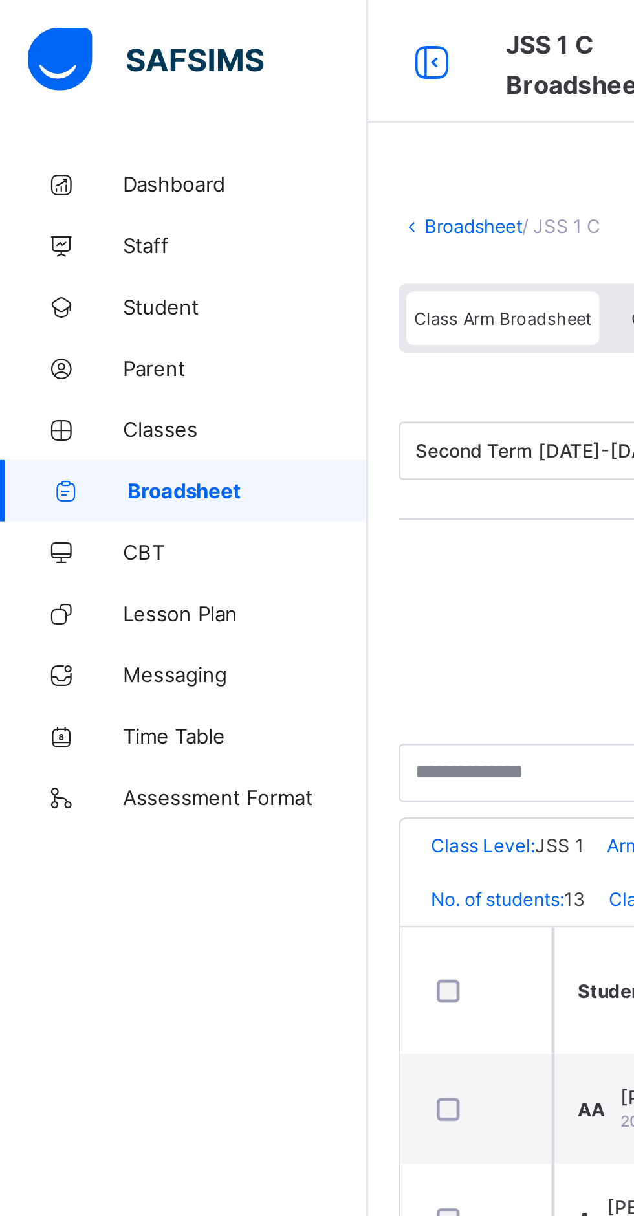
click at [69, 175] on link "Classes" at bounding box center [77, 181] width 155 height 26
